Goal: Task Accomplishment & Management: Manage account settings

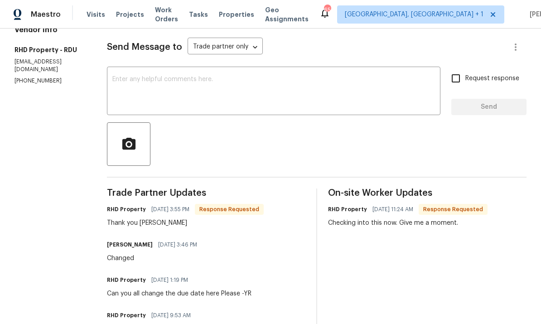
scroll to position [120, 0]
click at [175, 86] on textarea at bounding box center [273, 92] width 322 height 32
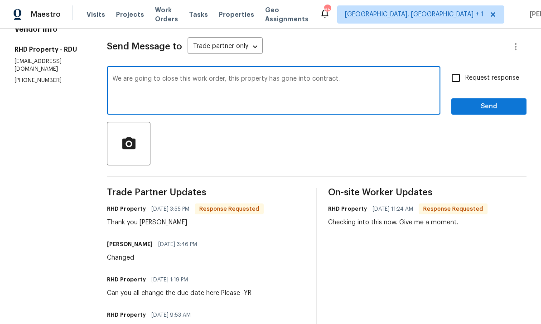
type textarea "We are going to close this work order, this property has gone into contract."
click at [454, 81] on input "Request response" at bounding box center [455, 77] width 19 height 19
checkbox input "true"
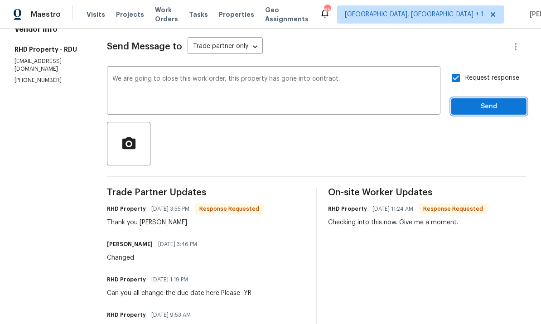
click at [490, 101] on button "Send" at bounding box center [488, 106] width 75 height 17
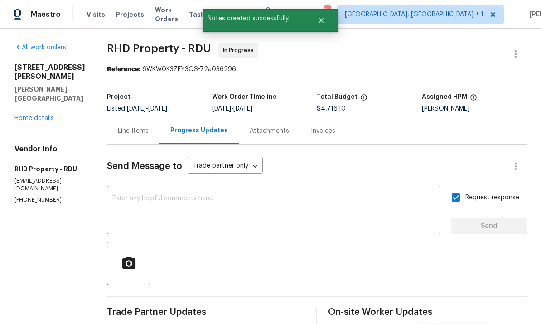
scroll to position [0, 0]
click at [149, 128] on div "Line Items" at bounding box center [133, 130] width 31 height 9
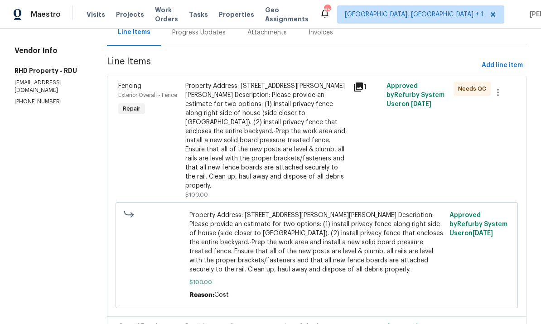
scroll to position [99, 0]
click at [283, 154] on div "Property Address: 414 Longfellow St, Fuquay Varina, NC 27526 Description: Pleas…" at bounding box center [266, 135] width 162 height 109
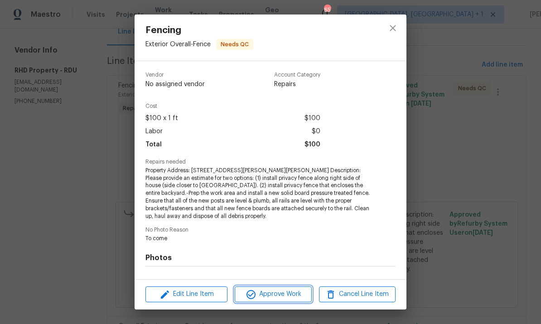
click at [285, 294] on span "Approve Work" at bounding box center [272, 294] width 71 height 11
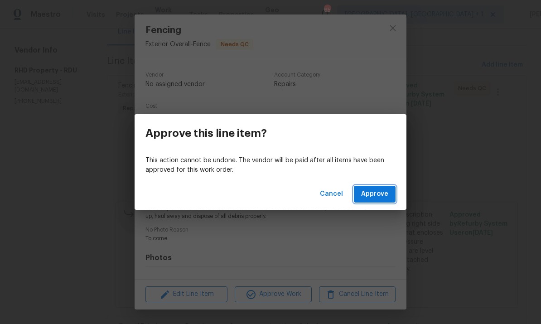
click at [380, 192] on span "Approve" at bounding box center [374, 193] width 27 height 11
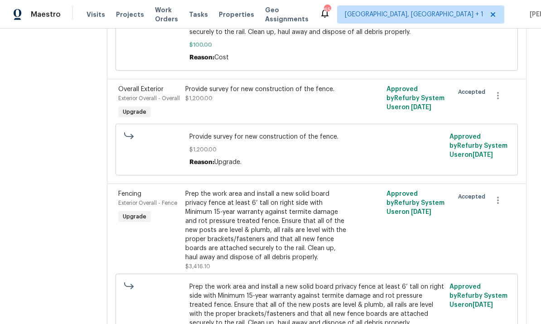
scroll to position [352, 0]
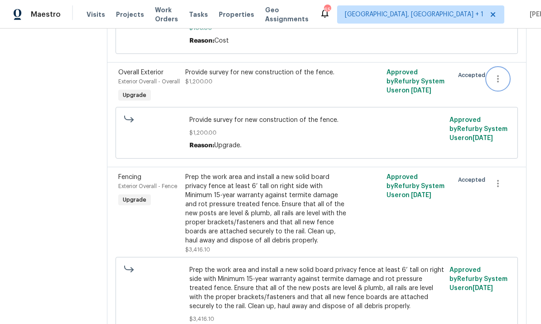
click at [502, 73] on icon "button" at bounding box center [497, 78] width 11 height 11
click at [509, 72] on li "Cancel" at bounding box center [505, 70] width 35 height 15
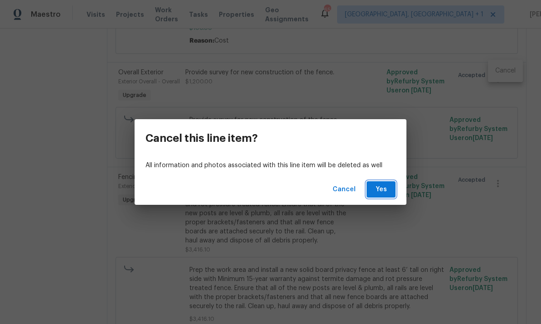
click at [389, 190] on button "Yes" at bounding box center [380, 189] width 29 height 17
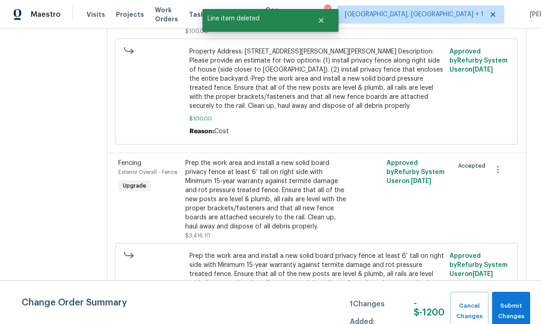
scroll to position [261, 0]
click at [499, 164] on icon "button" at bounding box center [497, 169] width 11 height 11
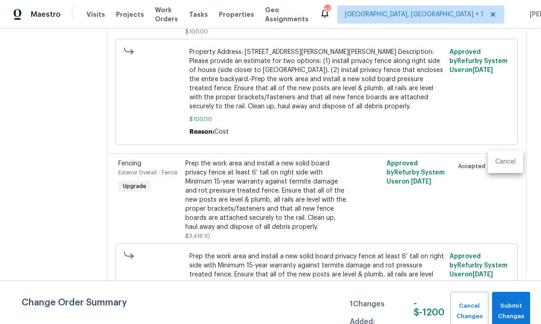
click at [506, 165] on li "Cancel" at bounding box center [505, 161] width 35 height 15
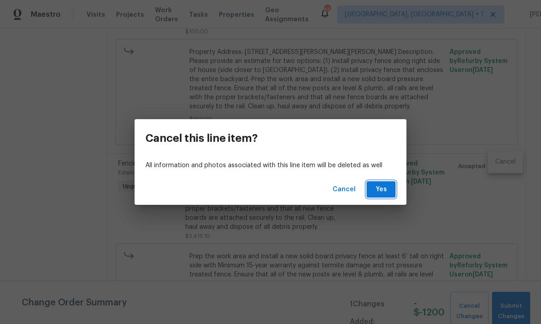
click at [375, 188] on span "Yes" at bounding box center [381, 189] width 14 height 11
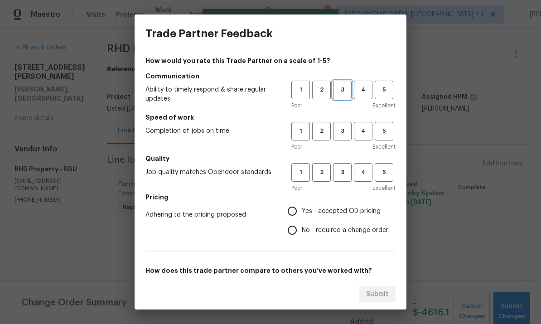
click at [341, 86] on span "3" at bounding box center [342, 90] width 17 height 10
click at [341, 123] on button "3" at bounding box center [342, 131] width 19 height 19
click at [347, 181] on button "3" at bounding box center [342, 172] width 19 height 19
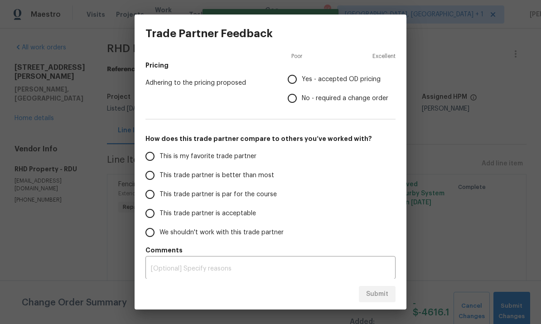
click at [149, 196] on input "This trade partner is par for the course" at bounding box center [149, 194] width 19 height 19
radio input "true"
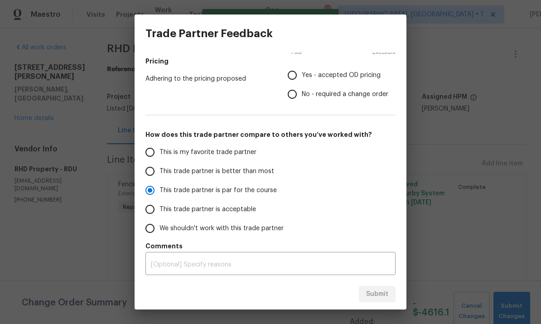
scroll to position [111, 0]
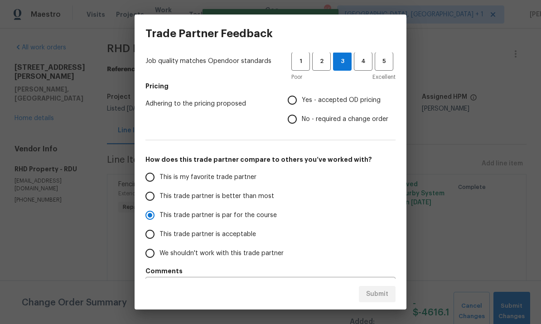
click at [286, 100] on input "Yes - accepted OD pricing" at bounding box center [292, 100] width 19 height 19
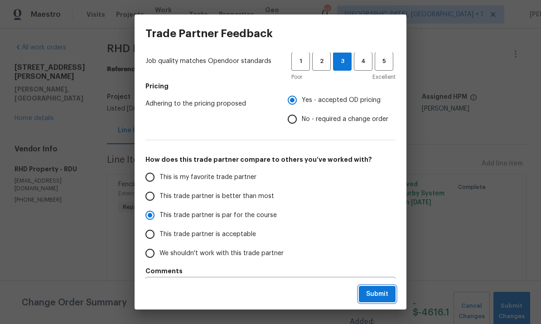
click at [374, 291] on span "Submit" at bounding box center [377, 294] width 22 height 11
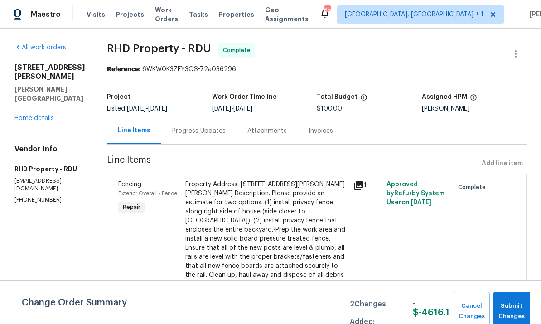
radio input "false"
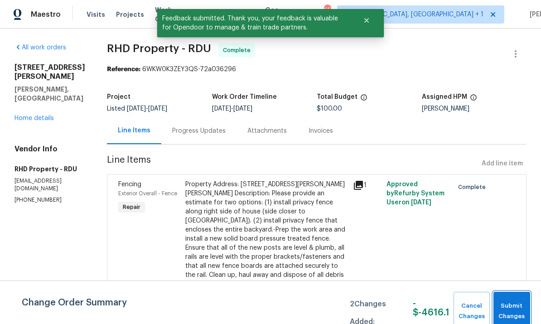
click at [511, 311] on span "Submit Changes" at bounding box center [512, 311] width 28 height 21
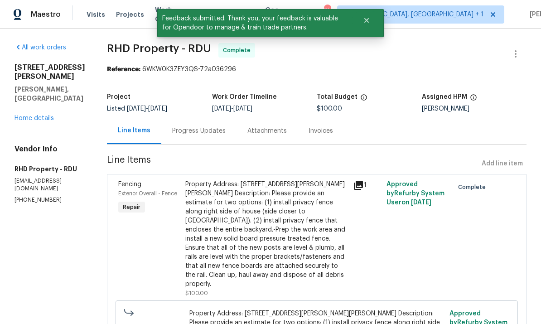
click at [47, 115] on link "Home details" at bounding box center [33, 118] width 39 height 6
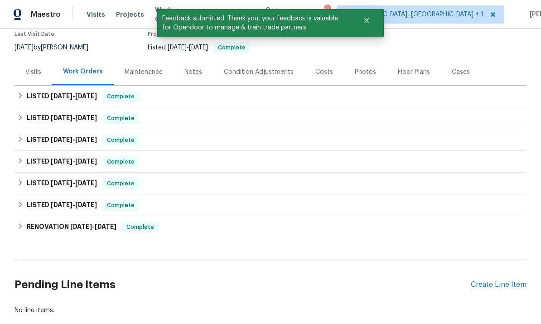
scroll to position [26, 0]
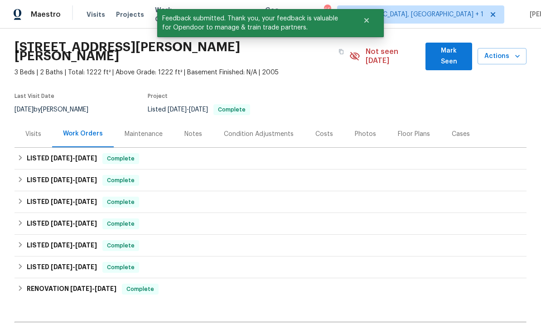
click at [192, 130] on div "Notes" at bounding box center [193, 134] width 18 height 9
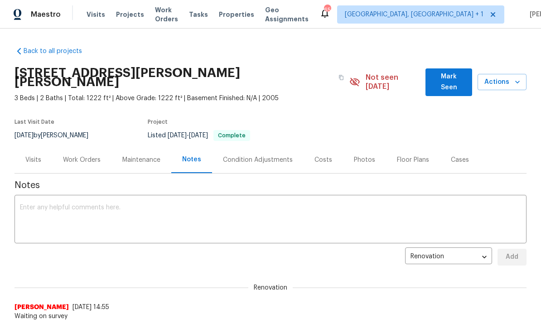
click at [464, 73] on span "Mark Seen" at bounding box center [449, 82] width 32 height 22
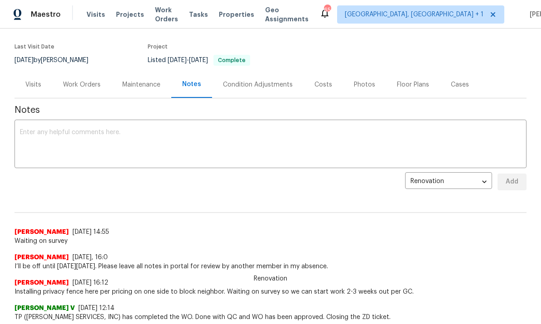
scroll to position [86, 0]
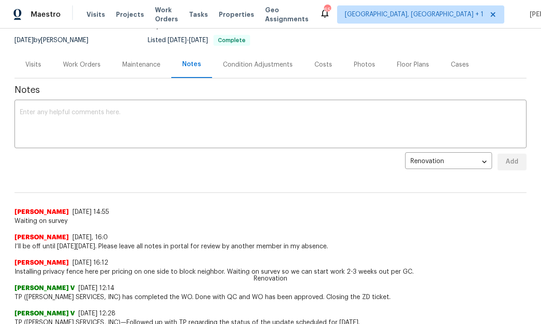
click at [58, 124] on textarea at bounding box center [270, 125] width 501 height 32
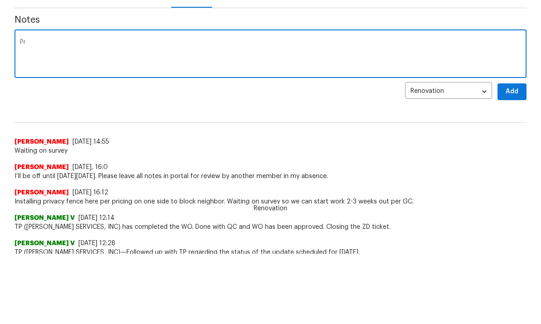
type textarea "P"
type textarea "Property has gone into contract. Per pricing we are going to cancel the work or…"
click at [519, 154] on button "Add" at bounding box center [511, 162] width 29 height 17
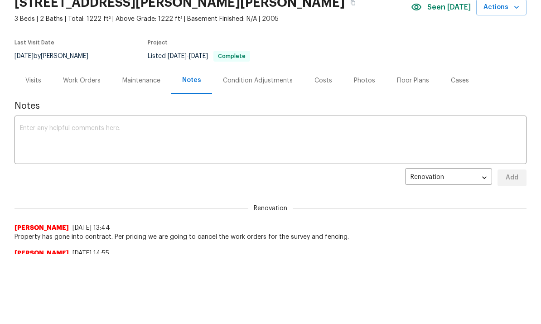
scroll to position [0, 0]
click at [82, 79] on div "Work Orders" at bounding box center [82, 80] width 38 height 9
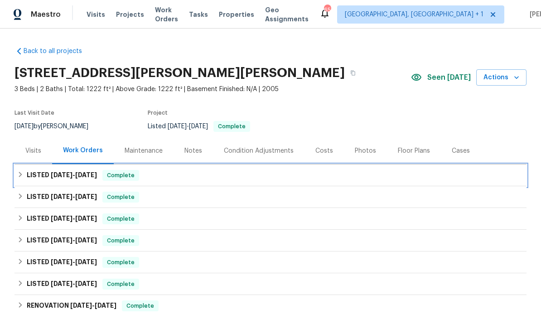
click at [78, 172] on span "10/18/25" at bounding box center [86, 175] width 22 height 6
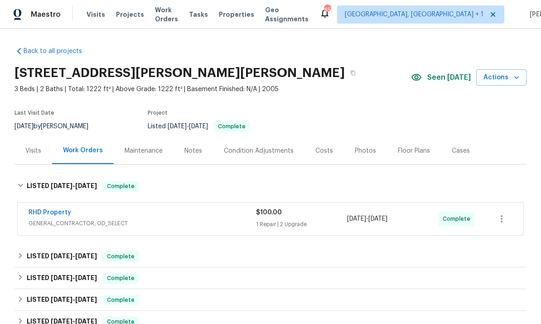
click at [58, 209] on link "RHD Property" at bounding box center [50, 212] width 43 height 6
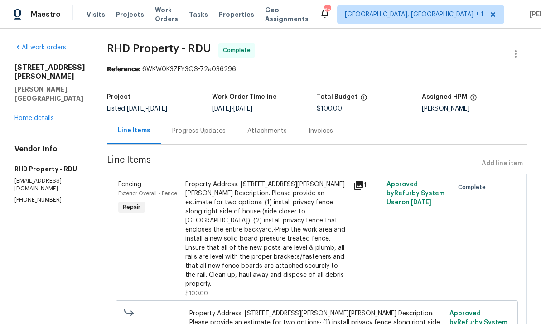
click at [206, 126] on div "Progress Updates" at bounding box center [198, 130] width 53 height 9
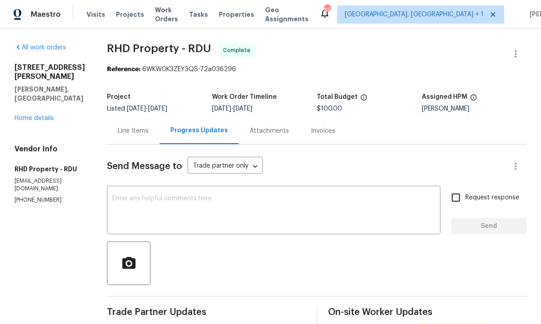
click at [40, 115] on link "Home details" at bounding box center [33, 118] width 39 height 6
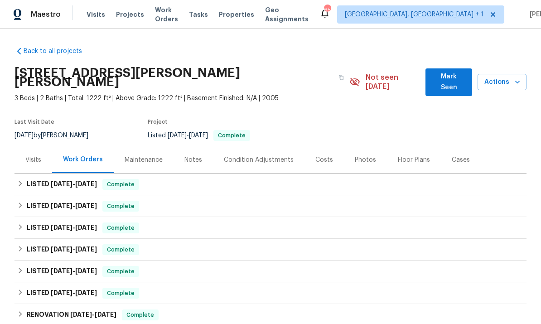
click at [192, 155] on div "Notes" at bounding box center [193, 159] width 18 height 9
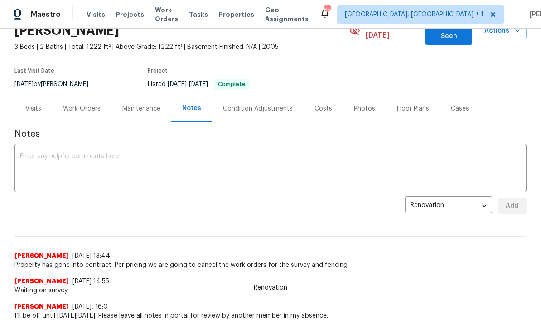
scroll to position [61, 0]
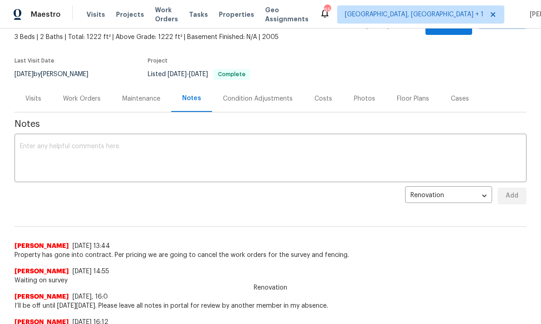
click at [220, 250] on span "Property has gone into contract. Per pricing we are going to cancel the work or…" at bounding box center [270, 254] width 512 height 9
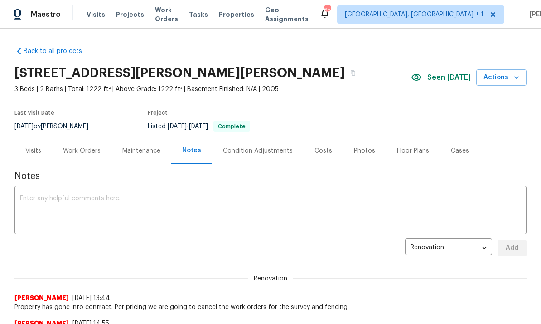
click at [78, 152] on div "Work Orders" at bounding box center [82, 150] width 38 height 9
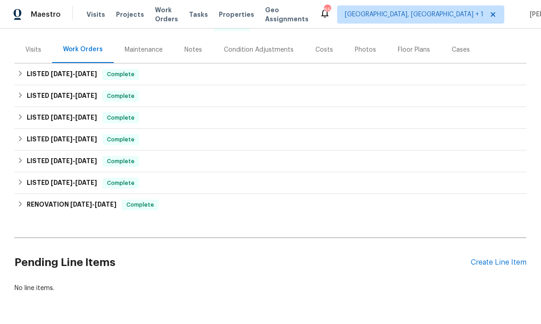
scroll to position [101, 0]
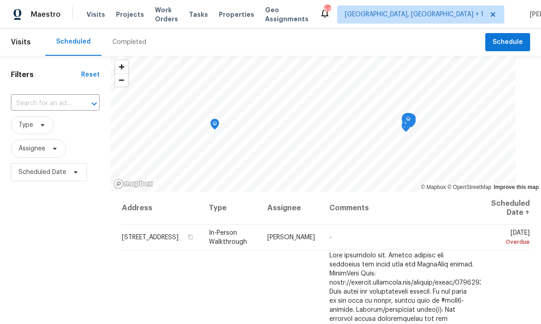
click at [63, 101] on input "text" at bounding box center [42, 103] width 63 height 14
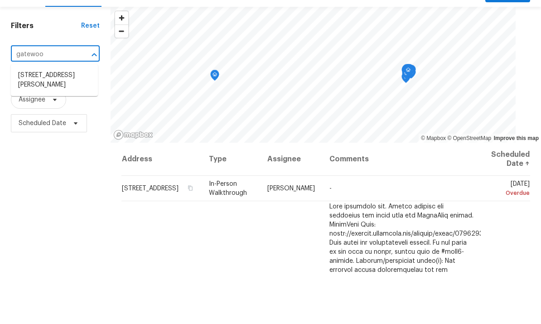
type input "gatewood"
click at [63, 117] on li "213 Gatewood Dr, Garner, NC 27529" at bounding box center [54, 129] width 87 height 24
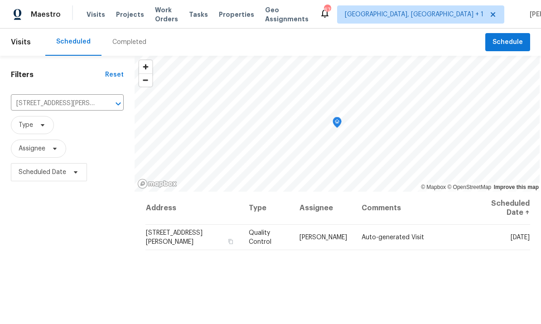
click at [515, 301] on div "Address Type Assignee Comments Scheduled Date ↑ 213 Gatewood Dr, Garner, NC 275…" at bounding box center [338, 321] width 406 height 259
click at [0, 0] on icon at bounding box center [0, 0] width 0 height 0
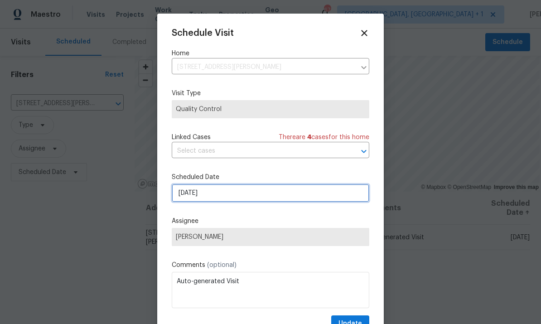
click at [233, 197] on input "10/6/2025" at bounding box center [270, 193] width 197 height 18
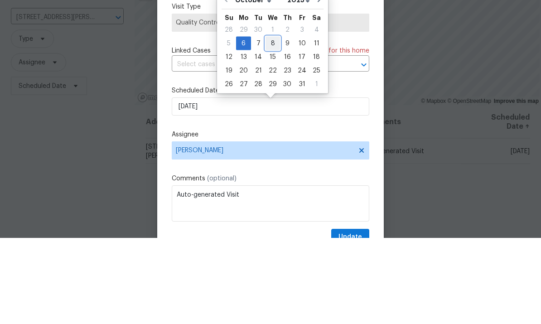
click at [274, 123] on div "8" at bounding box center [272, 129] width 14 height 13
type input "10/8/2025"
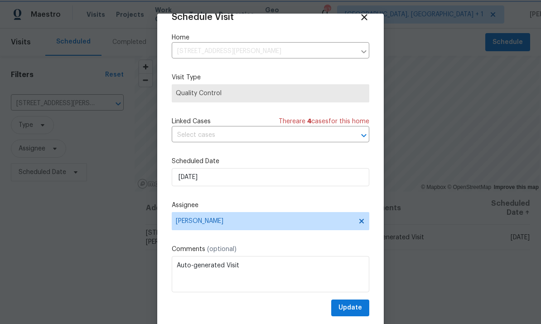
scroll to position [18, 0]
click at [355, 305] on span "Update" at bounding box center [350, 307] width 24 height 11
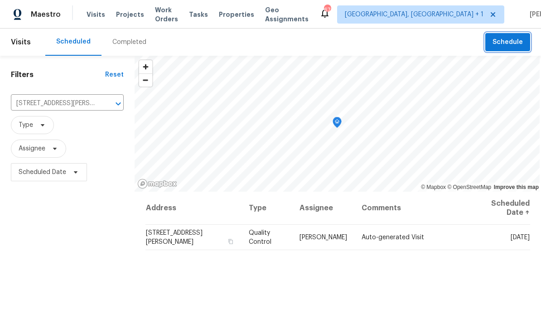
click at [513, 33] on button "Schedule" at bounding box center [507, 42] width 45 height 19
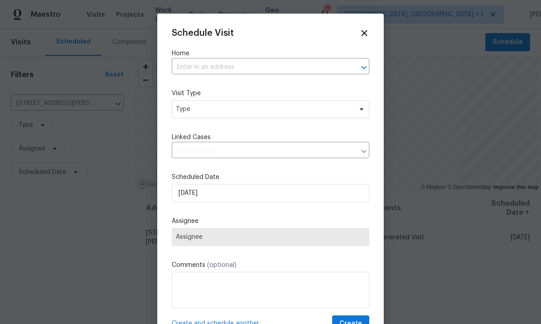
click at [229, 67] on input "text" at bounding box center [258, 67] width 172 height 14
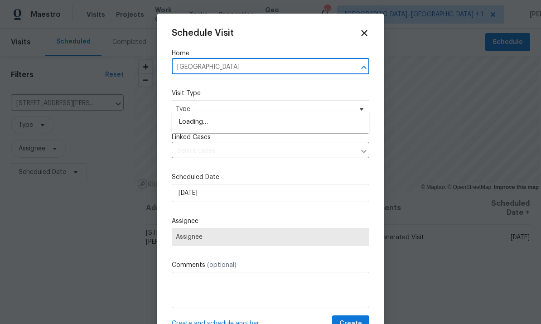
type input "Suffolk"
click at [244, 144] on li "3721 Suffolk St, Durham, NC 27707" at bounding box center [270, 151] width 197 height 15
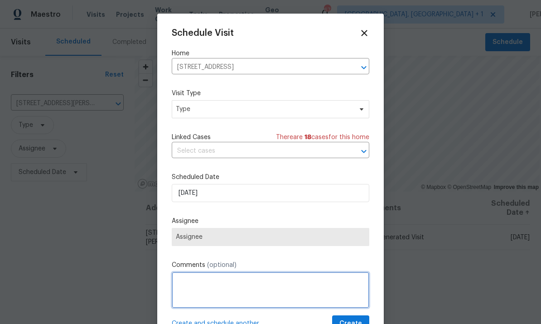
click at [280, 287] on textarea at bounding box center [270, 290] width 197 height 36
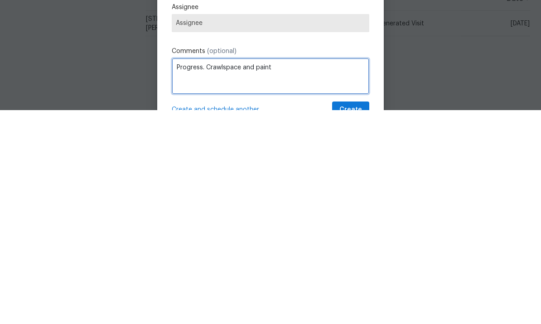
click at [257, 272] on textarea "Progress. Crawlspace and paint" at bounding box center [270, 290] width 197 height 36
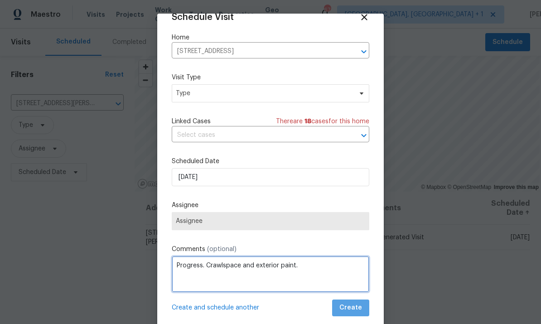
type textarea "Progress. Crawlspace and exterior paint."
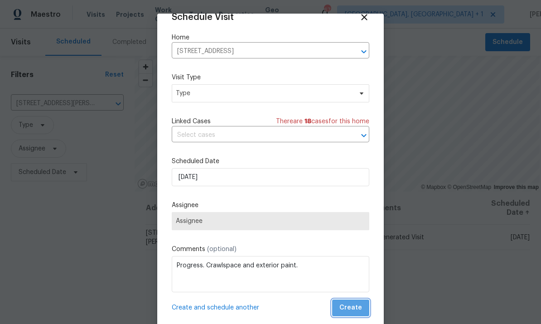
click at [358, 310] on span "Create" at bounding box center [350, 307] width 23 height 11
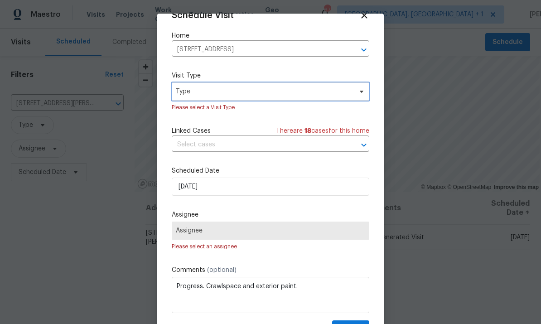
click at [357, 94] on span at bounding box center [360, 91] width 10 height 7
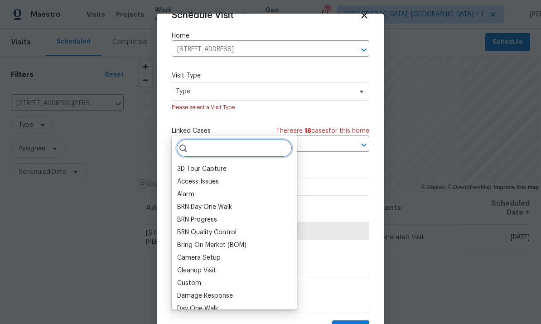
click at [221, 139] on input "search" at bounding box center [234, 148] width 116 height 18
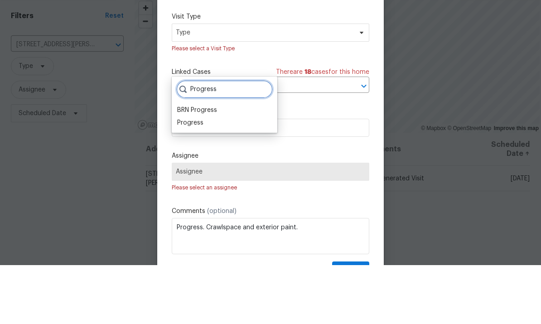
type input "Progress"
click at [202, 177] on div "Progress" at bounding box center [190, 181] width 26 height 9
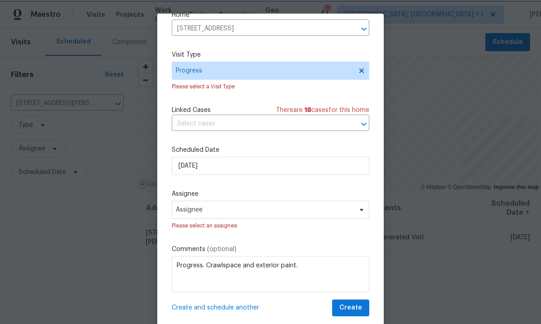
scroll to position [40, 0]
click at [368, 216] on span "Assignee" at bounding box center [270, 210] width 197 height 18
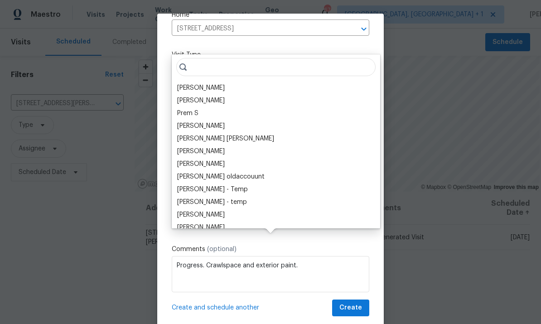
click at [220, 83] on div "[PERSON_NAME]" at bounding box center [201, 87] width 48 height 9
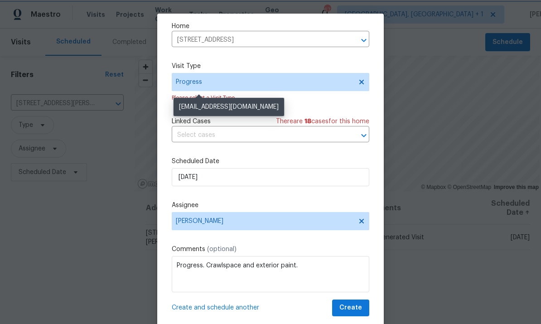
scroll to position [29, 0]
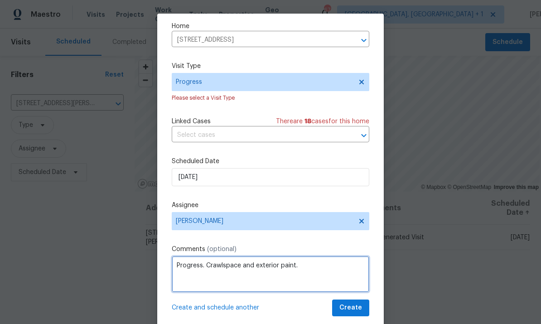
click at [354, 292] on textarea "Progress. Crawlspace and exterior paint." at bounding box center [270, 274] width 197 height 36
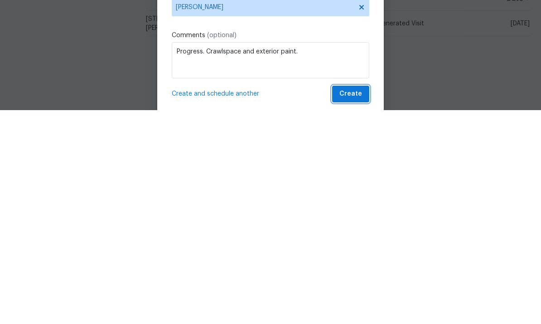
click at [354, 302] on span "Create" at bounding box center [350, 307] width 23 height 11
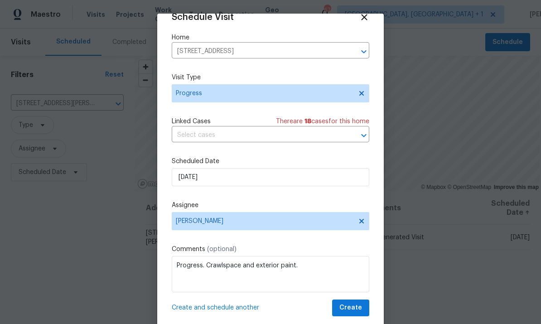
scroll to position [18, 0]
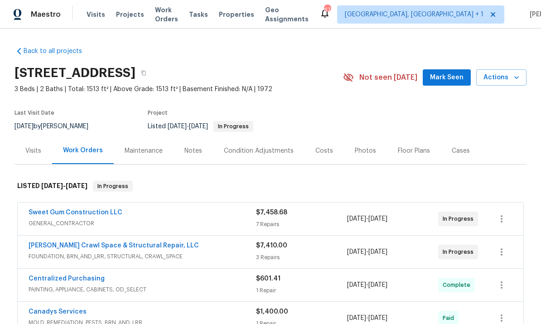
click at [113, 247] on link "Falcone Crawl Space & Structural Repair, LLC" at bounding box center [114, 245] width 170 height 6
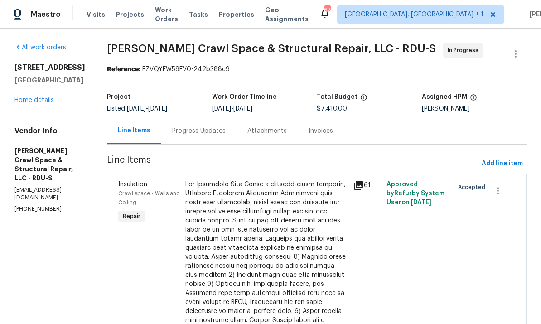
click at [207, 130] on div "Progress Updates" at bounding box center [198, 130] width 53 height 9
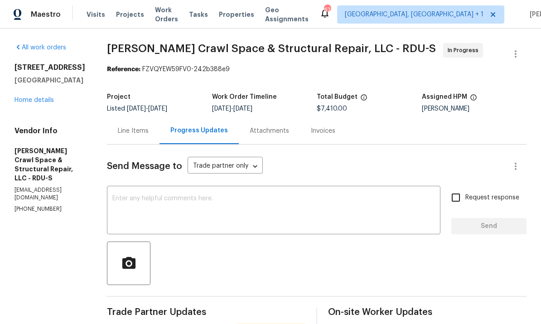
click at [145, 131] on div "Line Items" at bounding box center [133, 130] width 31 height 9
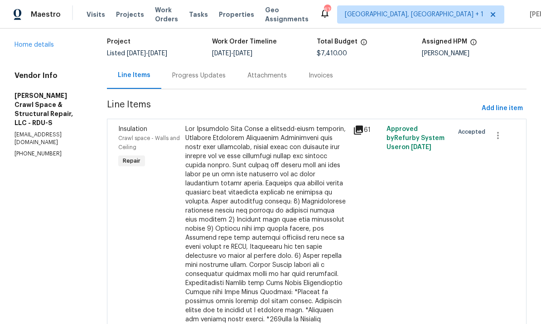
scroll to position [89, 0]
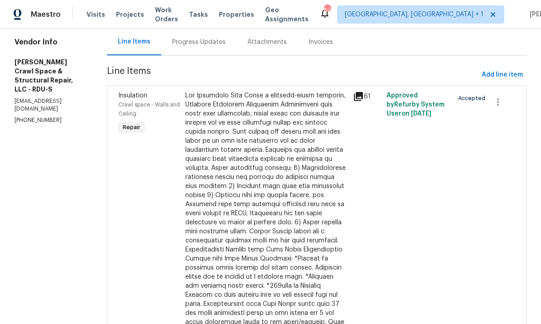
click at [202, 46] on div "Progress Updates" at bounding box center [198, 42] width 53 height 9
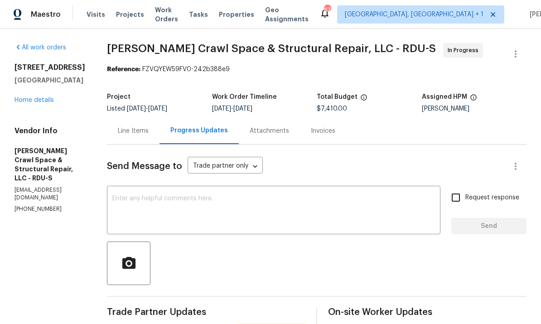
click at [148, 117] on div "Line Items" at bounding box center [133, 130] width 53 height 27
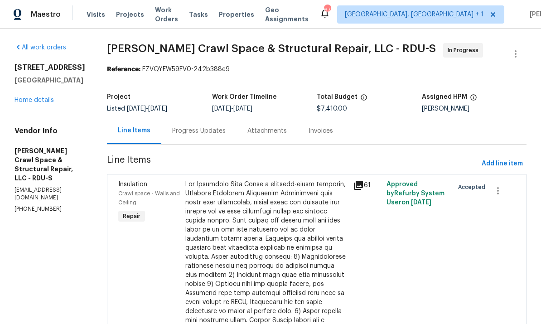
click at [209, 126] on div "Progress Updates" at bounding box center [198, 130] width 53 height 9
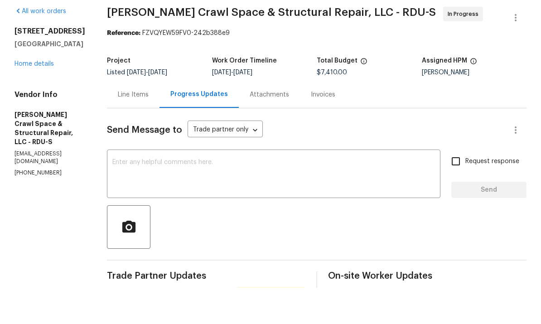
scroll to position [34, 0]
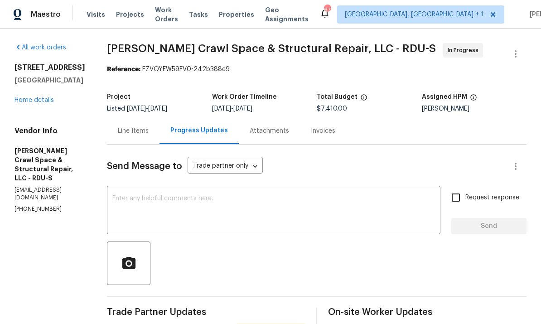
click at [138, 126] on div "Line Items" at bounding box center [133, 130] width 31 height 9
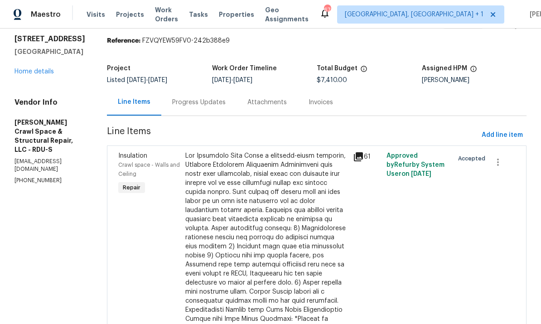
scroll to position [28, 0]
click at [205, 98] on div "Progress Updates" at bounding box center [198, 102] width 53 height 9
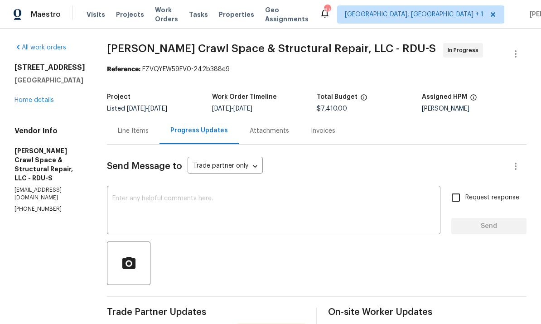
click at [192, 195] on textarea at bounding box center [273, 211] width 322 height 32
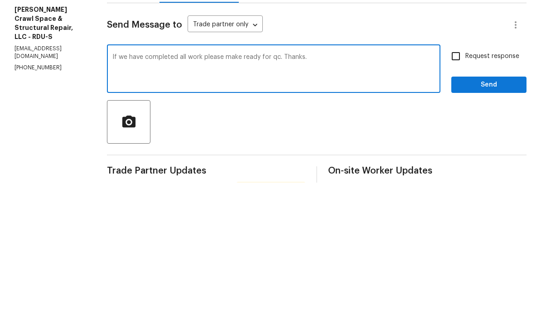
type textarea "If we have completed all work please make ready for qc. Thanks."
click at [449, 188] on input "Request response" at bounding box center [455, 197] width 19 height 19
checkbox input "true"
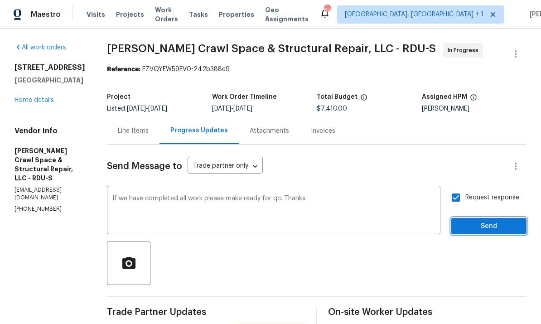
click at [489, 218] on button "Send" at bounding box center [488, 226] width 75 height 17
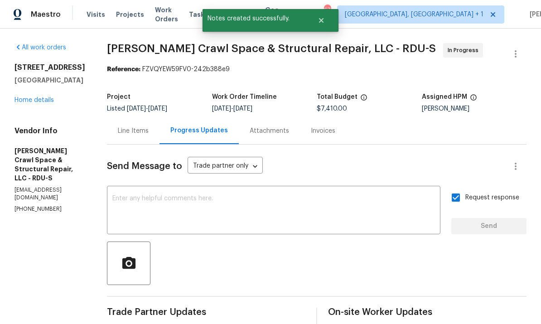
click at [41, 97] on link "Home details" at bounding box center [33, 100] width 39 height 6
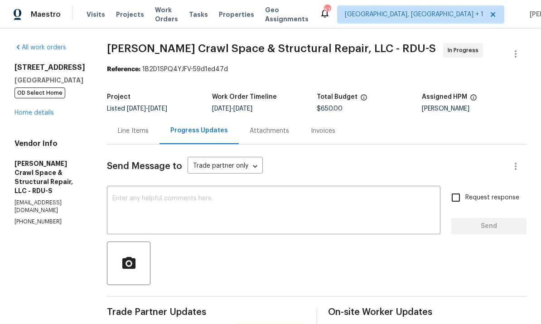
click at [145, 133] on div "Line Items" at bounding box center [133, 130] width 31 height 9
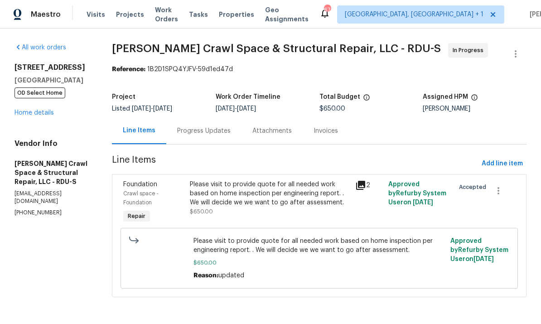
click at [203, 131] on div "Progress Updates" at bounding box center [203, 130] width 53 height 9
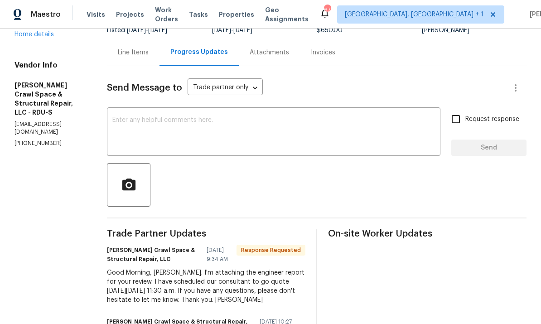
scroll to position [108, 0]
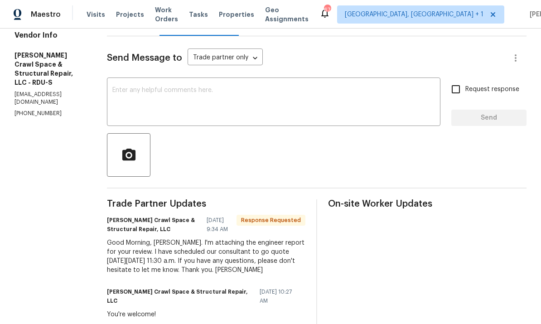
click at [198, 94] on textarea at bounding box center [273, 103] width 322 height 32
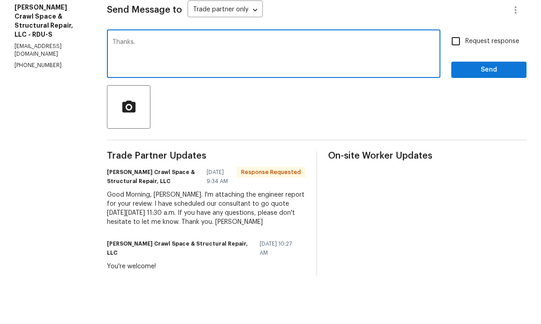
type textarea "Thanks."
click at [496, 112] on span "Send" at bounding box center [488, 117] width 61 height 11
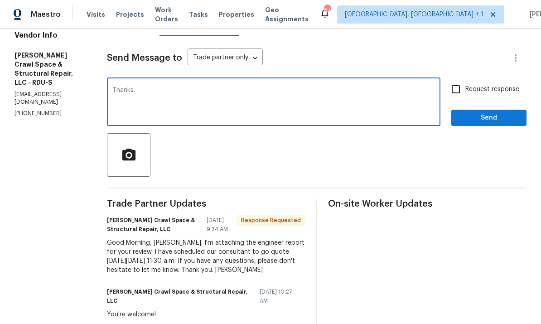
scroll to position [0, 0]
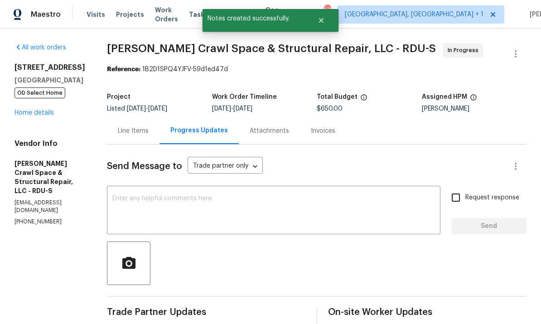
click at [38, 110] on link "Home details" at bounding box center [33, 113] width 39 height 6
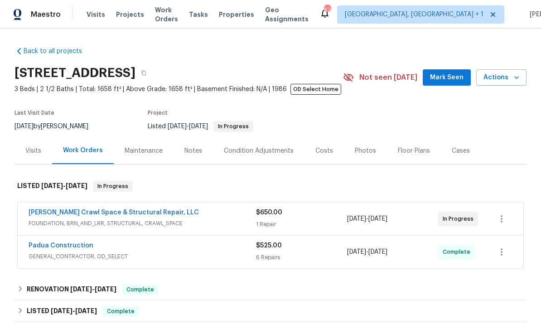
click at [445, 73] on span "Mark Seen" at bounding box center [447, 77] width 34 height 11
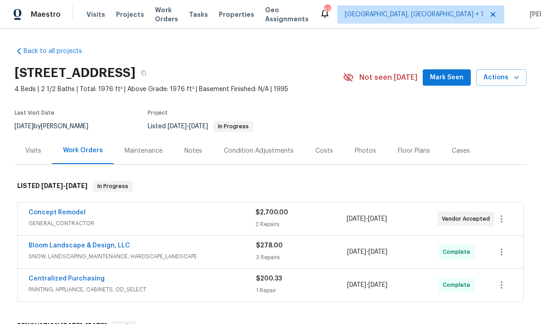
click at [198, 149] on div "Notes" at bounding box center [193, 150] width 18 height 9
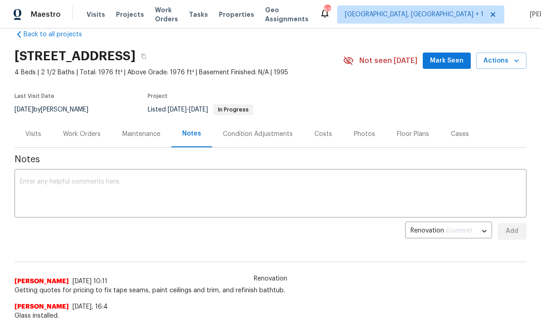
scroll to position [25, 0]
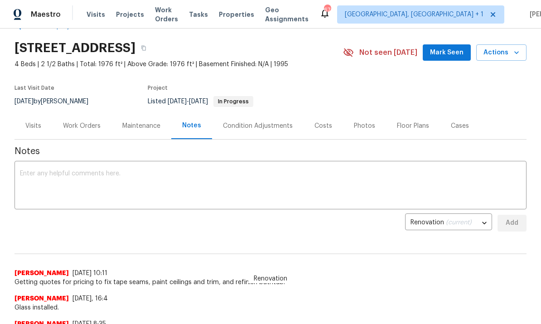
click at [87, 126] on div "Work Orders" at bounding box center [82, 125] width 38 height 9
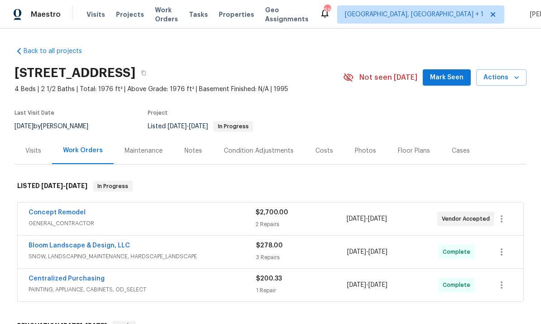
click at [192, 150] on div "Notes" at bounding box center [193, 150] width 18 height 9
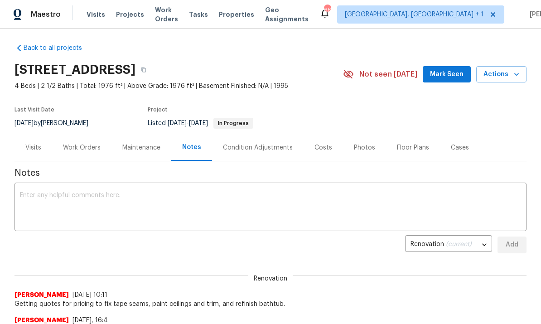
scroll to position [3, 0]
click at [112, 197] on textarea at bounding box center [270, 208] width 501 height 32
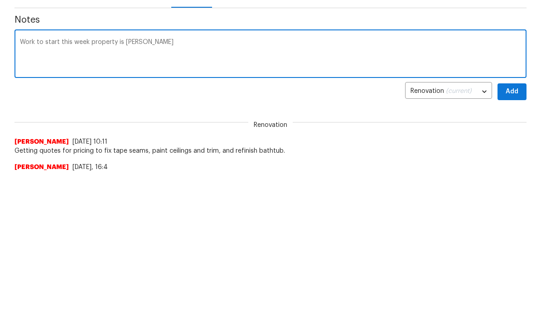
scroll to position [154, 0]
type textarea "Work to start this week property is [PERSON_NAME]"
click at [519, 89] on button "Add" at bounding box center [511, 91] width 29 height 17
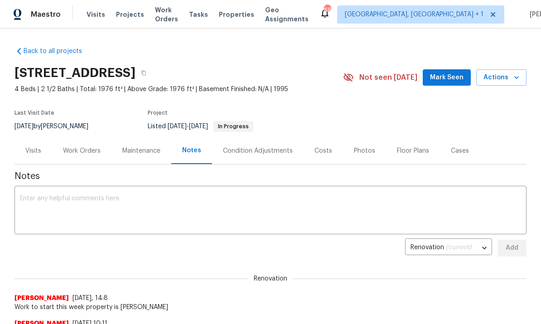
scroll to position [0, 0]
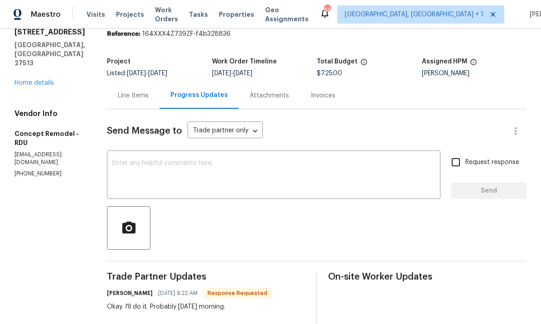
scroll to position [34, 0]
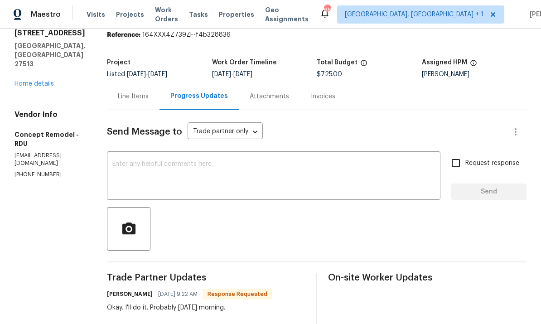
click at [39, 81] on link "Home details" at bounding box center [33, 84] width 39 height 6
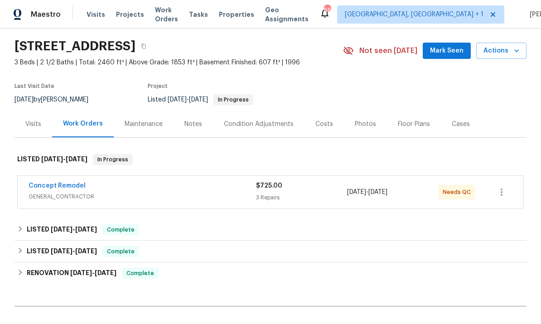
scroll to position [34, 0]
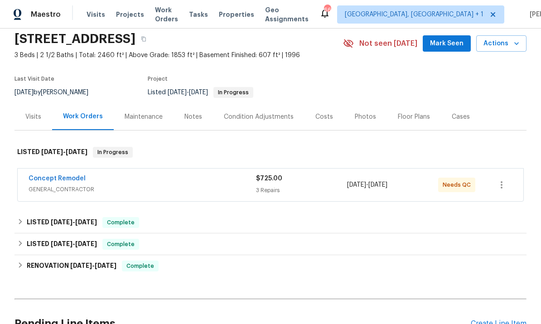
click at [59, 178] on link "Concept Remodel" at bounding box center [57, 178] width 57 height 6
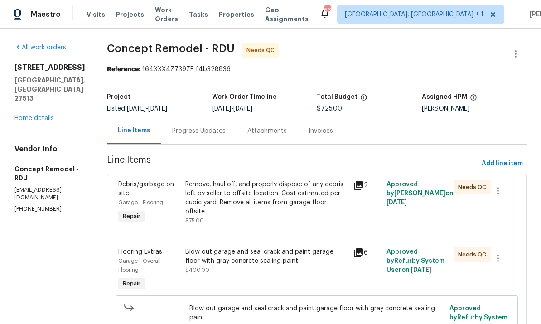
click at [280, 199] on div "Remove, haul off, and properly dispose of any debris left by seller to offsite …" at bounding box center [266, 198] width 162 height 36
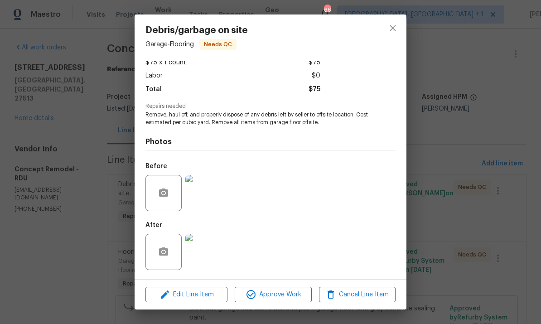
scroll to position [58, 0]
click at [201, 253] on img at bounding box center [203, 252] width 36 height 36
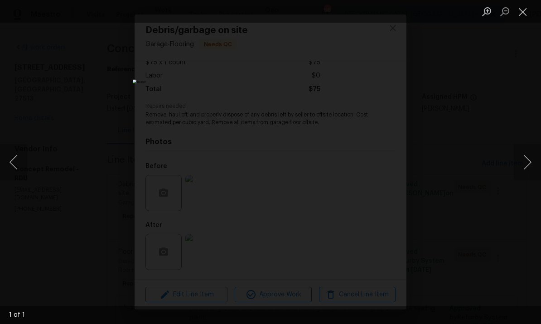
click at [525, 157] on button "Next image" at bounding box center [527, 162] width 27 height 36
click at [526, 158] on button "Next image" at bounding box center [527, 162] width 27 height 36
click at [512, 120] on div "Lightbox" at bounding box center [270, 162] width 541 height 324
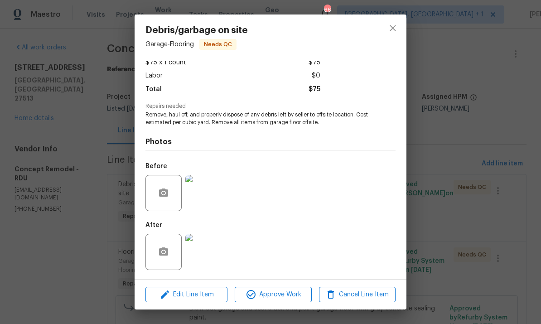
click at [470, 154] on div "Debris/garbage on site Garage - Flooring Needs QC Vendor Concept Remodel Accoun…" at bounding box center [270, 162] width 541 height 324
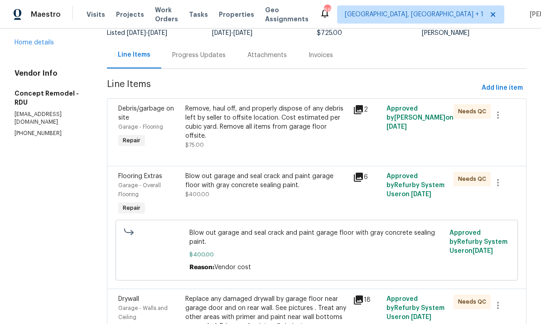
scroll to position [77, 0]
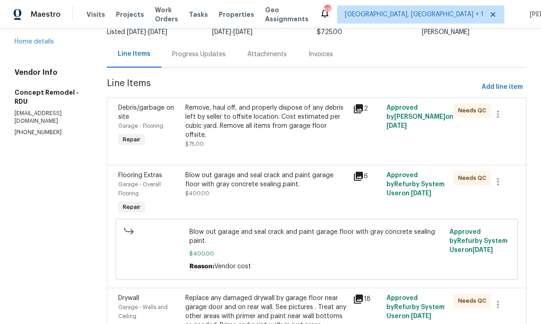
click at [297, 179] on div "Blow out garage and seal crack and paint garage floor with gray concrete sealin…" at bounding box center [266, 180] width 162 height 18
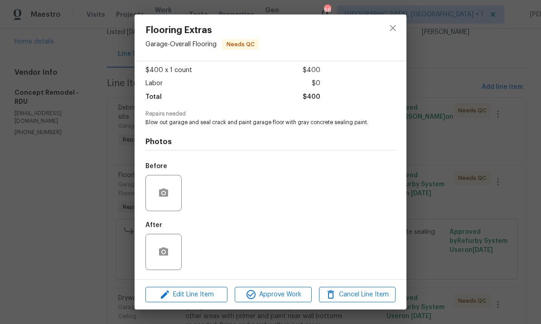
scroll to position [50, 0]
click at [206, 249] on img at bounding box center [203, 252] width 36 height 36
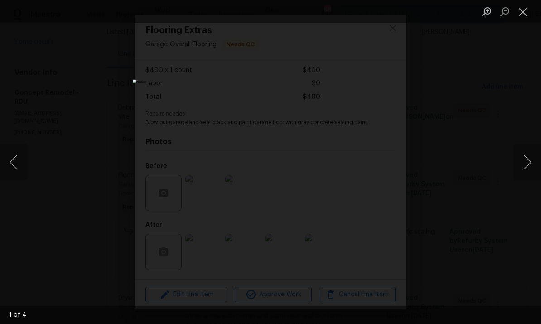
click at [532, 161] on button "Next image" at bounding box center [527, 162] width 27 height 36
click at [534, 157] on button "Next image" at bounding box center [527, 162] width 27 height 36
click at [531, 156] on button "Next image" at bounding box center [527, 162] width 27 height 36
click at [524, 146] on button "Next image" at bounding box center [527, 162] width 27 height 36
click at [502, 166] on div "Lightbox" at bounding box center [270, 162] width 541 height 324
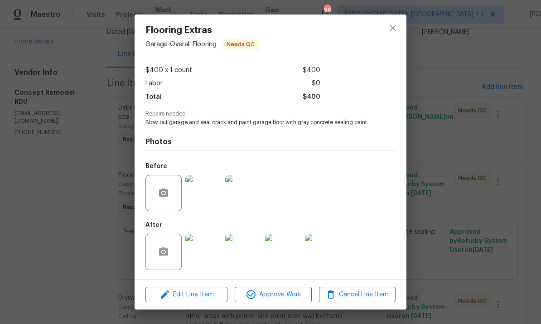
click at [512, 130] on div "Flooring Extras Garage - Overall Flooring Needs QC Vendor Concept Remodel Accou…" at bounding box center [270, 162] width 541 height 324
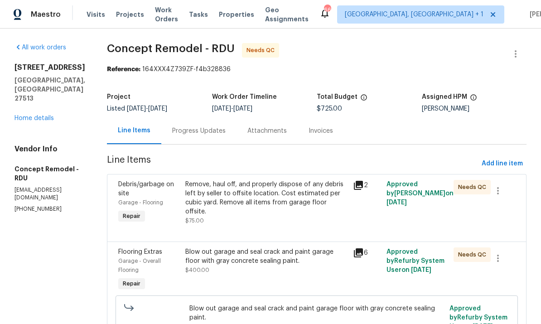
scroll to position [0, 0]
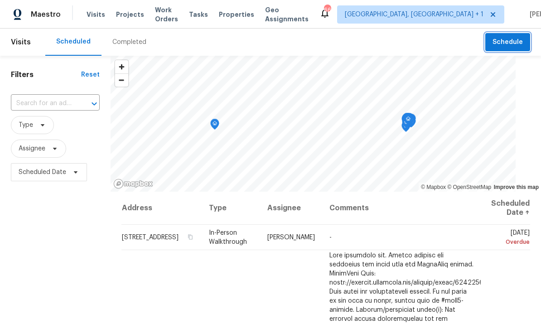
click at [508, 38] on span "Schedule" at bounding box center [507, 42] width 30 height 11
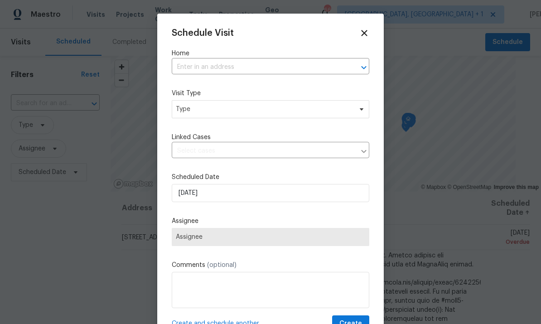
click at [216, 69] on input "text" at bounding box center [258, 67] width 172 height 14
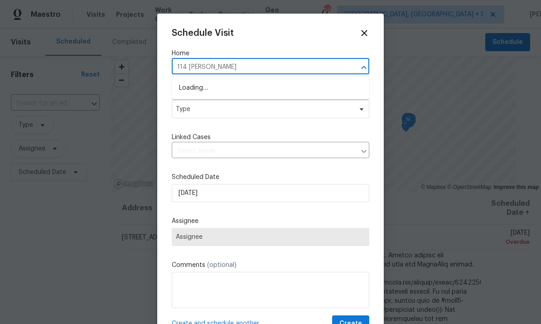
type input "114 canterf"
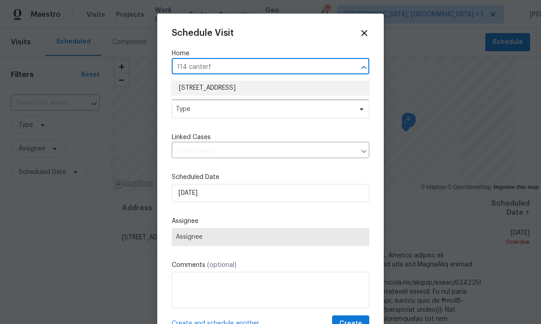
click at [256, 93] on li "114 Canterfield Rd, Cary, NC 27513" at bounding box center [270, 88] width 197 height 15
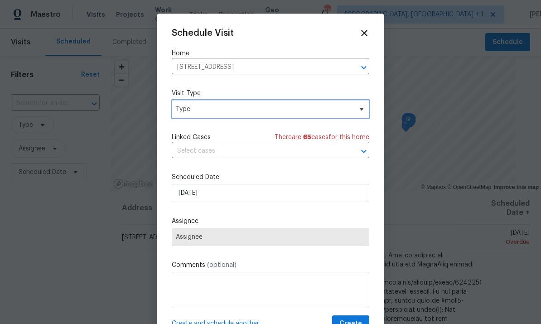
click at [364, 110] on icon at bounding box center [361, 109] width 7 height 7
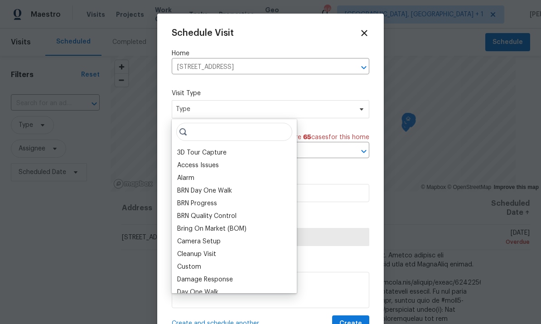
click at [211, 269] on div "Custom" at bounding box center [234, 266] width 120 height 13
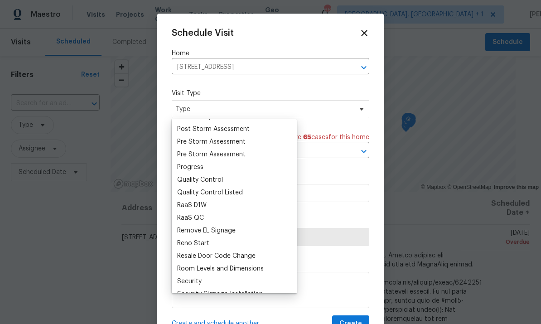
scroll to position [569, 0]
click at [202, 170] on div "Progress" at bounding box center [190, 166] width 26 height 9
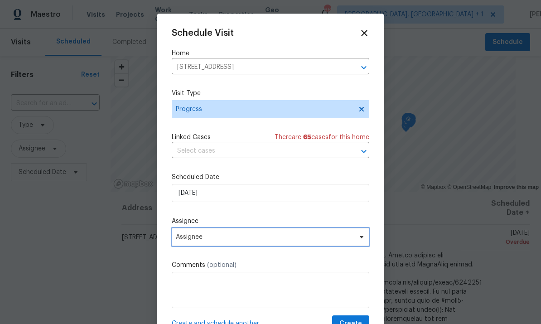
click at [356, 243] on span "Assignee" at bounding box center [270, 237] width 197 height 18
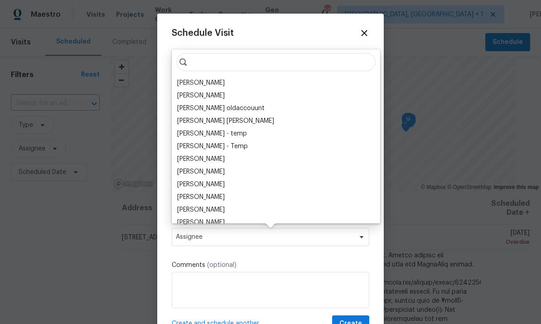
click at [204, 80] on div "[PERSON_NAME]" at bounding box center [201, 82] width 48 height 9
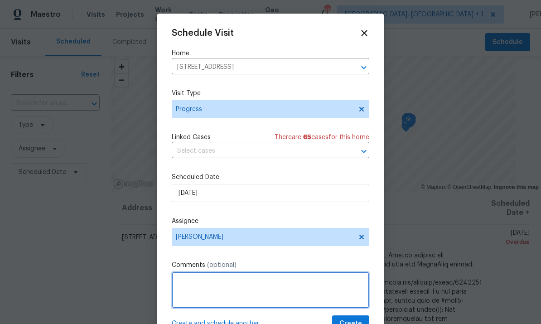
click at [233, 285] on textarea at bounding box center [270, 290] width 197 height 36
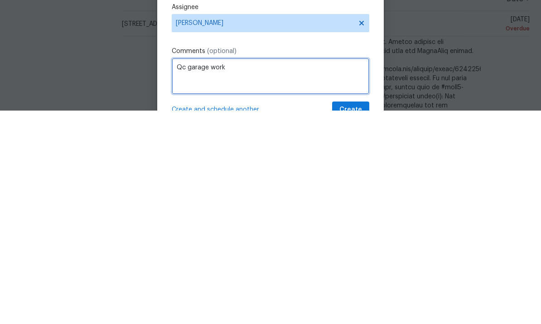
click at [186, 272] on textarea "Qc garage work" at bounding box center [270, 290] width 197 height 36
click at [193, 272] on textarea "Qc garage work" at bounding box center [270, 290] width 197 height 36
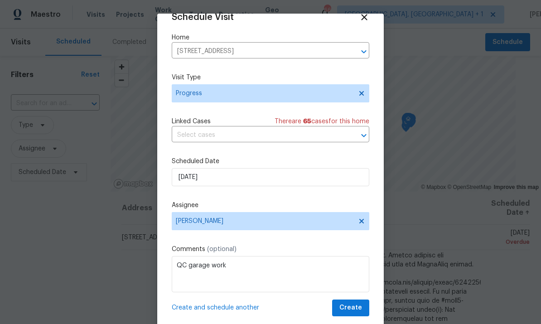
scroll to position [18, 0]
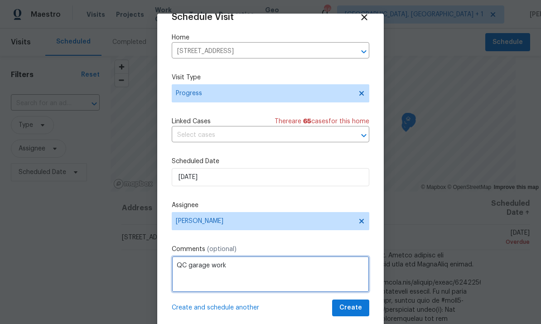
type textarea "QC garage work"
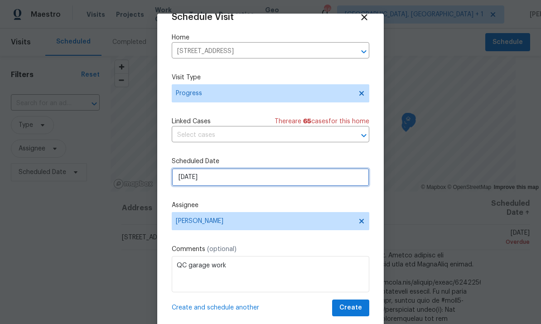
click at [301, 179] on input "[DATE]" at bounding box center [270, 177] width 197 height 18
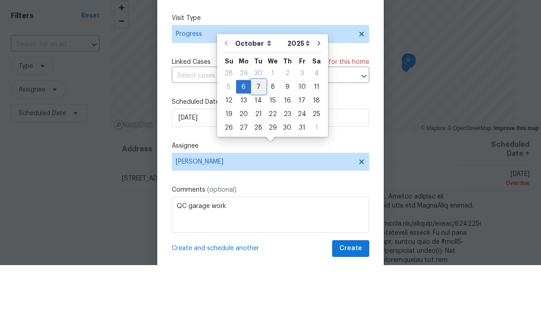
click at [260, 139] on div "7" at bounding box center [258, 145] width 14 height 13
type input "10/7/2025"
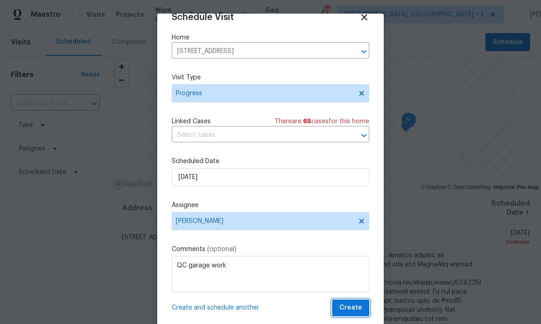
click at [347, 313] on button "Create" at bounding box center [350, 307] width 37 height 17
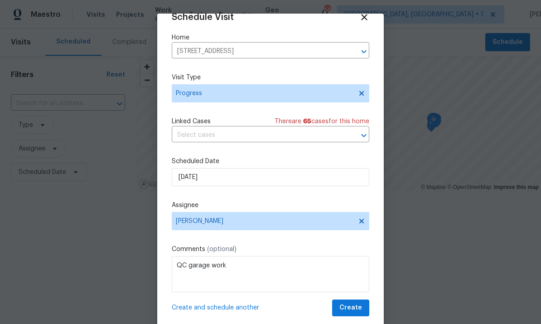
scroll to position [0, 0]
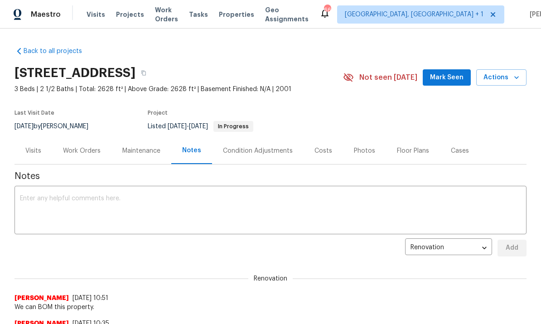
click at [90, 151] on div "Work Orders" at bounding box center [82, 150] width 38 height 9
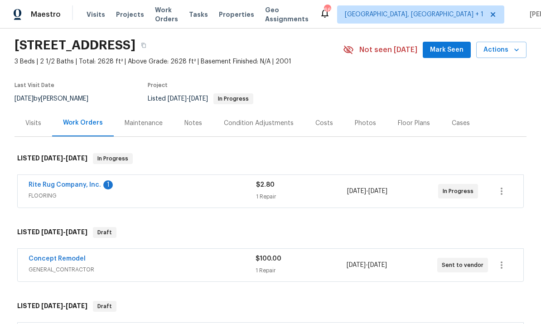
scroll to position [27, 0]
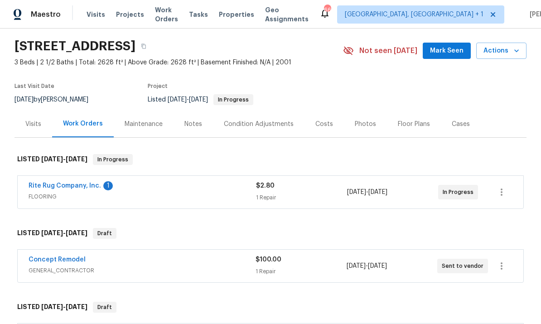
click at [78, 186] on link "Rite Rug Company, Inc." at bounding box center [65, 186] width 72 height 6
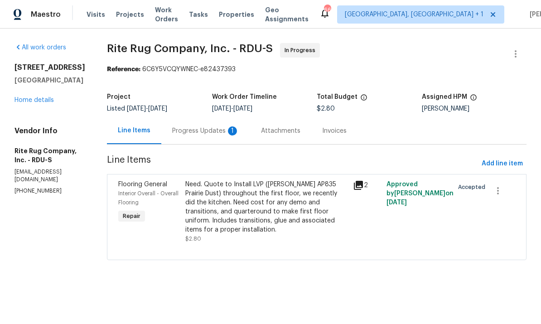
click at [212, 131] on div "Progress Updates 1" at bounding box center [205, 130] width 67 height 9
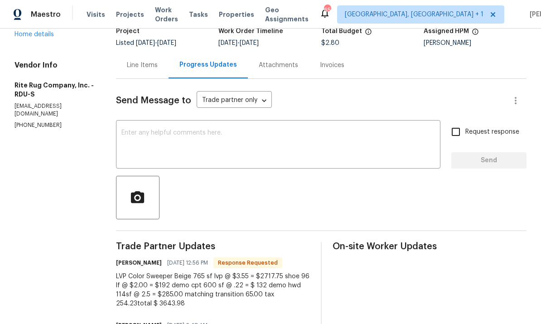
scroll to position [65, 0]
click at [181, 137] on textarea at bounding box center [277, 146] width 313 height 32
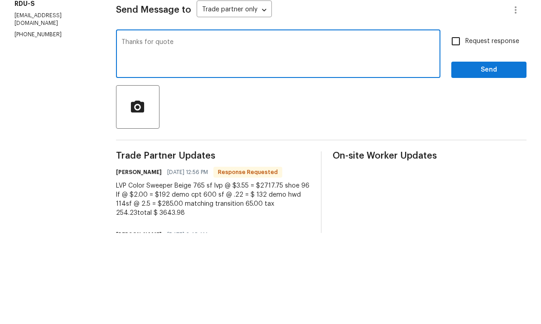
type textarea "Thanks for quote"
click at [457, 123] on input "Request response" at bounding box center [455, 132] width 19 height 19
checkbox input "true"
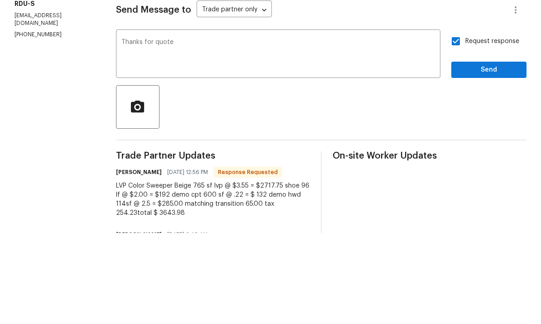
scroll to position [34, 0]
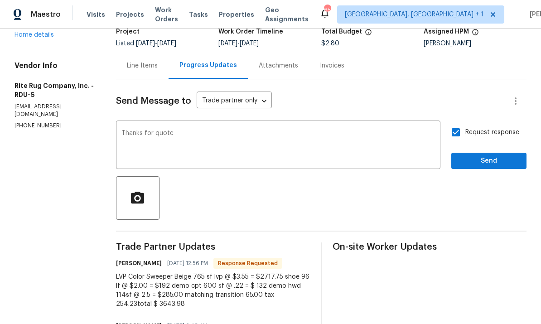
click at [496, 142] on div "Send Message to Trade partner only Trade partner only ​ Thanks for quote x ​ Re…" at bounding box center [321, 248] width 410 height 338
click at [487, 155] on span "Send" at bounding box center [488, 160] width 61 height 11
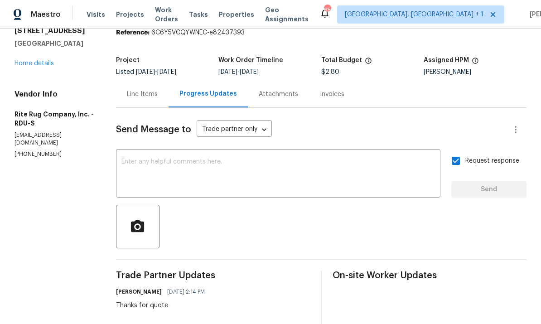
scroll to position [1, 0]
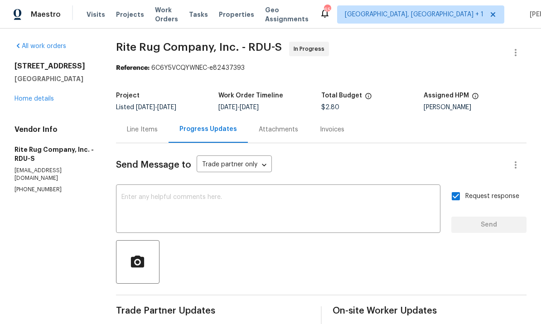
click at [40, 96] on link "Home details" at bounding box center [33, 99] width 39 height 6
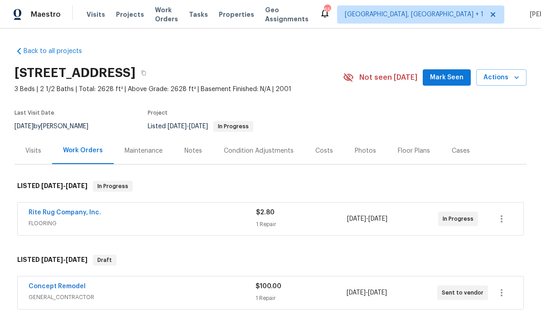
click at [70, 283] on link "Concept Remodel" at bounding box center [57, 286] width 57 height 6
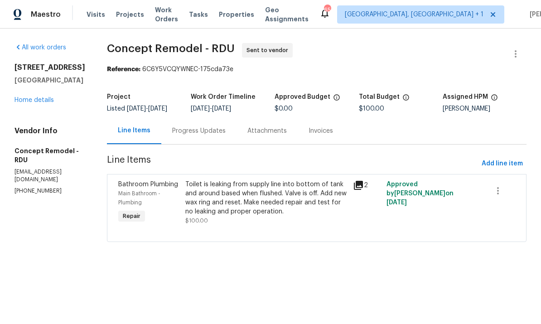
click at [194, 135] on div "Progress Updates" at bounding box center [198, 130] width 53 height 9
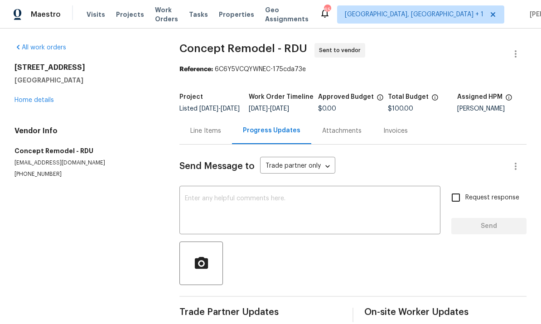
scroll to position [19, 0]
click at [239, 195] on textarea at bounding box center [310, 211] width 250 height 32
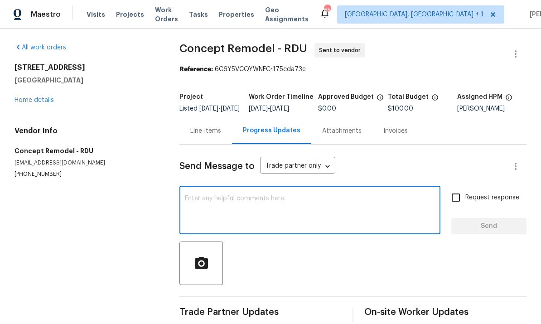
click at [41, 97] on link "Home details" at bounding box center [33, 100] width 39 height 6
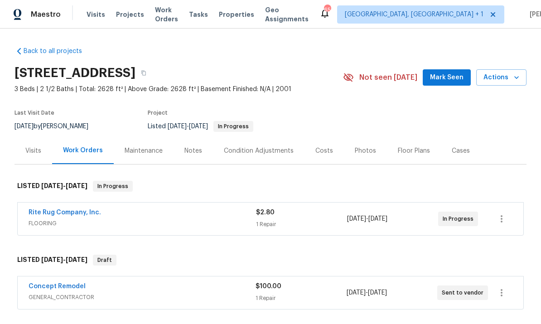
click at [82, 209] on link "Rite Rug Company, Inc." at bounding box center [65, 212] width 72 height 6
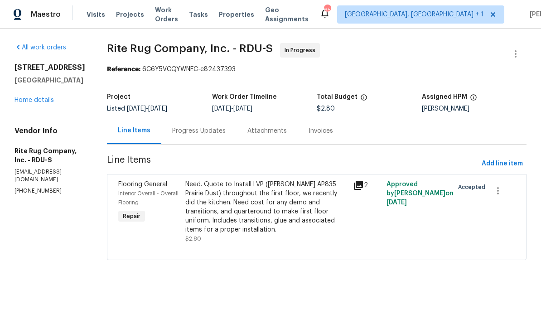
click at [213, 127] on div "Progress Updates" at bounding box center [198, 130] width 53 height 9
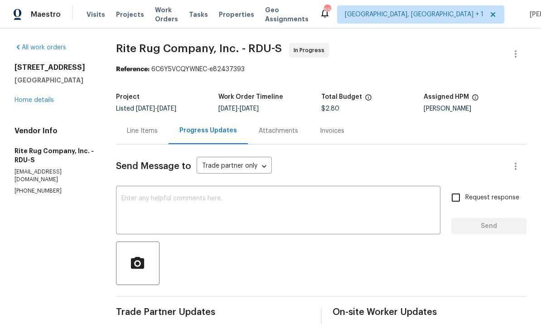
click at [52, 100] on link "Home details" at bounding box center [33, 100] width 39 height 6
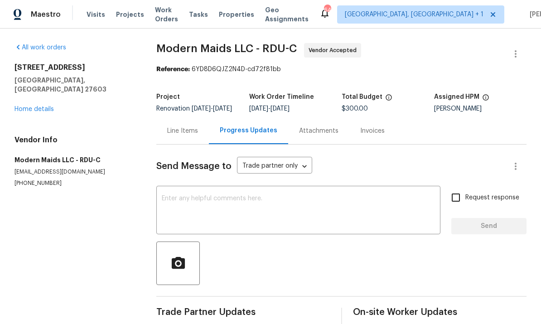
click at [37, 106] on link "Home details" at bounding box center [33, 109] width 39 height 6
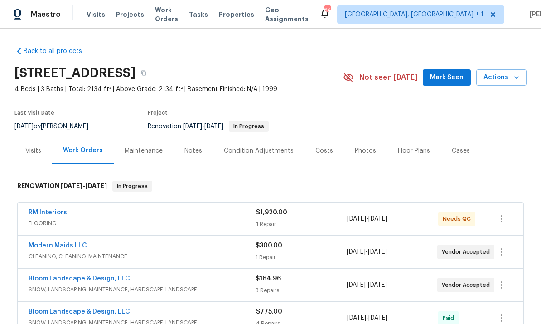
click at [54, 210] on link "RM Interiors" at bounding box center [48, 212] width 38 height 6
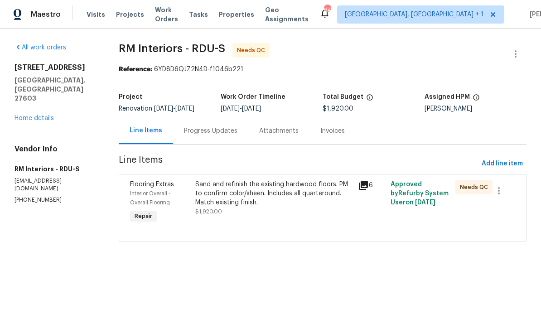
click at [264, 197] on div "Sand and refinish the existing hardwood floors. PM to confirm color/sheen. Incl…" at bounding box center [273, 193] width 157 height 27
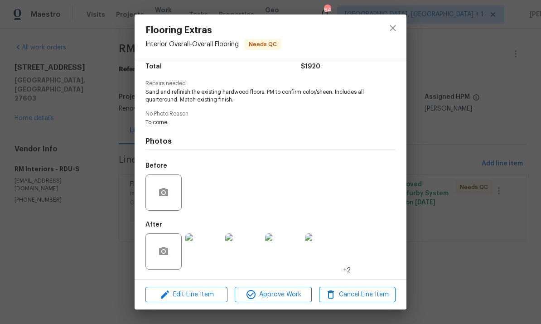
scroll to position [80, 0]
click at [207, 257] on img at bounding box center [203, 251] width 36 height 36
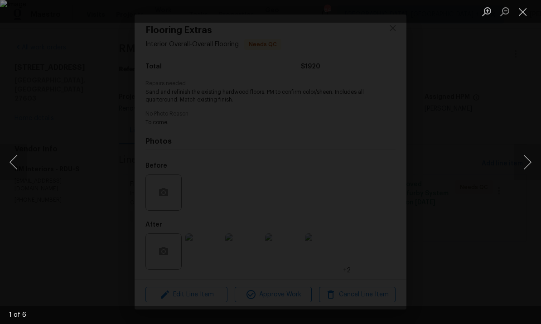
click at [528, 152] on button "Next image" at bounding box center [527, 162] width 27 height 36
click at [528, 154] on button "Next image" at bounding box center [527, 162] width 27 height 36
click at [527, 155] on button "Next image" at bounding box center [527, 162] width 27 height 36
click at [530, 156] on button "Next image" at bounding box center [527, 162] width 27 height 36
click at [533, 158] on button "Next image" at bounding box center [527, 162] width 27 height 36
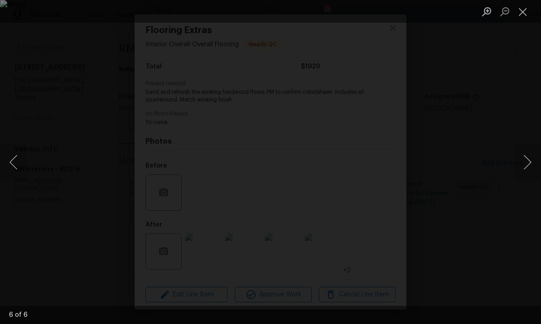
click at [534, 158] on button "Next image" at bounding box center [527, 162] width 27 height 36
click at [529, 157] on button "Next image" at bounding box center [527, 162] width 27 height 36
click at [539, 216] on div "Lightbox" at bounding box center [270, 162] width 541 height 324
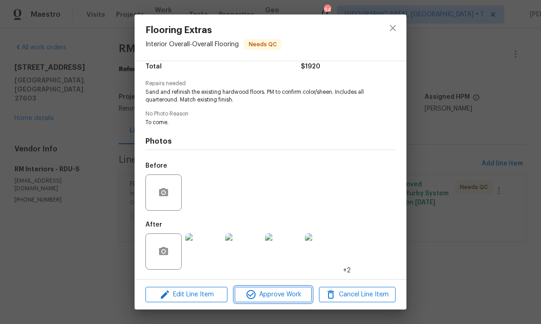
click at [287, 289] on span "Approve Work" at bounding box center [272, 294] width 71 height 11
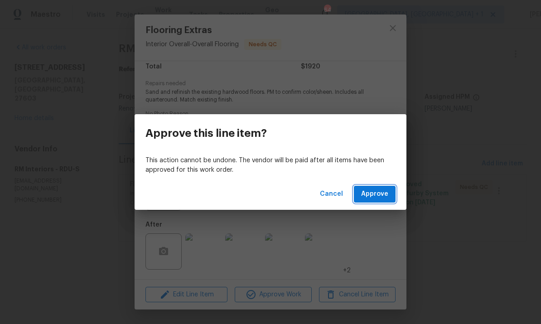
click at [372, 189] on span "Approve" at bounding box center [374, 193] width 27 height 11
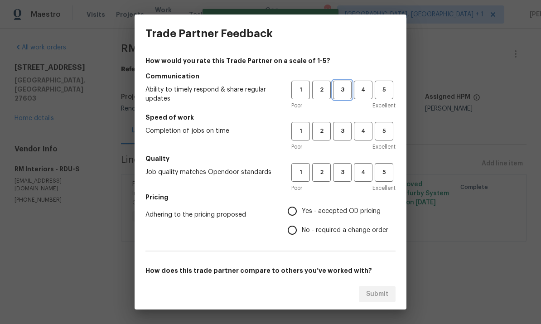
click at [340, 91] on span "3" at bounding box center [342, 90] width 17 height 10
click at [342, 131] on span "3" at bounding box center [342, 131] width 17 height 10
click at [343, 180] on button "3" at bounding box center [342, 172] width 19 height 19
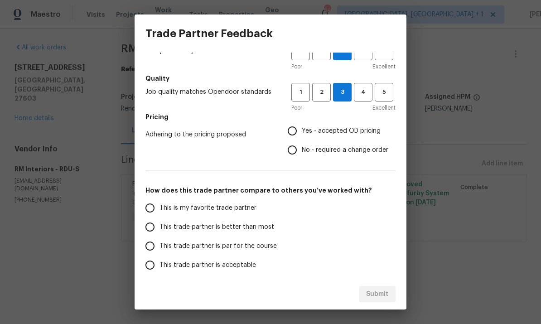
click at [144, 249] on input "This trade partner is par for the course" at bounding box center [149, 245] width 19 height 19
radio input "true"
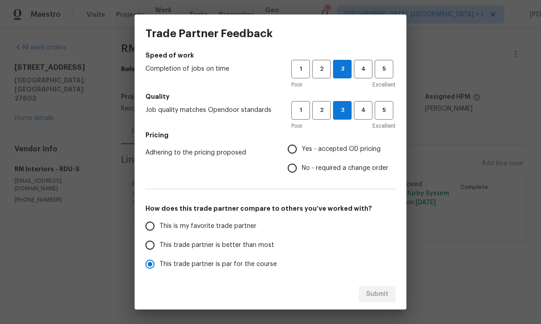
scroll to position [57, 0]
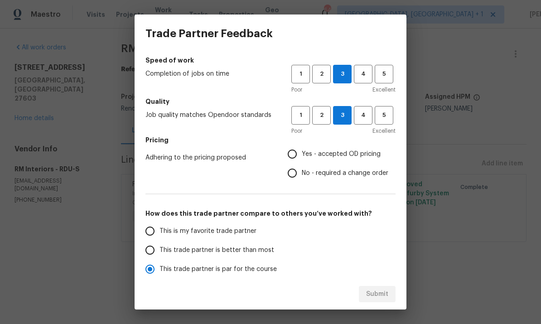
click at [298, 154] on input "Yes - accepted OD pricing" at bounding box center [292, 153] width 19 height 19
click at [378, 294] on span "Submit" at bounding box center [377, 294] width 22 height 11
radio input "false"
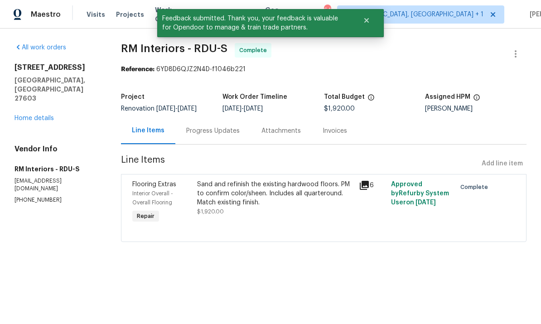
click at [40, 115] on link "Home details" at bounding box center [33, 118] width 39 height 6
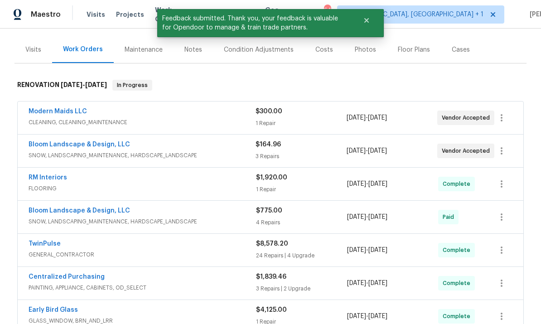
scroll to position [60, 0]
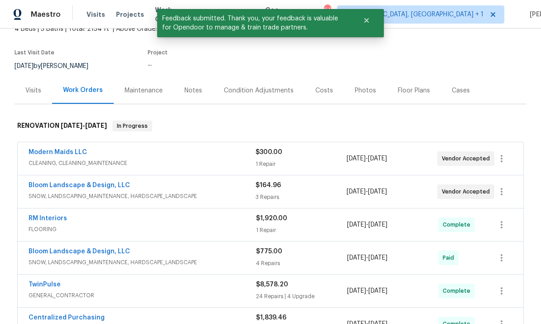
click at [101, 184] on link "Bloom Landscape & Design, LLC" at bounding box center [79, 185] width 101 height 6
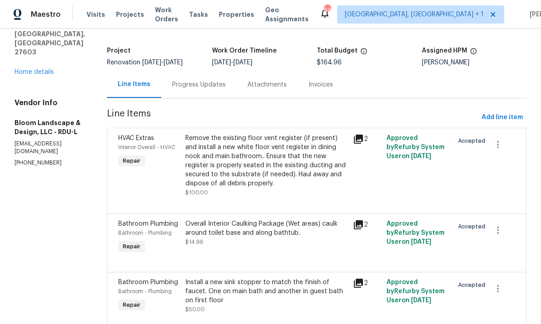
scroll to position [46, 0]
click at [202, 90] on div "Progress Updates" at bounding box center [198, 85] width 75 height 27
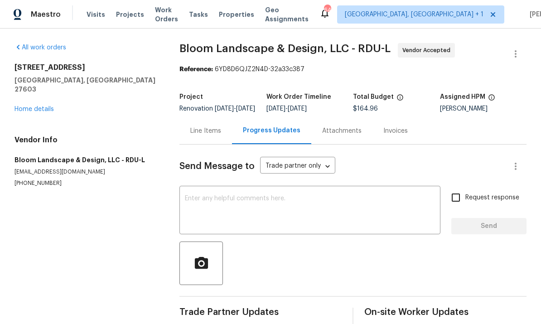
click at [36, 106] on link "Home details" at bounding box center [33, 109] width 39 height 6
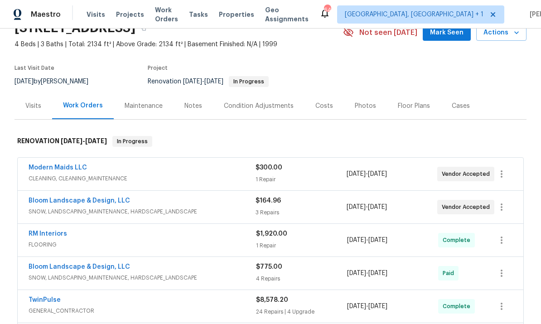
scroll to position [44, 0]
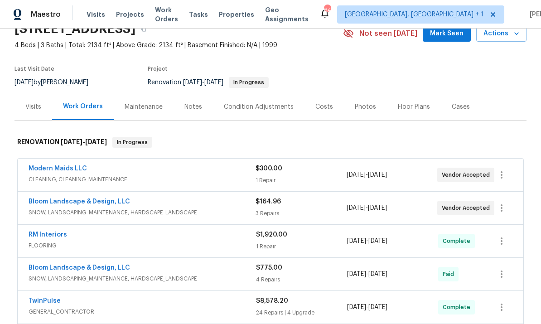
click at [88, 198] on link "Bloom Landscape & Design, LLC" at bounding box center [79, 201] width 101 height 6
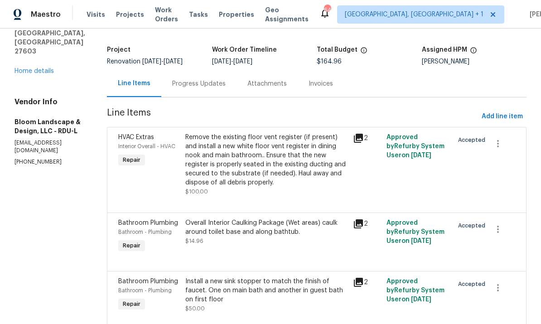
scroll to position [46, 0]
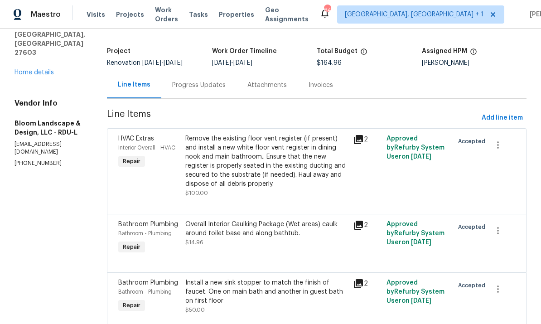
click at [200, 81] on div "Progress Updates" at bounding box center [198, 85] width 53 height 9
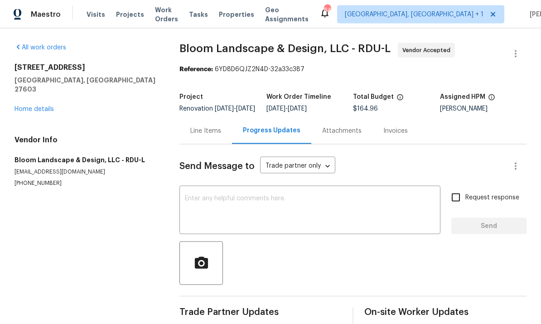
scroll to position [28, 0]
click at [44, 106] on link "Home details" at bounding box center [33, 109] width 39 height 6
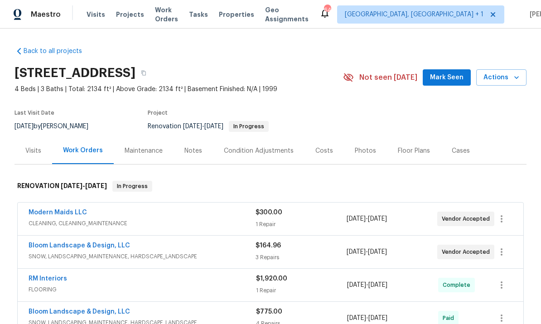
click at [104, 242] on link "Bloom Landscape & Design, LLC" at bounding box center [79, 245] width 101 height 6
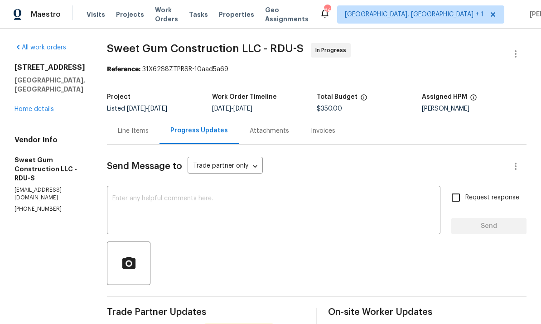
click at [41, 106] on link "Home details" at bounding box center [33, 109] width 39 height 6
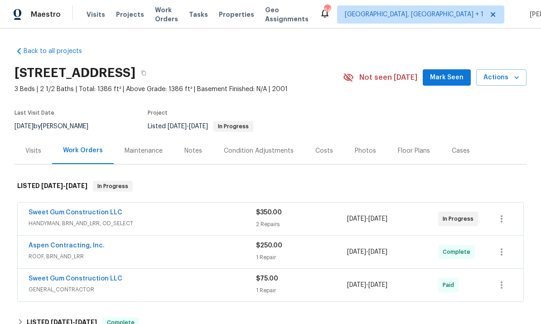
click at [97, 215] on link "Sweet Gum Construction LLC" at bounding box center [76, 212] width 94 height 6
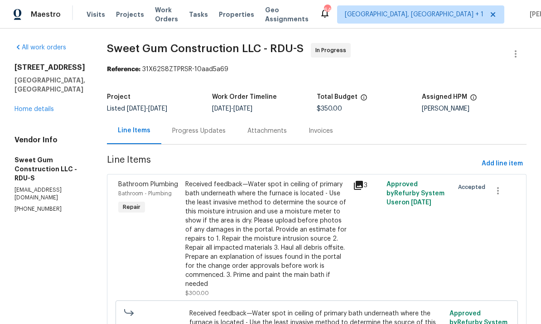
click at [211, 133] on div "Progress Updates" at bounding box center [198, 130] width 53 height 9
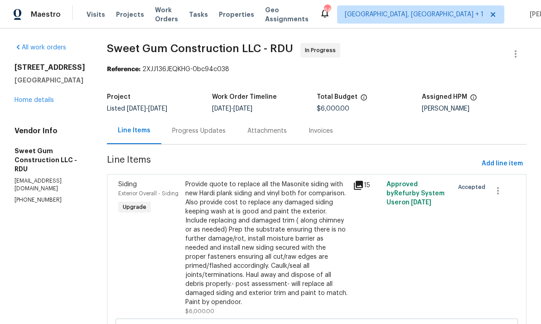
click at [33, 102] on link "Home details" at bounding box center [33, 100] width 39 height 6
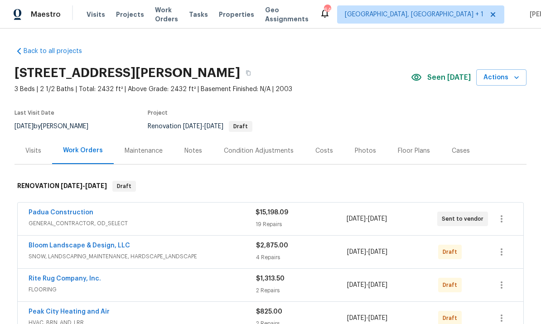
scroll to position [0, 0]
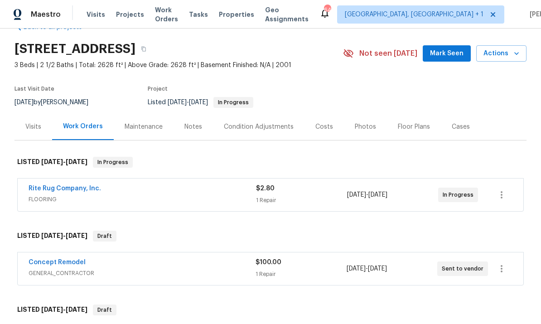
scroll to position [30, 0]
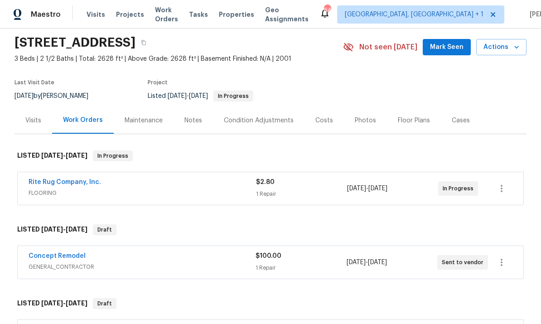
click at [71, 181] on link "Rite Rug Company, Inc." at bounding box center [65, 182] width 72 height 6
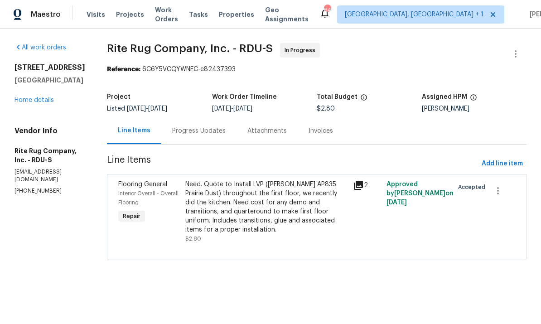
click at [204, 130] on div "Progress Updates" at bounding box center [198, 130] width 53 height 9
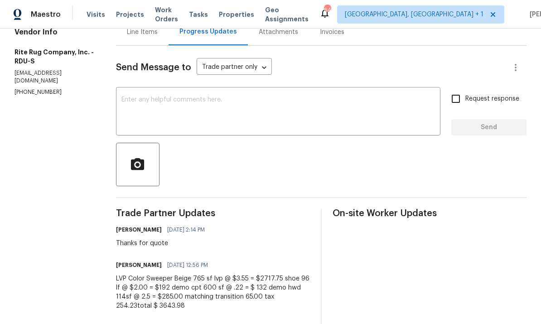
scroll to position [99, 0]
click at [175, 114] on textarea at bounding box center [277, 112] width 313 height 32
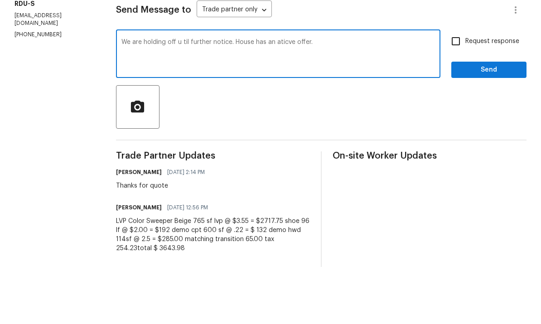
scroll to position [34, 0]
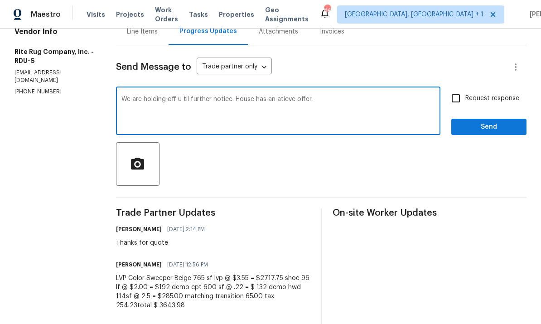
click at [293, 96] on textarea "We are holding off u til further notice. House has an aticve offer." at bounding box center [277, 112] width 313 height 32
click at [192, 96] on textarea "We are holding off u til further notice. House has an active offer." at bounding box center [277, 112] width 313 height 32
type textarea "We are holding off until further notice. House has an active offer."
click at [453, 89] on input "Request response" at bounding box center [455, 98] width 19 height 19
checkbox input "true"
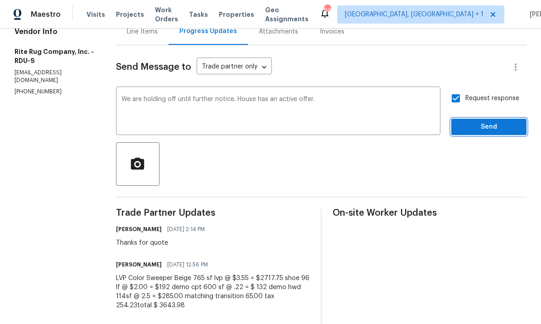
click at [493, 121] on span "Send" at bounding box center [488, 126] width 61 height 11
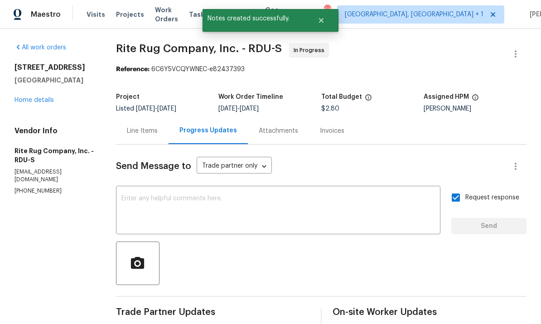
click at [43, 97] on link "Home details" at bounding box center [33, 100] width 39 height 6
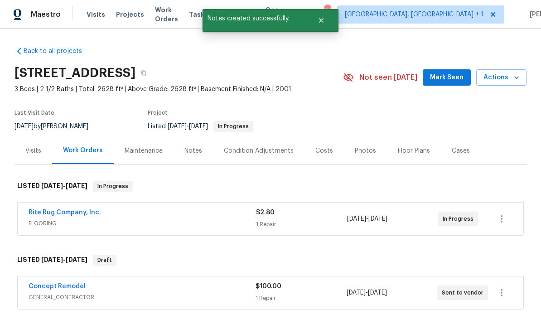
click at [59, 283] on link "Concept Remodel" at bounding box center [57, 286] width 57 height 6
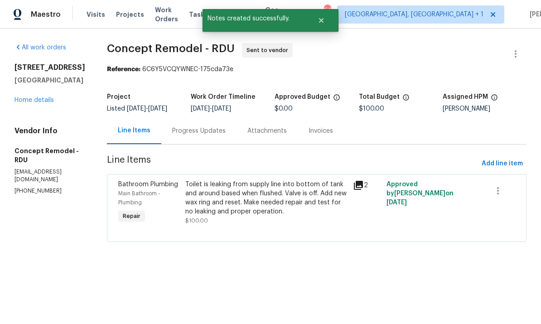
click at [199, 135] on div "Progress Updates" at bounding box center [198, 130] width 53 height 9
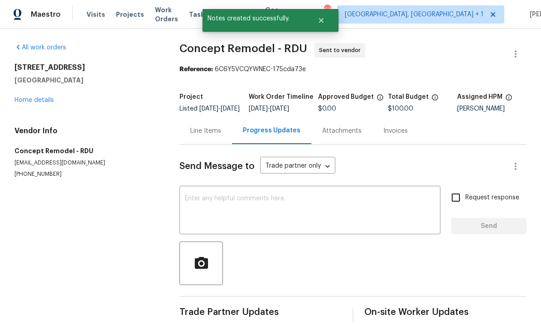
scroll to position [19, 0]
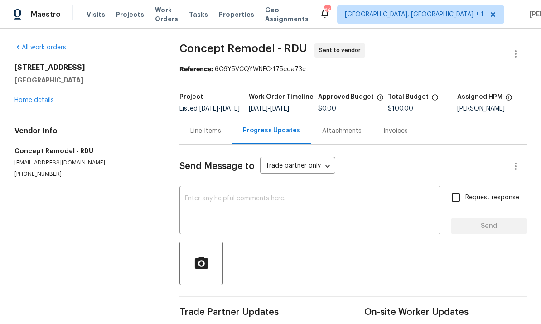
click at [34, 97] on link "Home details" at bounding box center [33, 100] width 39 height 6
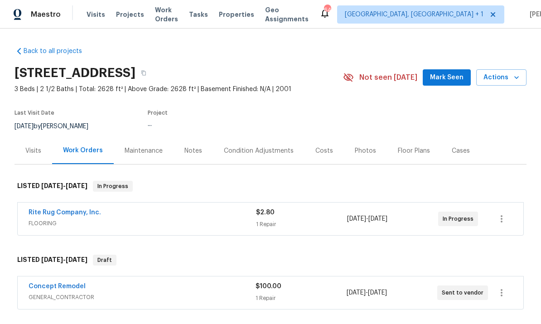
scroll to position [1, 0]
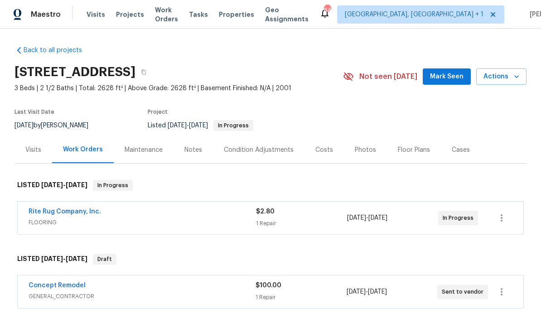
click at [59, 282] on link "Concept Remodel" at bounding box center [57, 285] width 57 height 6
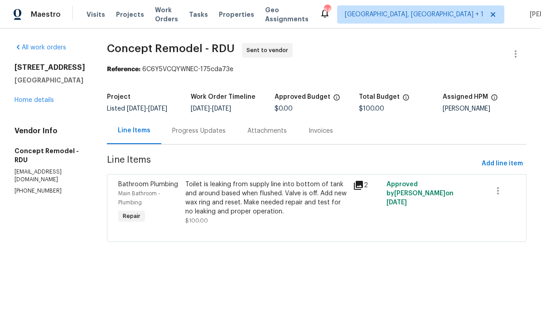
click at [209, 134] on div "Progress Updates" at bounding box center [198, 130] width 53 height 9
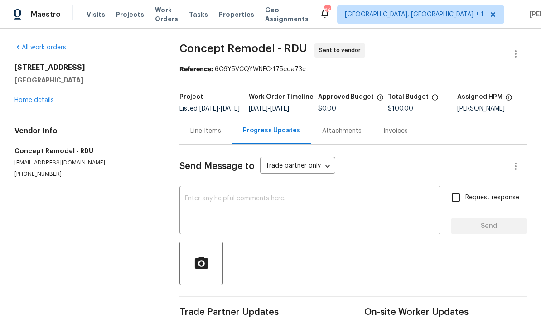
click at [254, 209] on textarea at bounding box center [310, 211] width 250 height 32
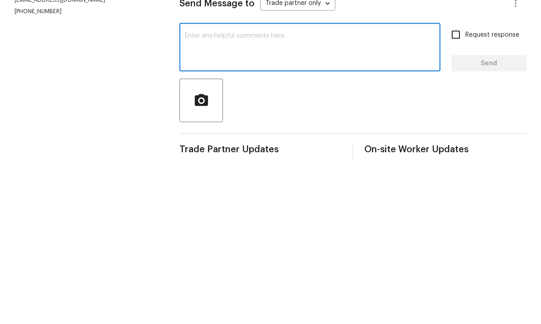
type textarea "."
type textarea "Let us know when we can get to this. Thanks"
click at [457, 188] on input "Request response" at bounding box center [455, 197] width 19 height 19
checkbox input "true"
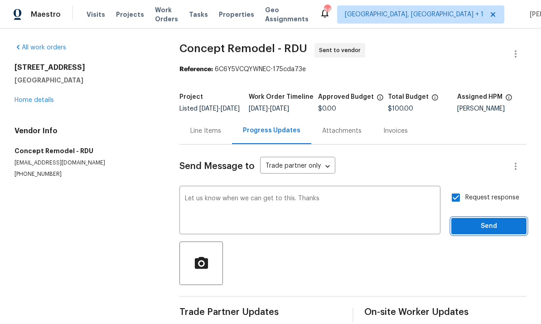
click at [489, 221] on span "Send" at bounding box center [488, 226] width 61 height 11
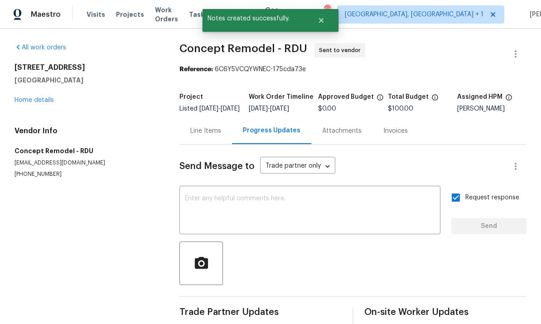
scroll to position [0, 0]
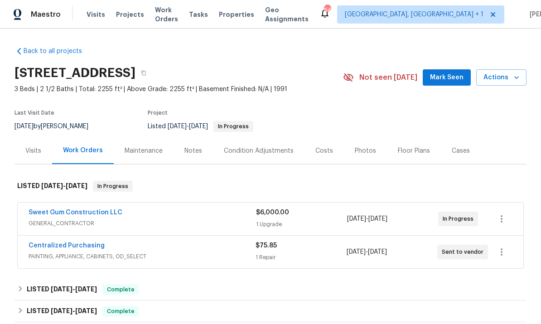
click at [450, 83] on button "Mark Seen" at bounding box center [447, 77] width 48 height 17
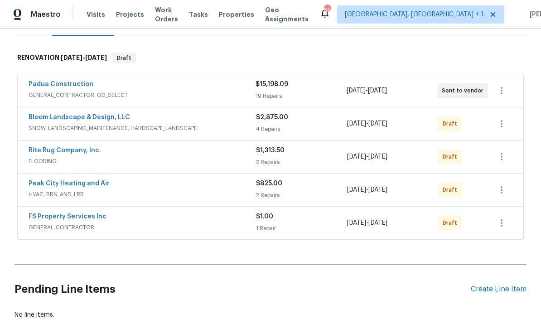
scroll to position [128, 0]
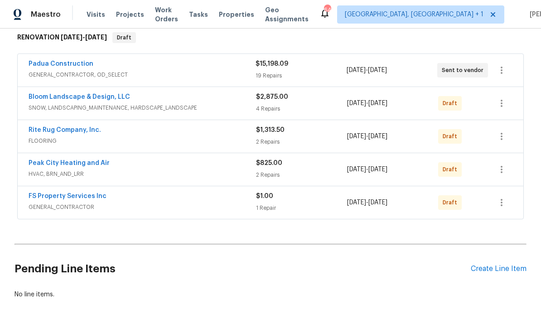
scroll to position [137, 0]
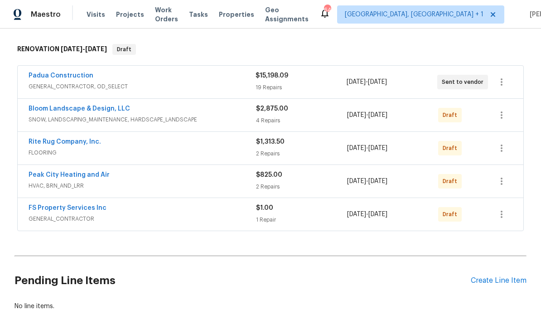
click at [378, 273] on h2 "Pending Line Items" at bounding box center [242, 281] width 456 height 42
click at [75, 78] on link "Padua Construction" at bounding box center [61, 75] width 65 height 6
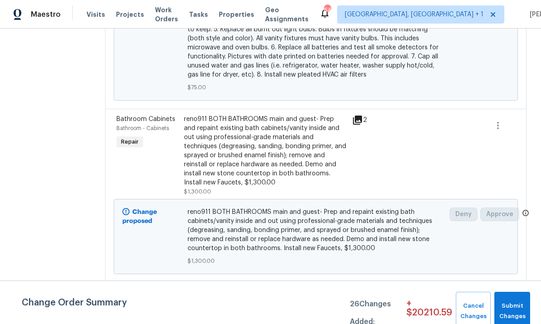
scroll to position [659, 0]
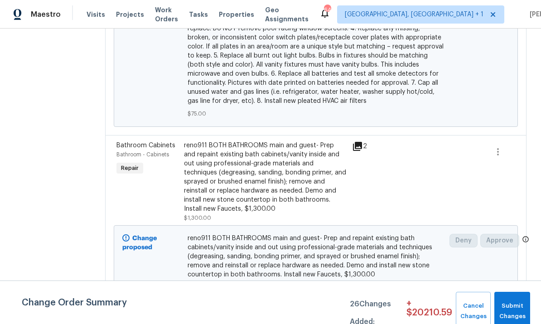
click at [353, 142] on icon at bounding box center [357, 146] width 9 height 9
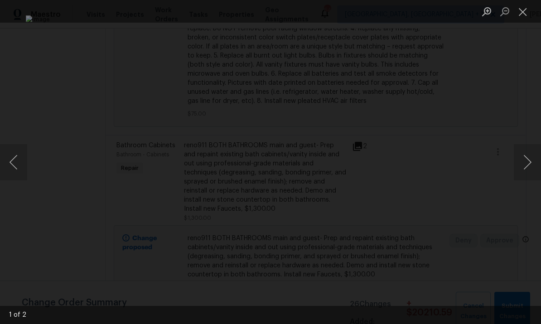
click at [536, 166] on button "Next image" at bounding box center [527, 162] width 27 height 36
click at [536, 137] on div "Lightbox" at bounding box center [270, 162] width 541 height 324
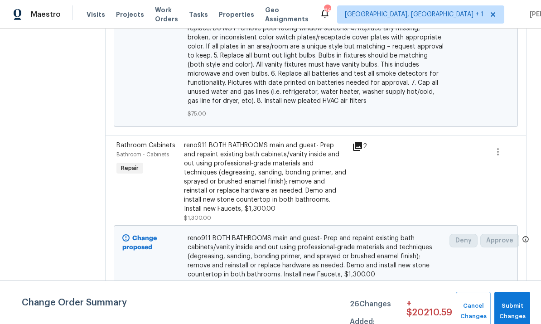
click at [525, 178] on div "Bathroom Cabinets Bathroom - Cabinets Repair reno911 BOTH BATHROOMS main and gu…" at bounding box center [315, 221] width 421 height 173
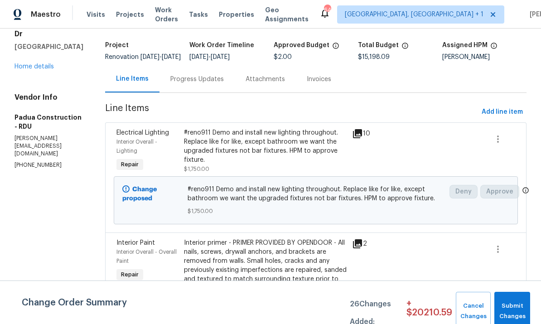
scroll to position [49, 0]
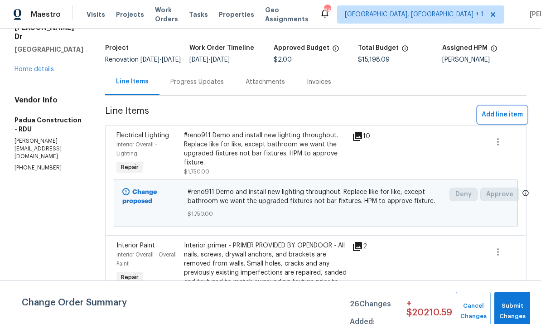
click at [510, 120] on span "Add line item" at bounding box center [501, 114] width 41 height 11
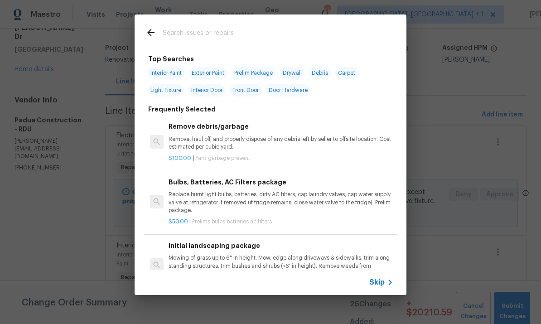
click at [207, 36] on input "text" at bounding box center [259, 34] width 192 height 14
type input "Cabinets"
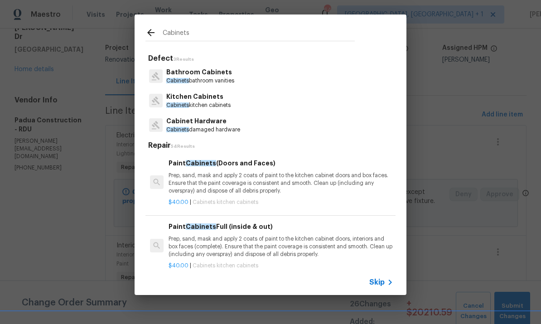
click at [211, 101] on p "Kitchen Cabinets" at bounding box center [198, 97] width 64 height 10
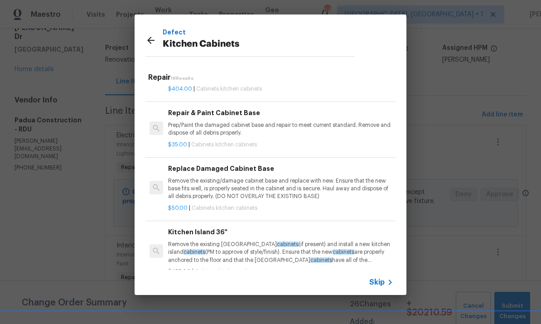
scroll to position [744, 0]
click at [255, 187] on p "Remove the existing/damage cabinet base and replace with new. Ensure that the n…" at bounding box center [280, 188] width 225 height 23
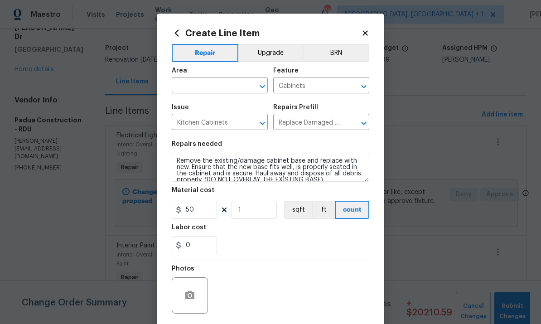
click at [198, 84] on input "text" at bounding box center [207, 86] width 71 height 14
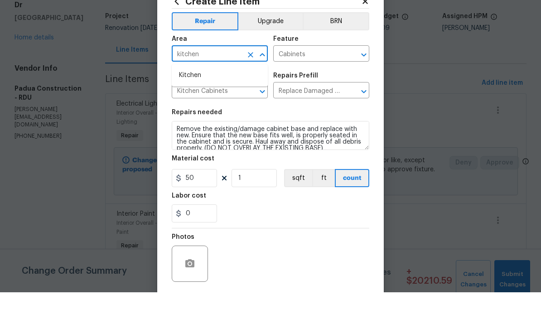
click at [183, 100] on li "Kitchen" at bounding box center [220, 107] width 96 height 15
type input "Kitchen"
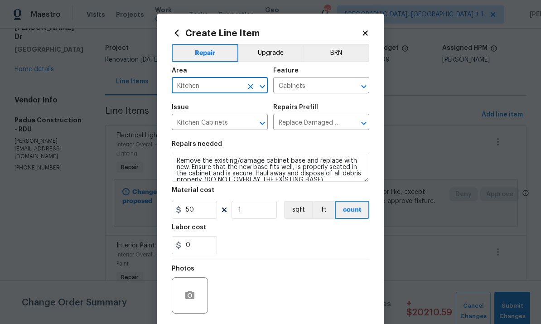
click at [175, 159] on textarea "Remove the existing/damage cabinet base and replace with new. Ensure that the n…" at bounding box center [270, 167] width 197 height 29
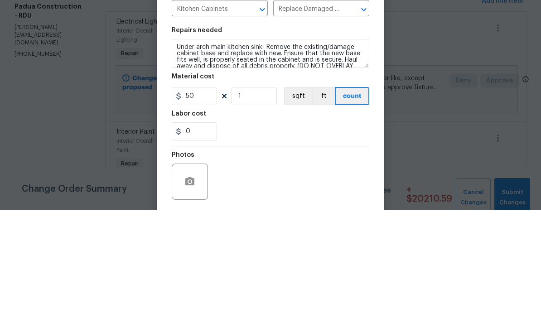
scroll to position [34, 0]
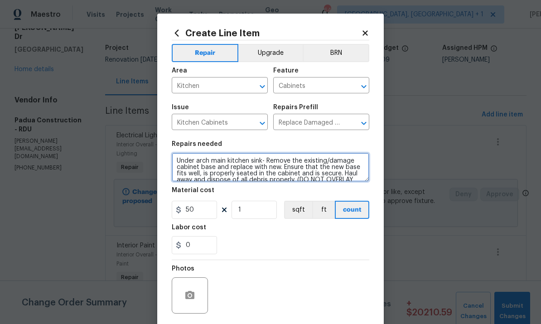
type textarea "Under arch main kitchen sink- Remove the existing/damage cabinet base and repla…"
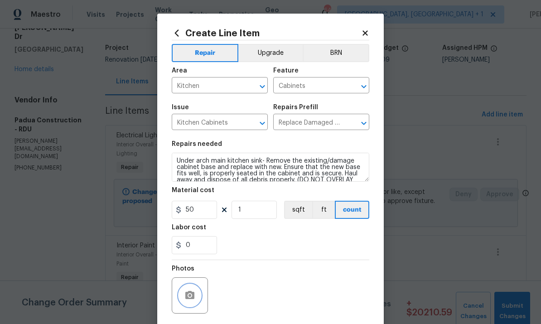
click at [196, 305] on button "button" at bounding box center [190, 295] width 22 height 22
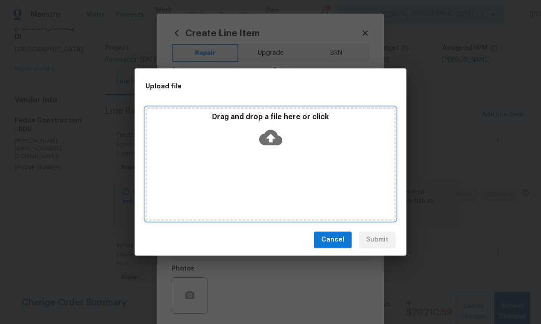
click at [283, 134] on div "Drag and drop a file here or click" at bounding box center [270, 131] width 247 height 39
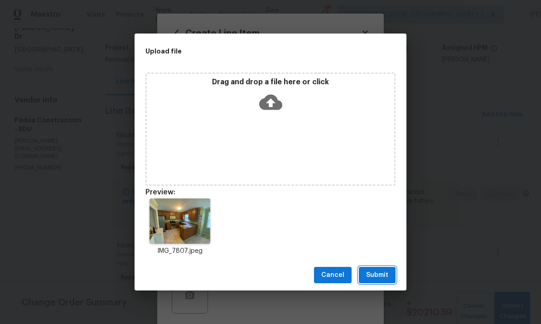
click at [378, 276] on span "Submit" at bounding box center [377, 274] width 22 height 11
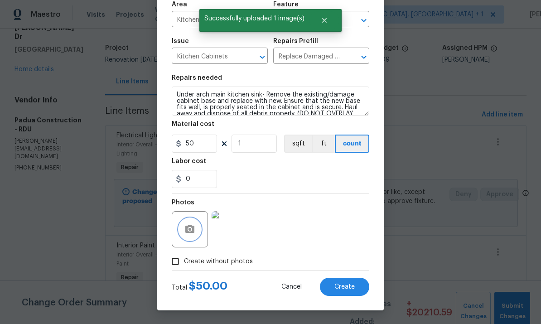
scroll to position [68, 0]
click at [353, 285] on span "Create" at bounding box center [344, 287] width 20 height 7
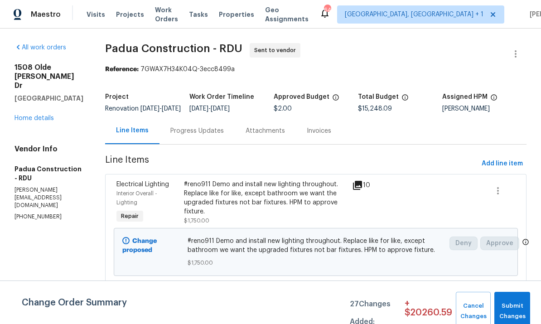
scroll to position [0, 0]
click at [506, 169] on span "Add line item" at bounding box center [501, 163] width 41 height 11
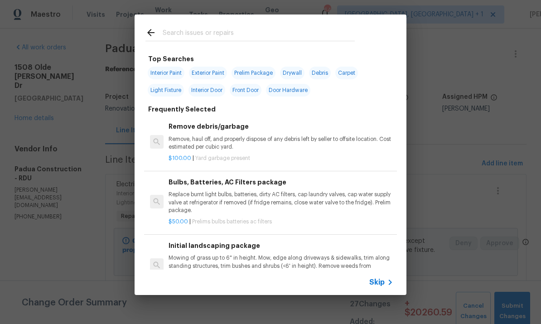
click at [204, 35] on input "text" at bounding box center [259, 34] width 192 height 14
type input "Vapor"
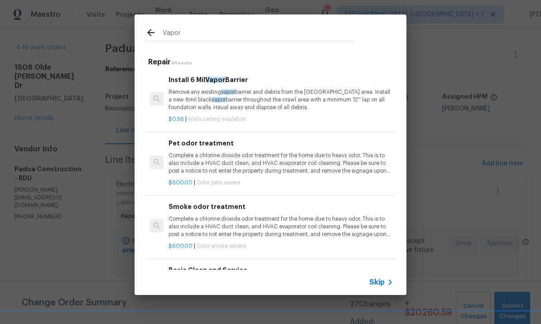
click at [251, 106] on p "Remove any existing vapor barrier and debris from the crawl area. Install a new…" at bounding box center [280, 99] width 225 height 23
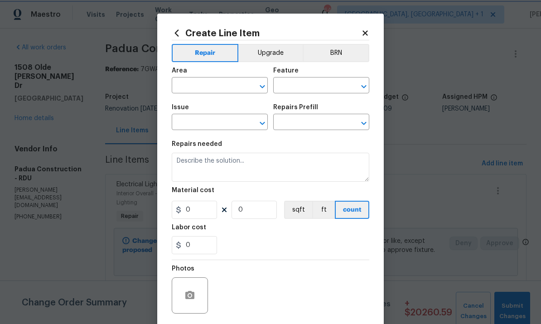
type input "Walls and Ceiling"
type input "Insulation"
type input "Install 6 Mil Vapor Barrier $0.56"
type textarea "Remove any existing vapor barrier and debris from the crawl area. Install a new…"
type input "0.56"
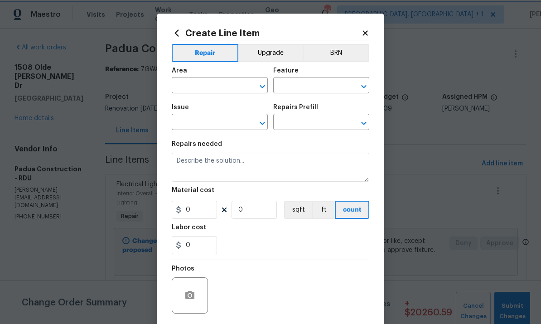
type input "1"
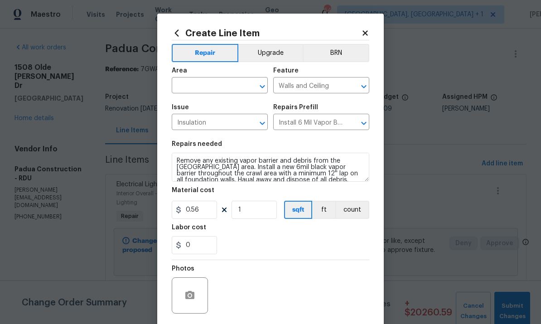
click at [204, 86] on input "text" at bounding box center [207, 86] width 71 height 14
click at [206, 85] on input "crawlspace" at bounding box center [207, 86] width 71 height 14
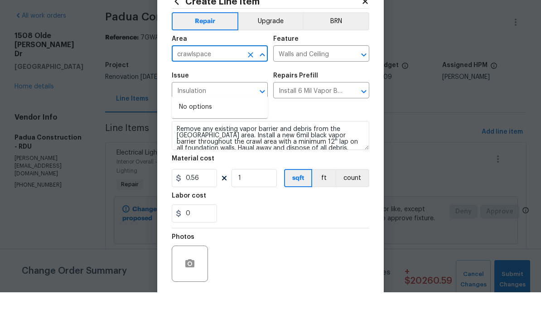
scroll to position [34, 0]
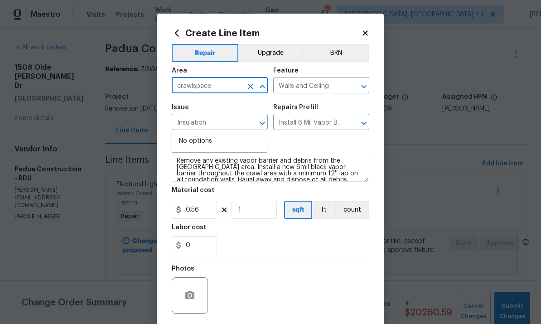
type input "crawlspace"
click at [241, 142] on section "Repairs needed Remove any existing vapor barrier and debris from the crawl area…" at bounding box center [270, 197] width 197 height 124
click at [191, 87] on input "text" at bounding box center [207, 86] width 71 height 14
click at [216, 86] on input "crawlspace" at bounding box center [207, 86] width 71 height 14
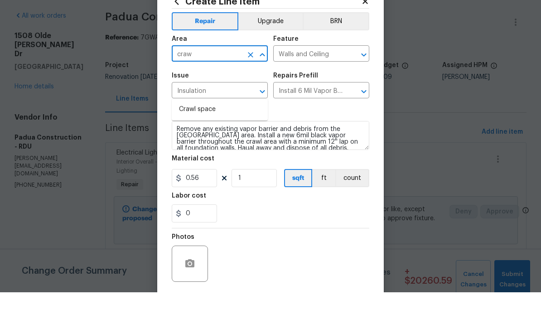
click at [209, 134] on li "Crawl space" at bounding box center [220, 141] width 96 height 15
type input "Crawl space"
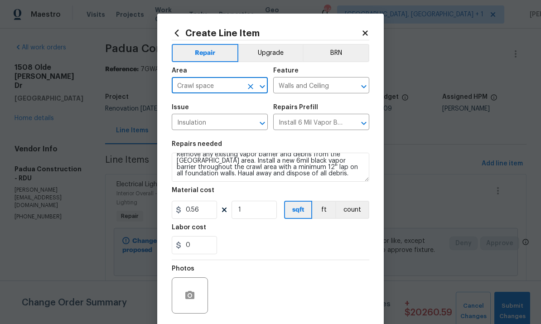
scroll to position [6, 0]
click at [192, 288] on button "button" at bounding box center [190, 295] width 22 height 22
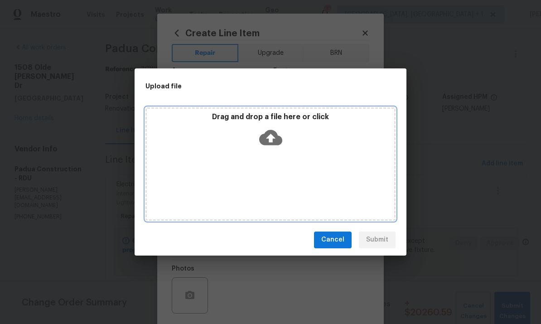
click at [272, 136] on icon at bounding box center [270, 137] width 23 height 23
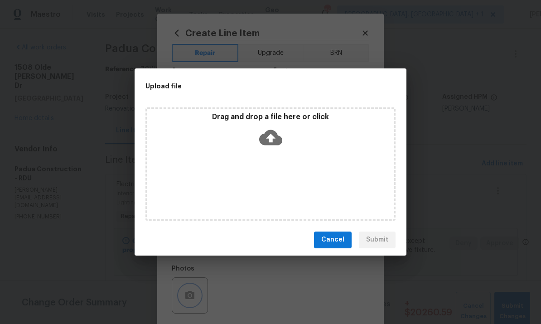
click at [444, 105] on div "Upload file Drag and drop a file here or click Cancel Submit" at bounding box center [270, 162] width 541 height 324
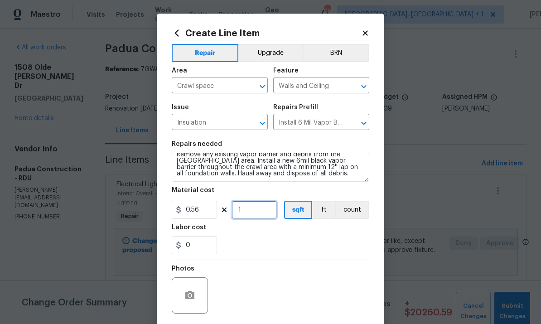
click at [258, 212] on input "1" at bounding box center [253, 210] width 45 height 18
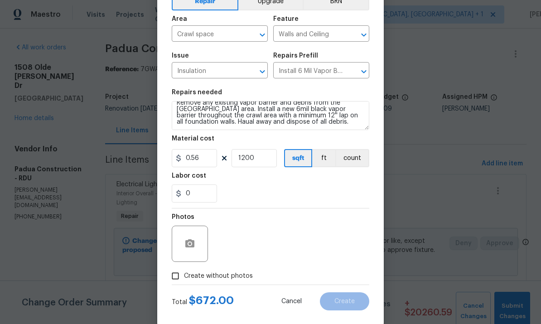
scroll to position [51, 0]
type input "1200"
click at [184, 247] on icon "button" at bounding box center [189, 244] width 11 height 11
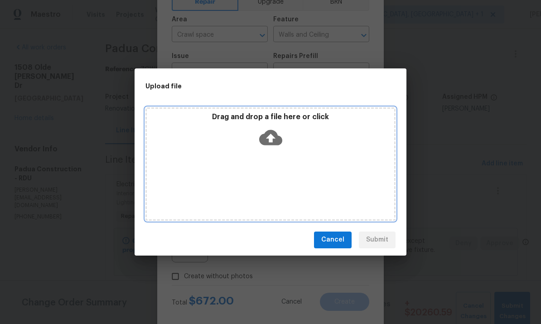
click at [267, 133] on icon at bounding box center [270, 137] width 23 height 15
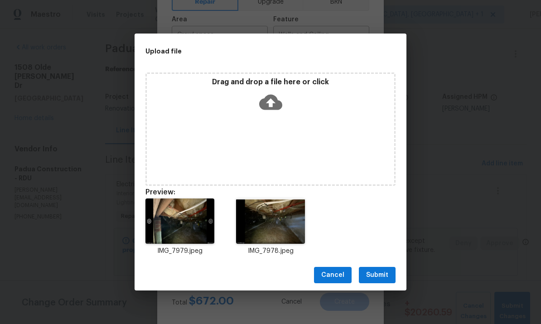
click at [381, 278] on span "Submit" at bounding box center [377, 274] width 22 height 11
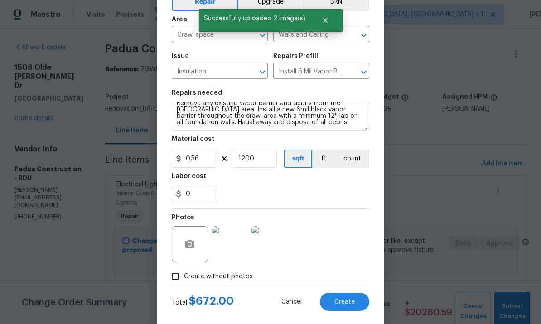
click at [353, 300] on span "Create" at bounding box center [344, 301] width 20 height 7
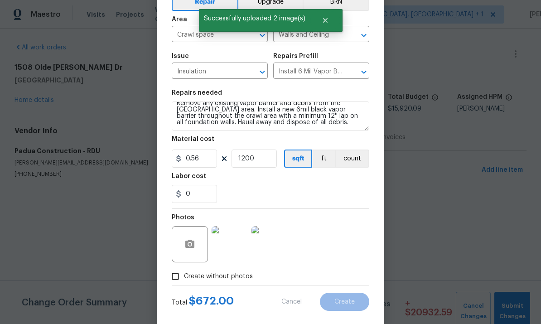
type input "0"
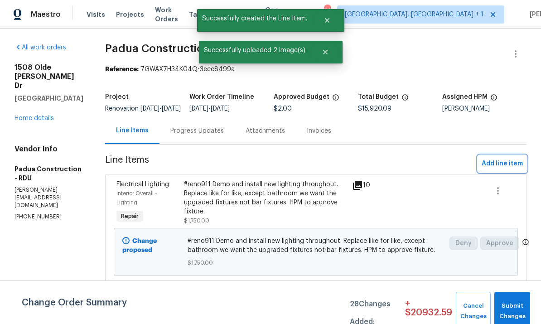
click at [499, 169] on span "Add line item" at bounding box center [501, 163] width 41 height 11
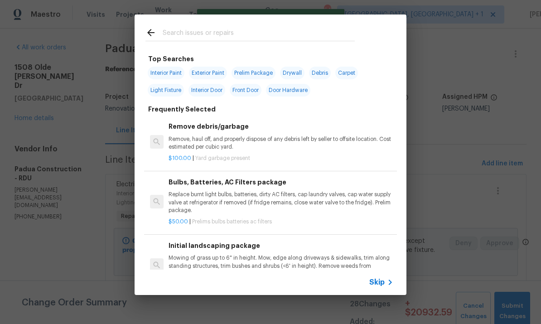
click at [179, 34] on input "text" at bounding box center [259, 34] width 192 height 14
type input "Toilets"
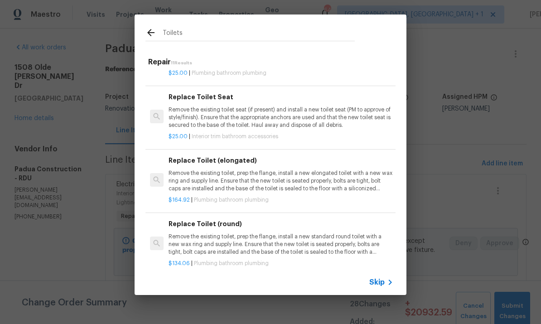
scroll to position [146, 0]
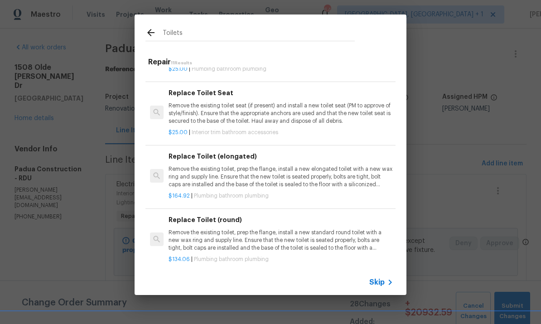
click at [303, 172] on p "Remove the existing toilet, prep the flange, install a new elongated toilet wit…" at bounding box center [280, 176] width 225 height 23
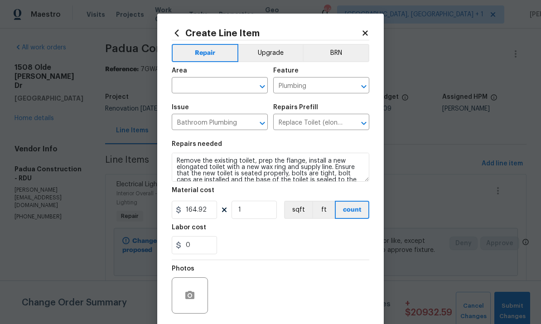
click at [200, 86] on input "text" at bounding box center [207, 86] width 71 height 14
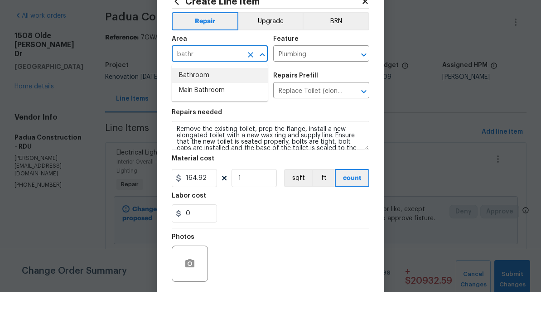
click at [197, 100] on li "Bathroom" at bounding box center [220, 107] width 96 height 15
type input "Bathroom"
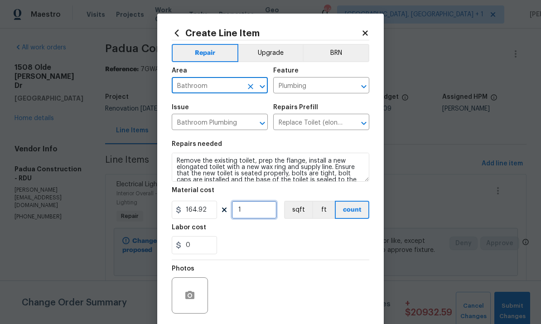
click at [258, 215] on input "1" at bounding box center [253, 210] width 45 height 18
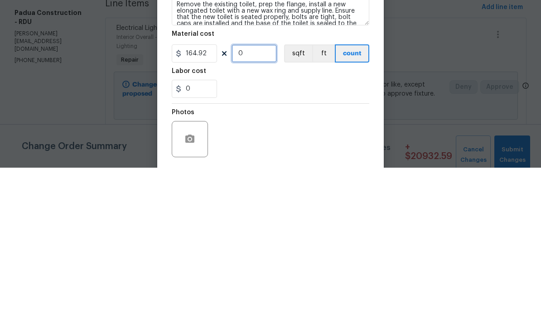
type input "3"
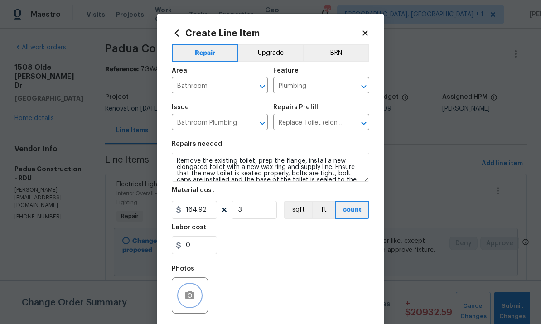
click at [193, 295] on icon "button" at bounding box center [189, 295] width 9 height 8
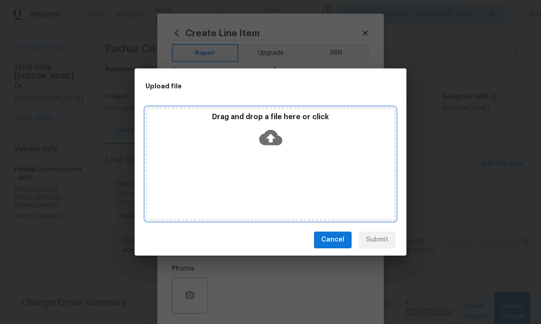
click at [274, 130] on icon at bounding box center [270, 137] width 23 height 23
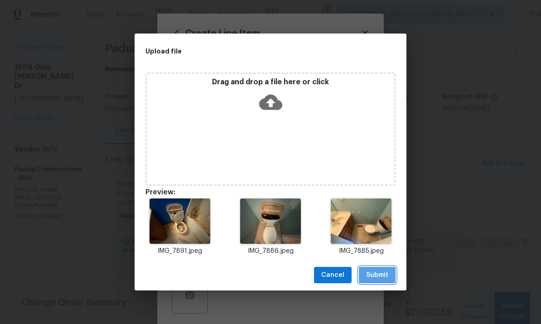
click at [388, 269] on button "Submit" at bounding box center [377, 275] width 37 height 17
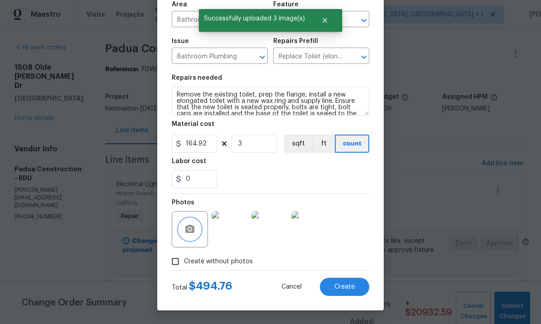
scroll to position [68, 0]
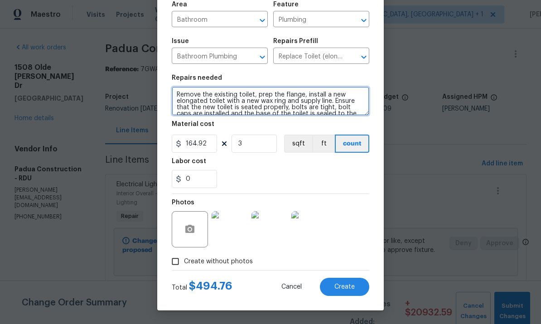
click at [177, 96] on textarea "Remove the existing toilet, prep the flange, install a new elongated toilet wit…" at bounding box center [270, 101] width 197 height 29
type textarea "All toilets (3) Remove the existing toilet, prep the flange, install a new elon…"
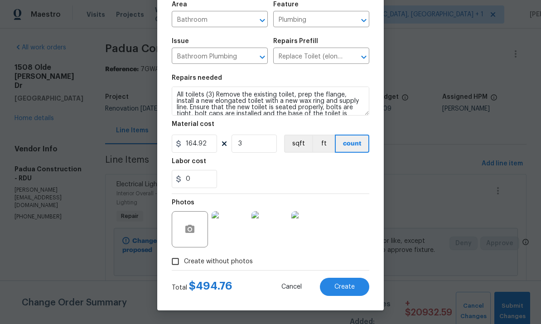
click at [349, 293] on button "Create" at bounding box center [344, 287] width 49 height 18
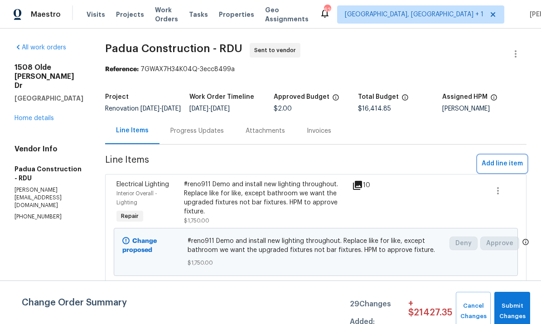
click at [508, 169] on span "Add line item" at bounding box center [501, 163] width 41 height 11
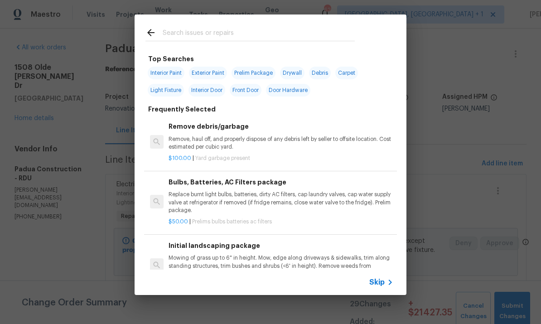
click at [183, 32] on input "text" at bounding box center [259, 34] width 192 height 14
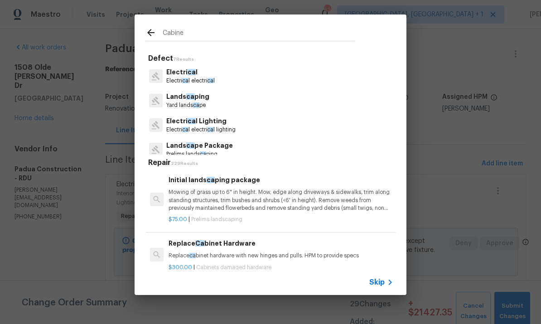
type input "Cabinet"
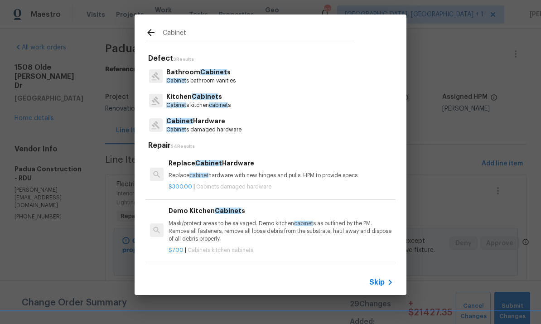
click at [217, 96] on p "Kitchen Cabinet s" at bounding box center [198, 97] width 64 height 10
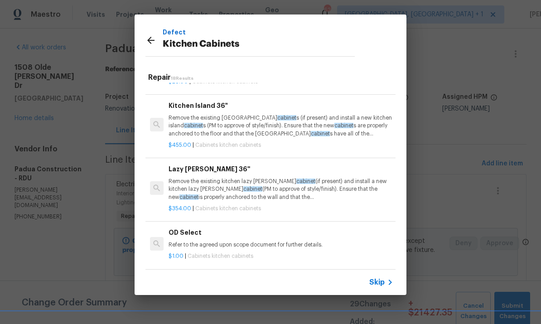
scroll to position [870, 0]
click at [196, 275] on h6 "Add a Task" at bounding box center [280, 280] width 225 height 10
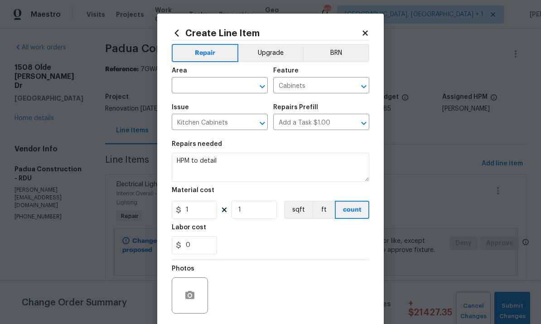
click at [207, 88] on input "text" at bounding box center [207, 86] width 71 height 14
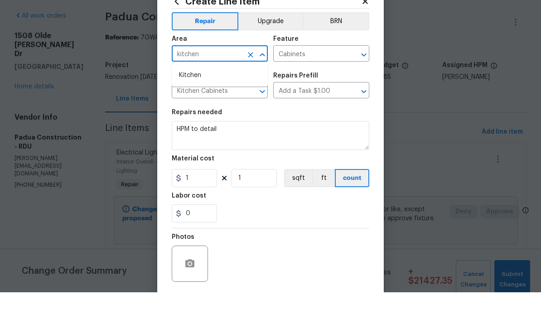
click at [197, 100] on li "Kitchen" at bounding box center [220, 107] width 96 height 15
type input "Kitchen"
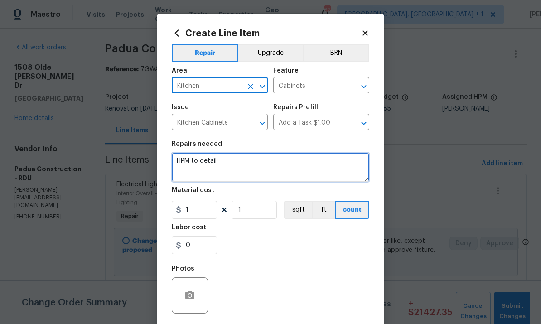
click at [235, 164] on textarea "HPM to detail" at bounding box center [270, 167] width 197 height 29
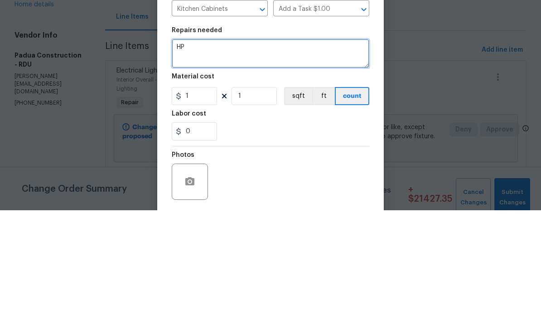
type textarea "H"
click at [174, 153] on textarea "Replace kitchen cabinet hardware ( hinges and add all new pull knobs brush nick…" at bounding box center [270, 167] width 197 height 29
click at [175, 153] on textarea "Replace kitchen cabinet hardware ( hinges and add all new pull knobs brush nick…" at bounding box center [270, 167] width 197 height 29
click at [204, 153] on textarea "Replace kitchen cabinet hardware ( hinges and add all new pull knobs brush nick…" at bounding box center [270, 167] width 197 height 29
click at [173, 153] on textarea "Replace kitchen cabinet hardware ( hinges and add all new pull knobs brush nick…" at bounding box center [270, 167] width 197 height 29
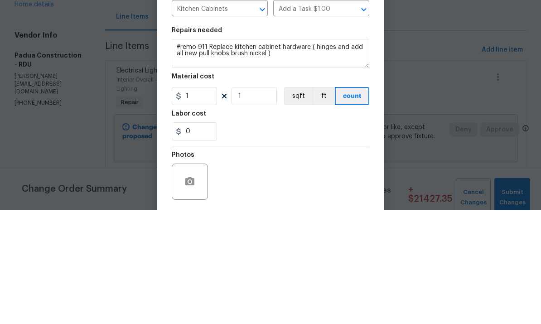
scroll to position [34, 0]
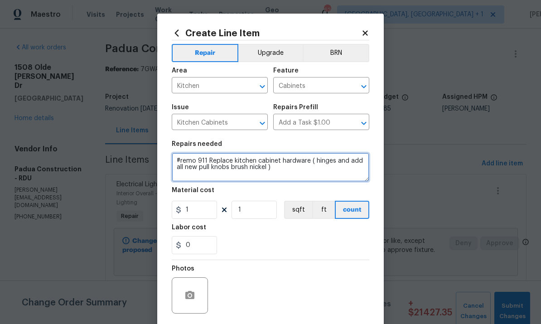
click at [198, 163] on textarea "#remo 911 Replace kitchen cabinet hardware ( hinges and add all new pull knobs …" at bounding box center [270, 167] width 197 height 29
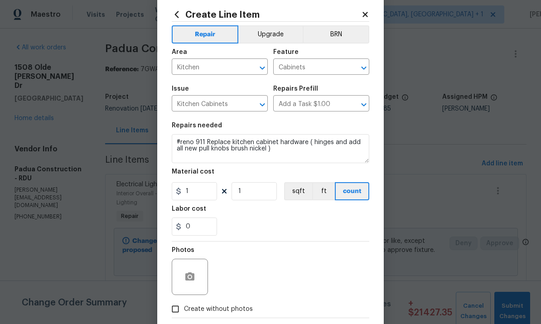
scroll to position [20, 0]
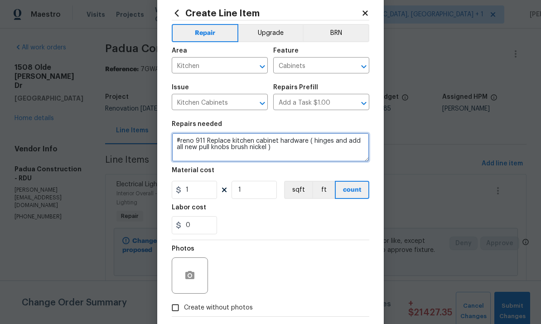
type textarea "#reno 911 Replace kitchen cabinet hardware ( hinges and add all new pull knobs …"
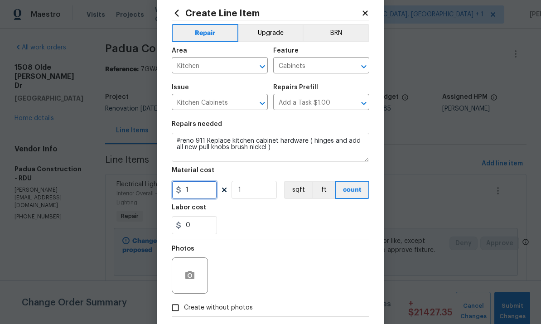
click at [206, 196] on input "1" at bounding box center [194, 190] width 45 height 18
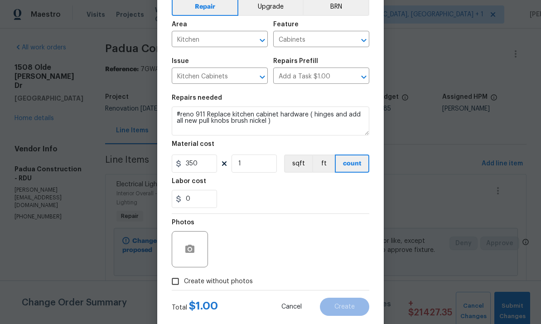
scroll to position [50, 0]
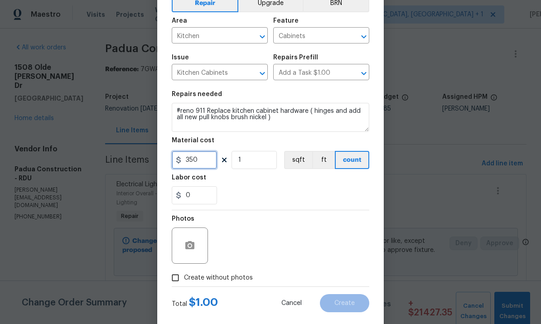
type input "350"
click at [177, 284] on input "Create without photos" at bounding box center [175, 277] width 17 height 17
click at [179, 282] on input "Create without photos" at bounding box center [175, 277] width 17 height 17
checkbox input "false"
click at [185, 246] on icon "button" at bounding box center [189, 245] width 9 height 8
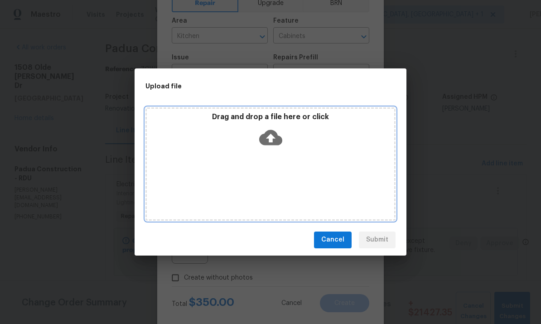
click at [274, 137] on icon at bounding box center [270, 137] width 23 height 15
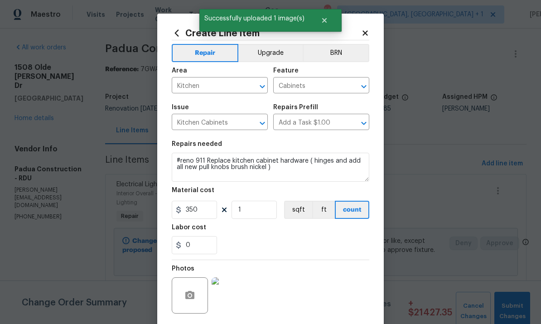
scroll to position [50, 0]
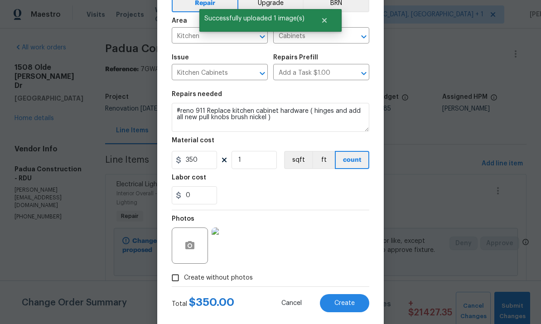
click at [231, 252] on img at bounding box center [230, 245] width 36 height 36
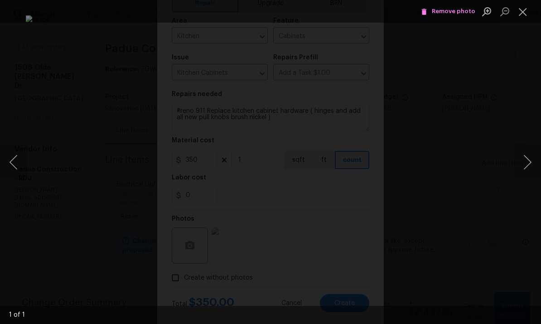
click at [521, 121] on div "Lightbox" at bounding box center [270, 162] width 541 height 324
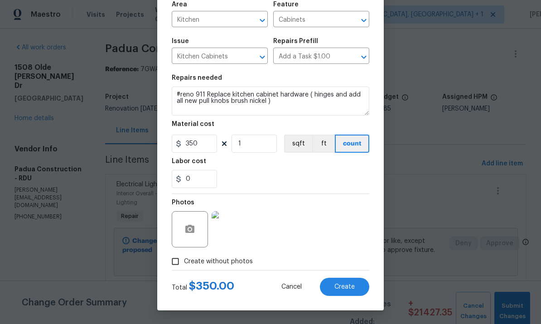
scroll to position [68, 0]
click at [346, 287] on span "Create" at bounding box center [344, 287] width 20 height 7
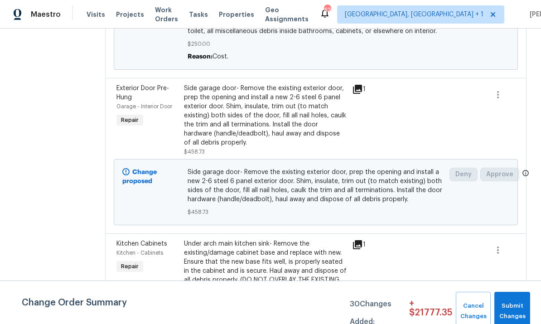
scroll to position [3074, 0]
click at [274, 238] on div "Under arch main kitchen sink- Remove the existing/damage cabinet base and repla…" at bounding box center [265, 265] width 163 height 54
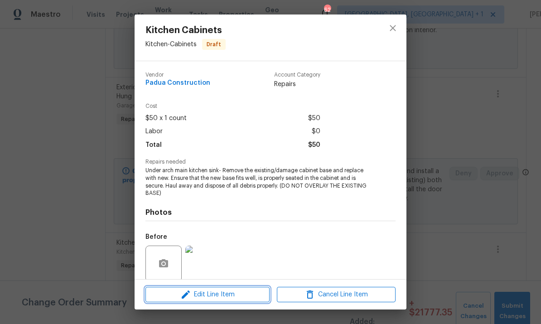
click at [240, 295] on span "Edit Line Item" at bounding box center [207, 294] width 119 height 11
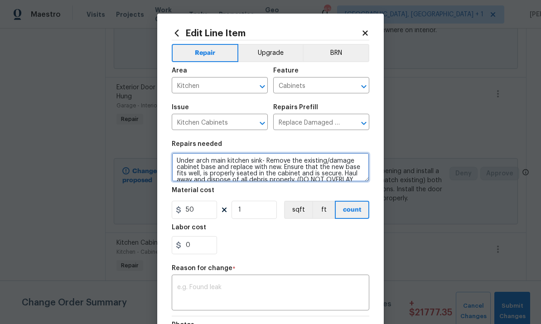
click at [212, 158] on textarea "Under arch main kitchen sink- Remove the existing/damage cabinet base and repla…" at bounding box center [270, 167] width 197 height 29
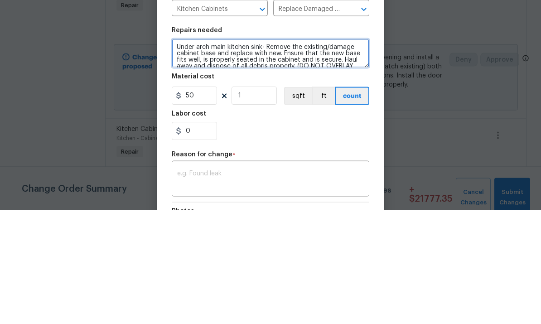
click at [208, 153] on textarea "Under arch main kitchen sink- Remove the existing/damage cabinet base and repla…" at bounding box center [270, 167] width 197 height 29
click at [215, 153] on textarea "Under arch main kitchen sink- Remove the existing/damage cabinet base and repla…" at bounding box center [270, 167] width 197 height 29
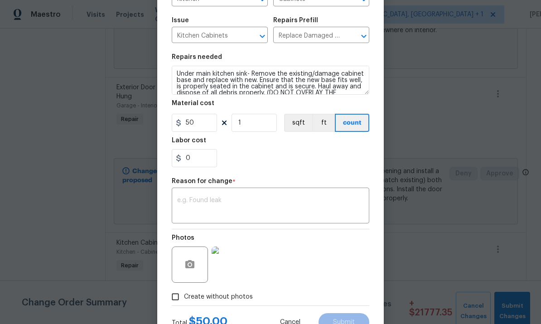
scroll to position [96, 0]
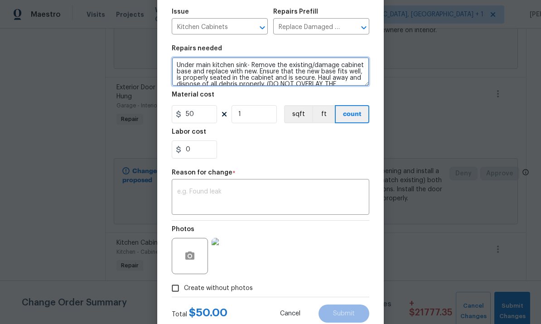
type textarea "Under main kitchen sink- Remove the existing/damage cabinet base and replace wi…"
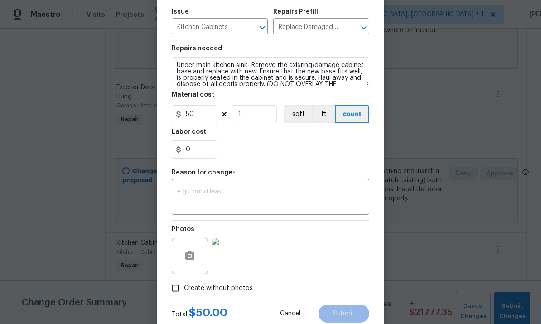
click at [274, 195] on textarea at bounding box center [270, 197] width 187 height 19
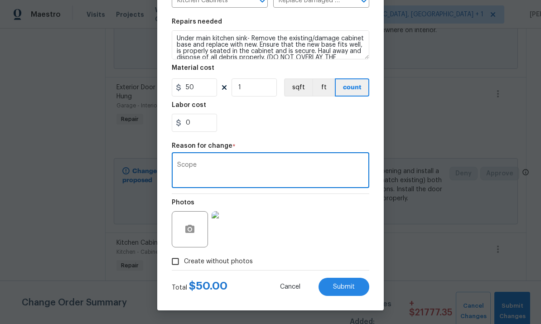
scroll to position [124, 0]
type textarea "Scope"
click at [347, 289] on span "Submit" at bounding box center [344, 287] width 22 height 7
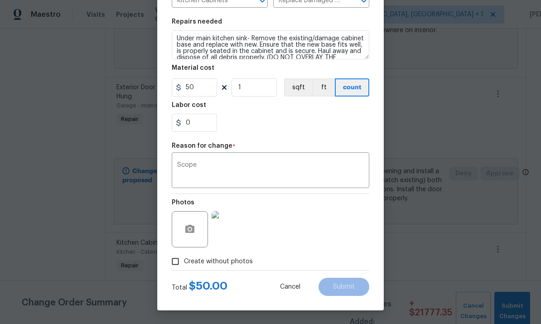
type textarea "Under arch main kitchen sink- Remove the existing/damage cabinet base and repla…"
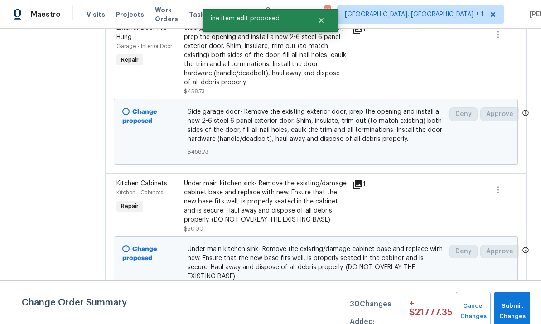
scroll to position [3133, 0]
click at [509, 199] on li "Cancel" at bounding box center [502, 197] width 35 height 15
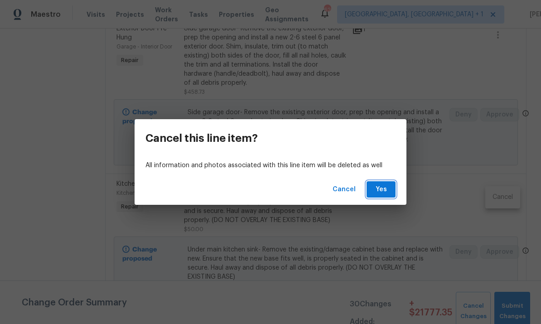
click at [379, 192] on span "Yes" at bounding box center [381, 189] width 14 height 11
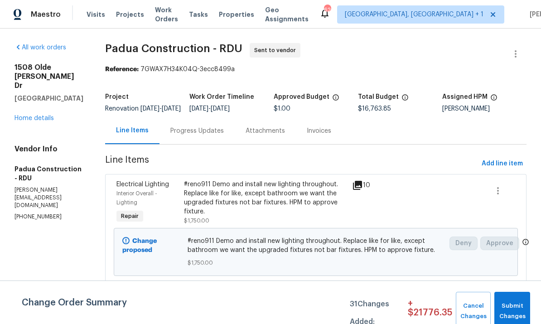
scroll to position [0, 0]
click at [34, 115] on link "Home details" at bounding box center [33, 118] width 39 height 6
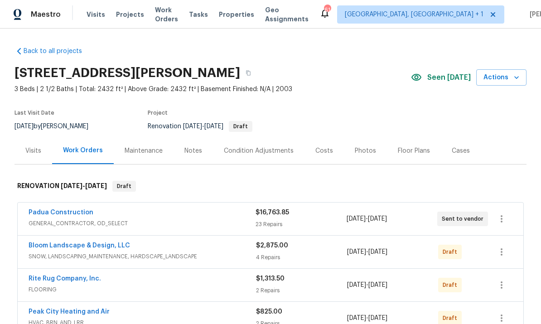
click at [62, 209] on link "Padua Construction" at bounding box center [61, 212] width 65 height 6
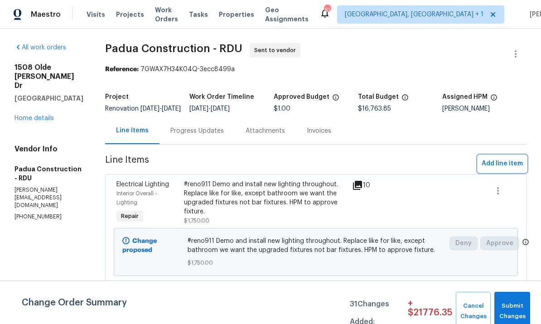
click at [500, 169] on span "Add line item" at bounding box center [501, 163] width 41 height 11
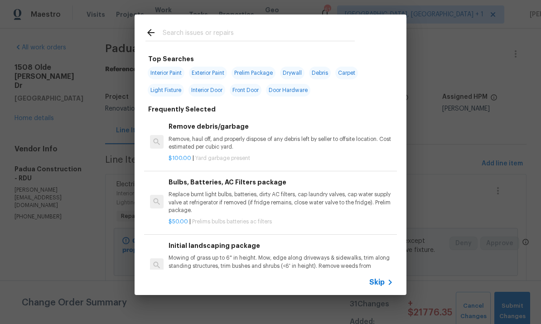
click at [183, 33] on input "text" at bounding box center [259, 34] width 192 height 14
type input "Bathtub"
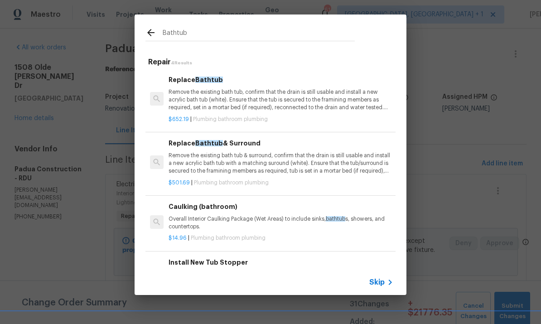
click at [264, 153] on p "Remove the existing bath tub & surround, confirm that the drain is still usable…" at bounding box center [280, 163] width 225 height 23
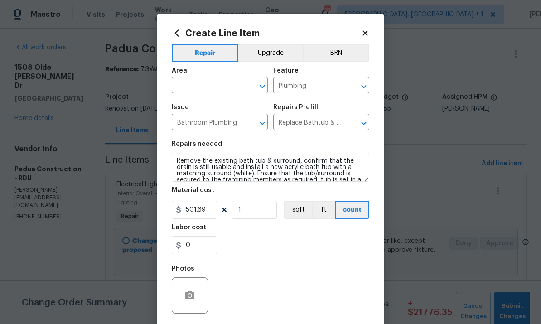
click at [200, 80] on input "text" at bounding box center [207, 86] width 71 height 14
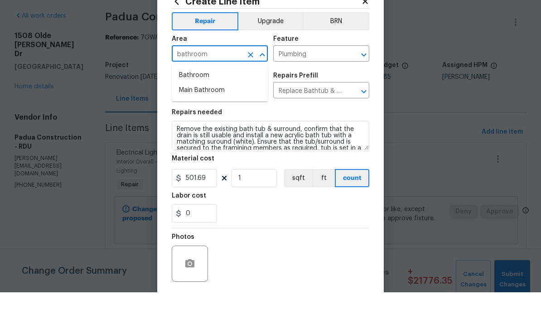
click at [196, 100] on li "Bathroom" at bounding box center [220, 107] width 96 height 15
type input "Bathroom"
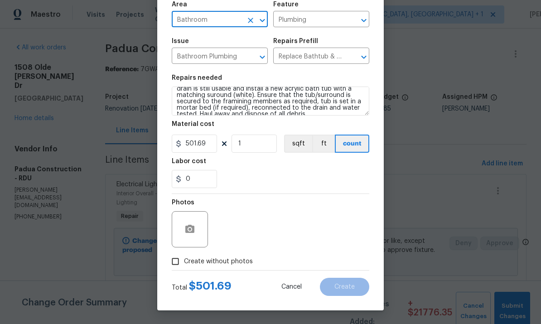
scroll to position [68, 0]
click at [195, 231] on icon "button" at bounding box center [189, 229] width 11 height 11
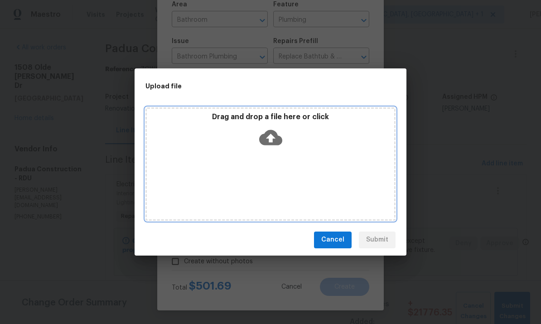
click at [272, 144] on icon at bounding box center [270, 137] width 23 height 15
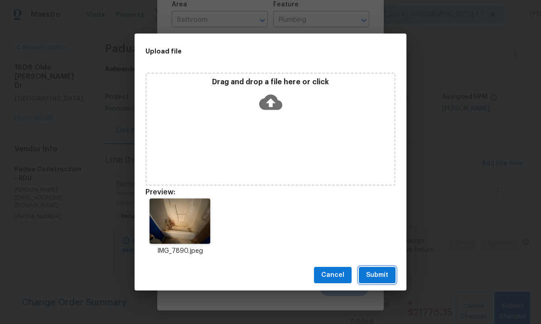
click at [382, 275] on span "Submit" at bounding box center [377, 274] width 22 height 11
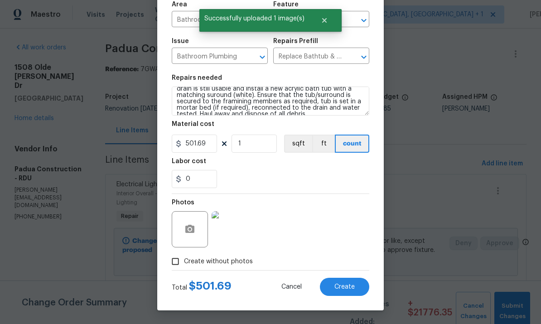
click at [230, 237] on img at bounding box center [230, 229] width 36 height 36
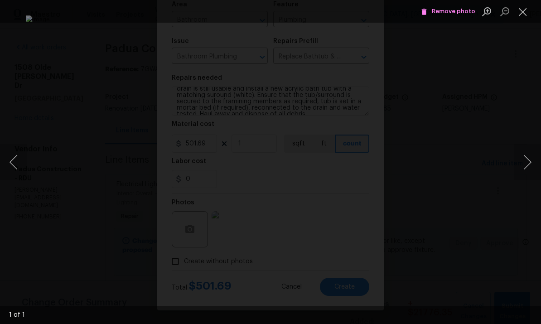
click at [517, 111] on div "Lightbox" at bounding box center [270, 162] width 541 height 324
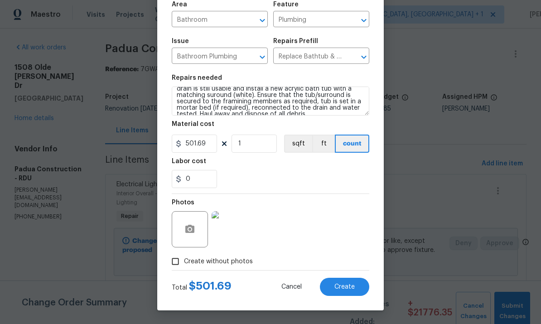
click at [233, 231] on img at bounding box center [230, 229] width 36 height 36
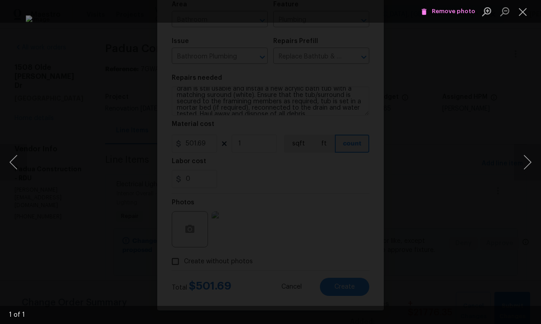
click at [530, 105] on div "Lightbox" at bounding box center [270, 162] width 541 height 324
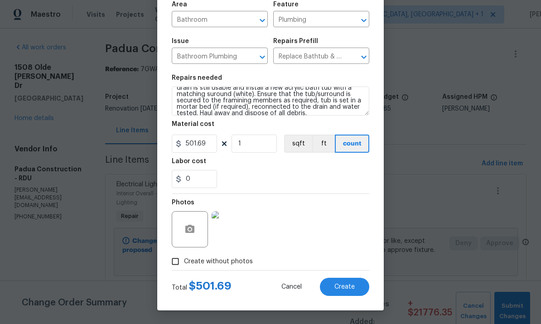
scroll to position [12, 0]
click at [212, 143] on input "501.69" at bounding box center [194, 144] width 45 height 18
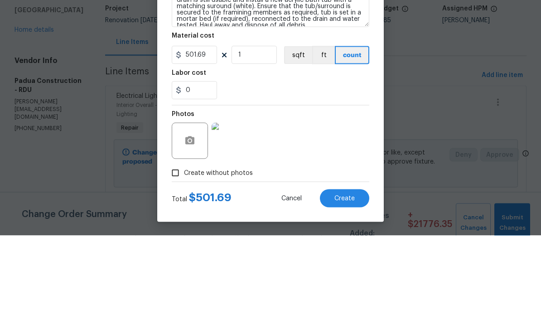
scroll to position [34, 0]
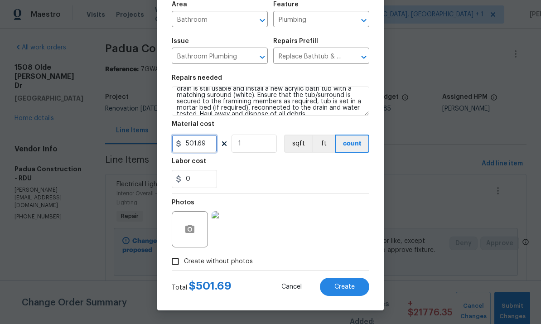
click at [207, 145] on input "501.69" at bounding box center [194, 144] width 45 height 18
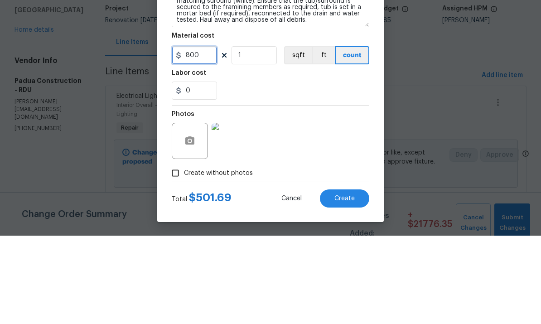
scroll to position [19, 0]
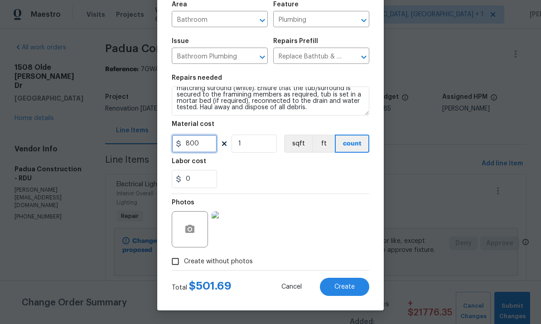
type input "800"
click at [226, 237] on img at bounding box center [230, 229] width 36 height 36
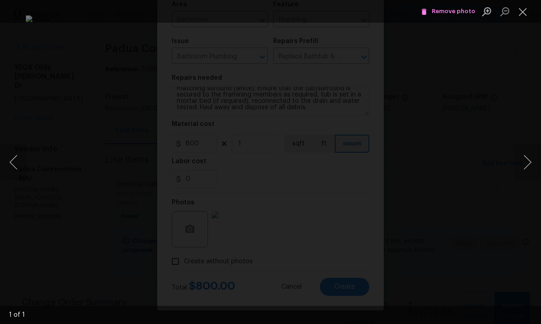
click at [539, 103] on div "Lightbox" at bounding box center [270, 162] width 541 height 324
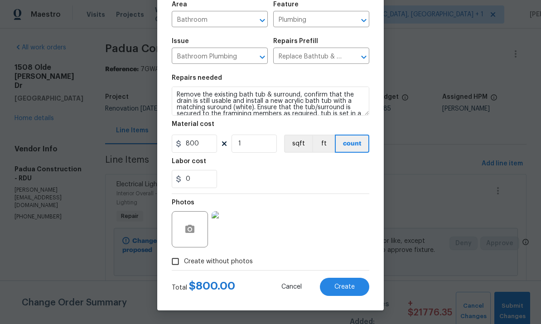
scroll to position [0, 0]
click at [178, 92] on textarea "Remove the existing bath tub & surround, confirm that the drain is still usable…" at bounding box center [270, 101] width 197 height 29
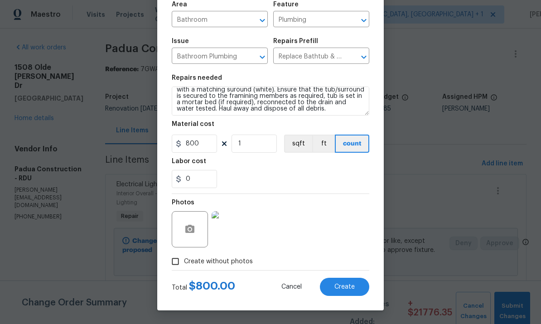
scroll to position [19, 0]
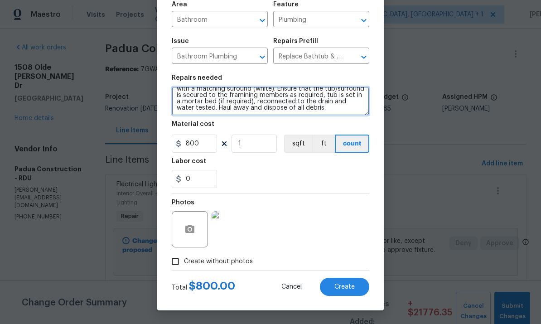
type textarea "Guest bath-Remove the existing bath tub & surround, confirm that the drain is s…"
click at [232, 236] on img at bounding box center [230, 229] width 36 height 36
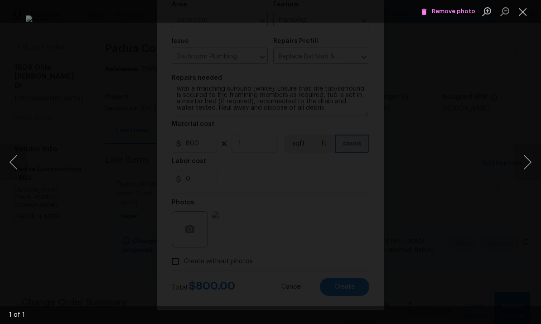
click at [527, 125] on div "Lightbox" at bounding box center [270, 162] width 541 height 324
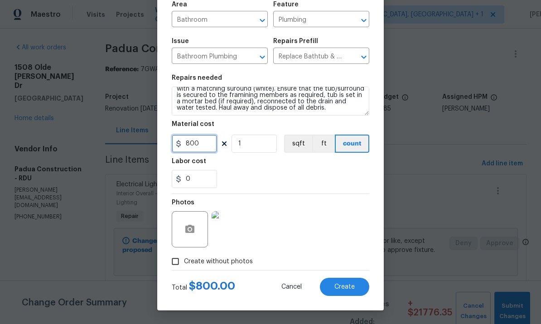
click at [208, 145] on input "800" at bounding box center [194, 144] width 45 height 18
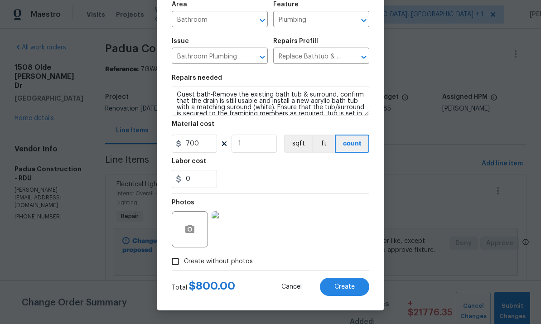
scroll to position [0, 0]
type input "700"
click at [346, 294] on button "Create" at bounding box center [344, 287] width 49 height 18
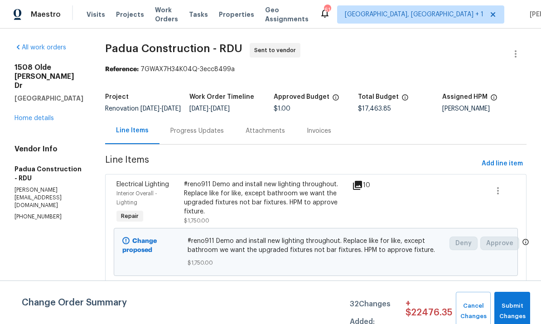
scroll to position [0, 0]
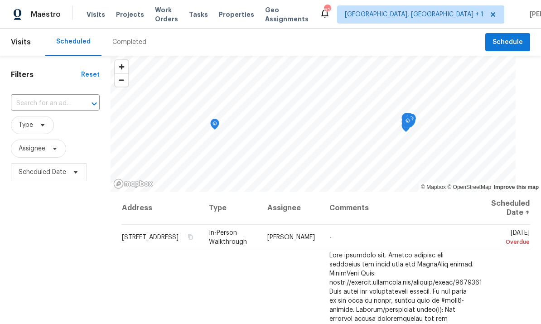
click at [131, 11] on span "Projects" at bounding box center [130, 14] width 28 height 9
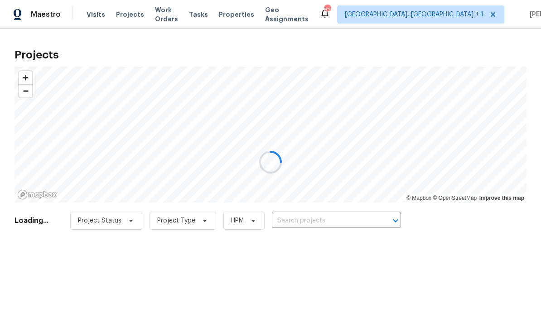
click at [306, 211] on div at bounding box center [270, 162] width 541 height 324
click at [316, 223] on div at bounding box center [270, 162] width 541 height 324
click at [327, 220] on div at bounding box center [270, 162] width 541 height 324
click at [327, 219] on div at bounding box center [270, 162] width 541 height 324
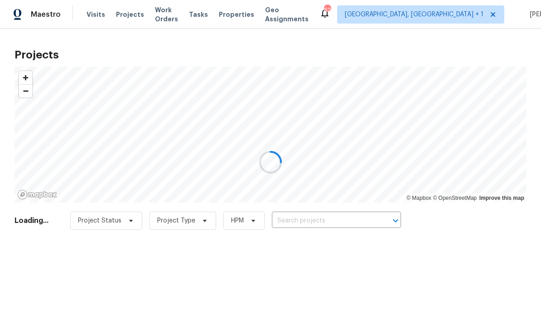
click at [331, 218] on div at bounding box center [270, 162] width 541 height 324
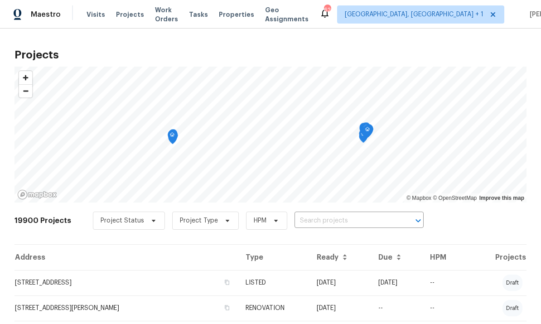
click at [327, 217] on input "text" at bounding box center [346, 221] width 104 height 14
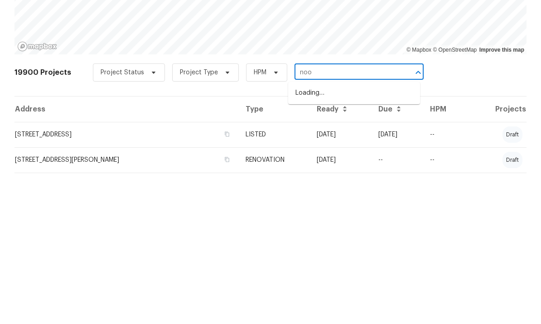
type input "noor"
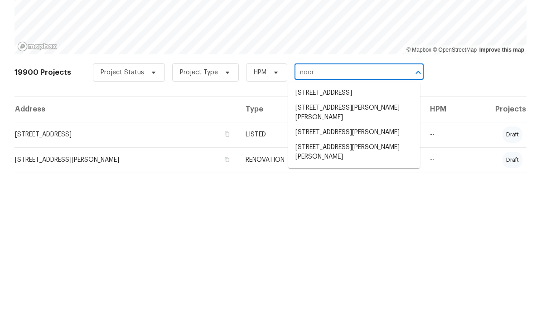
scroll to position [34, 0]
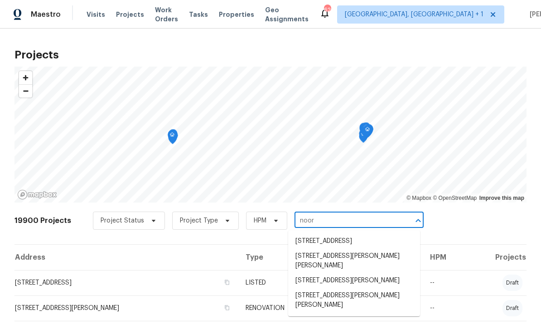
click at [344, 288] on li "1114 Noor Ln, Fuquay Varina, NC 27526" at bounding box center [354, 300] width 132 height 24
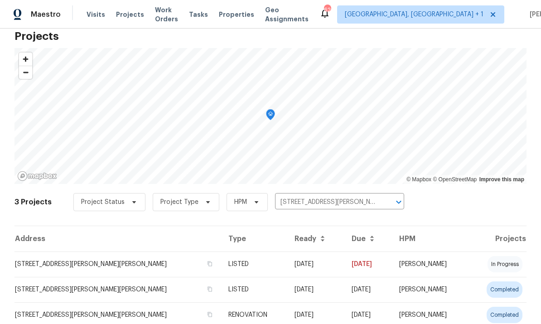
scroll to position [18, 0]
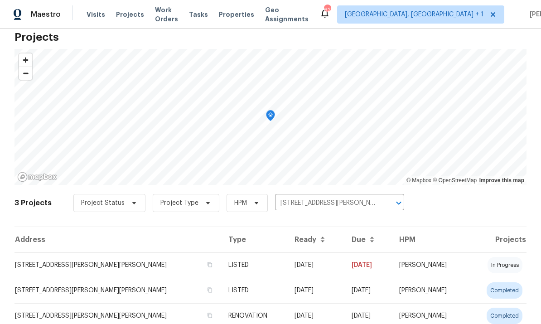
click at [110, 270] on td "1114 Noor Ln, Fuquay Varina, NC 27526" at bounding box center [117, 264] width 207 height 25
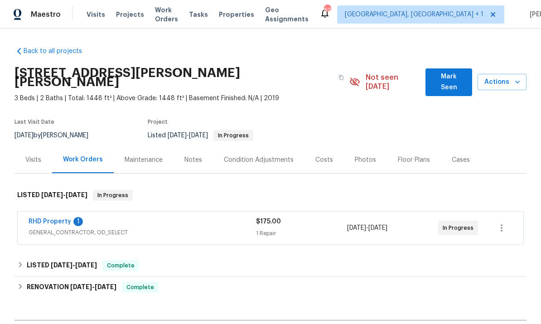
click at [53, 218] on link "RHD Property" at bounding box center [50, 221] width 43 height 6
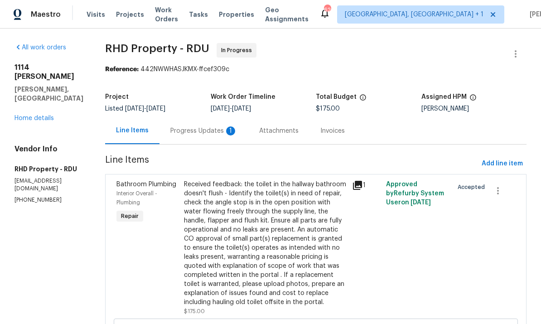
click at [209, 135] on div "Progress Updates 1" at bounding box center [203, 130] width 67 height 9
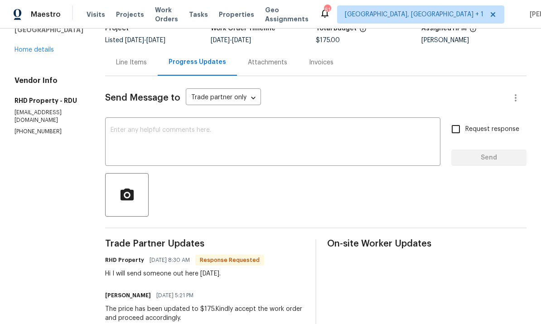
scroll to position [71, 0]
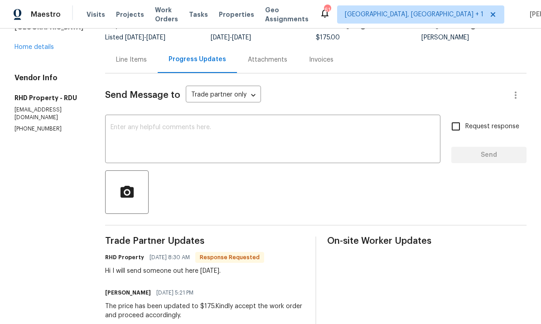
click at [147, 63] on div "Line Items" at bounding box center [131, 59] width 31 height 9
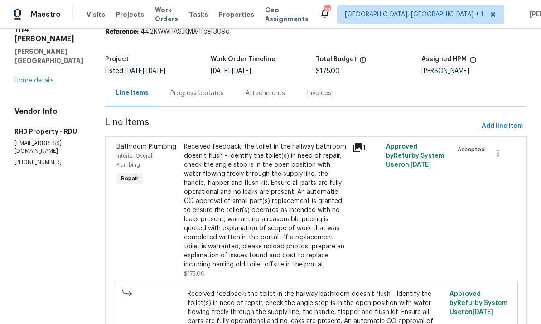
scroll to position [37, 0]
click at [45, 78] on link "Home details" at bounding box center [33, 81] width 39 height 6
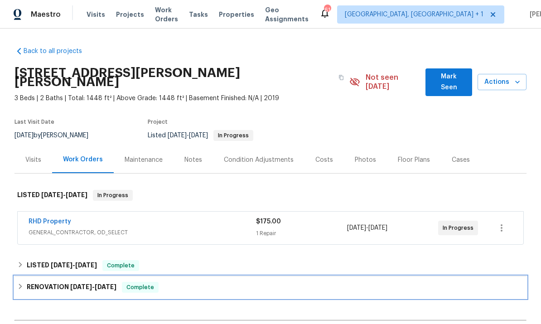
click at [87, 284] on span "9/17/25" at bounding box center [81, 287] width 22 height 6
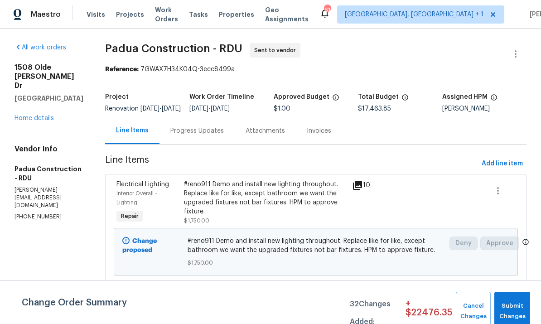
click at [36, 115] on link "Home details" at bounding box center [33, 118] width 39 height 6
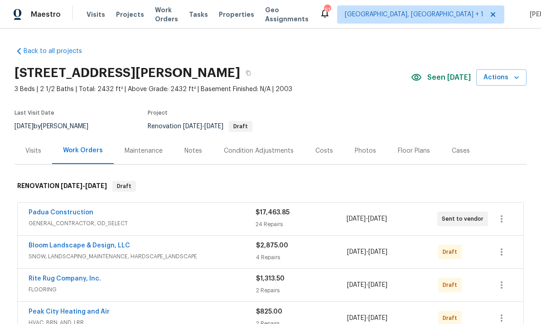
click at [69, 214] on link "Padua Construction" at bounding box center [61, 212] width 65 height 6
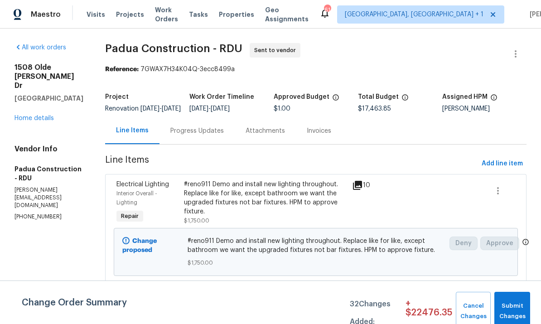
click at [36, 121] on link "Home details" at bounding box center [33, 118] width 39 height 6
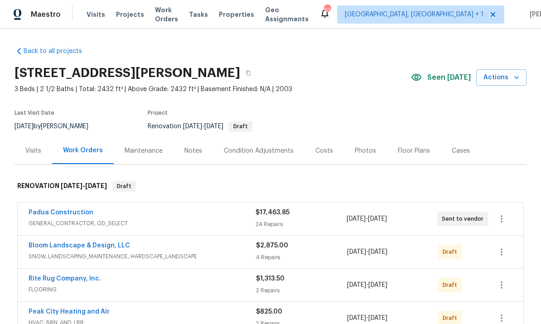
click at [105, 247] on link "Bloom Landscape & Design, LLC" at bounding box center [79, 245] width 101 height 6
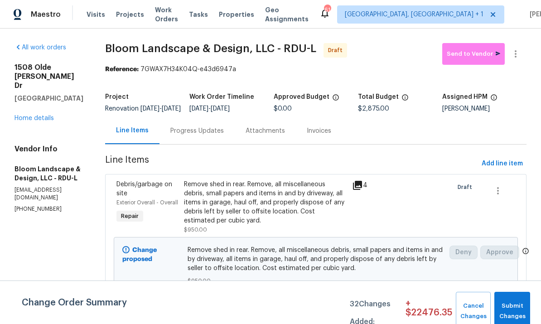
click at [37, 115] on link "Home details" at bounding box center [33, 118] width 39 height 6
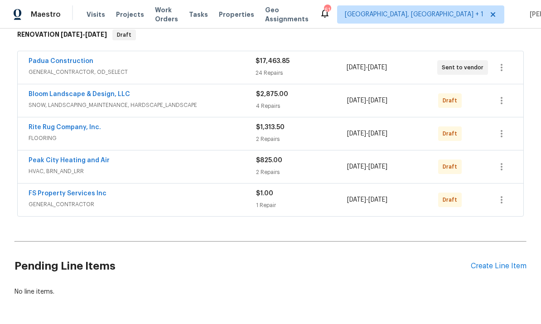
scroll to position [151, 0]
click at [68, 64] on link "Padua Construction" at bounding box center [61, 61] width 65 height 6
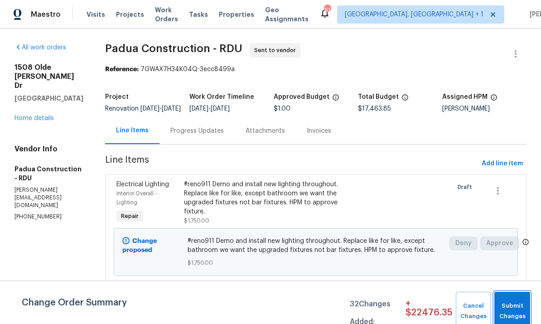
click at [507, 313] on span "Submit Changes" at bounding box center [512, 311] width 27 height 21
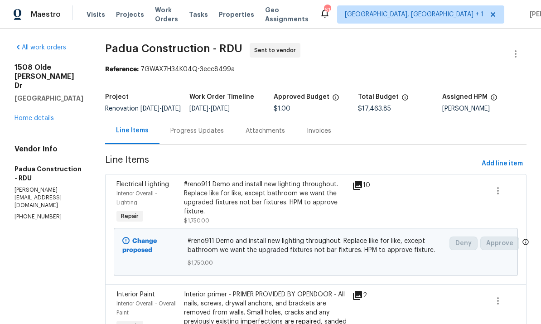
click at [30, 121] on link "Home details" at bounding box center [33, 118] width 39 height 6
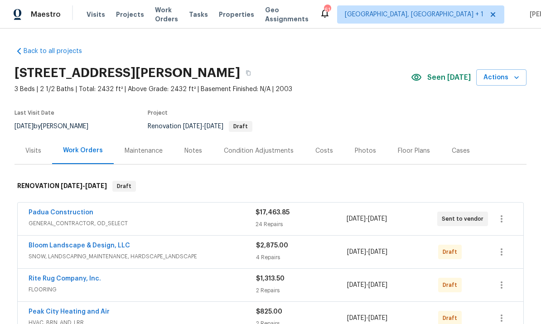
click at [92, 247] on link "Bloom Landscape & Design, LLC" at bounding box center [79, 245] width 101 height 6
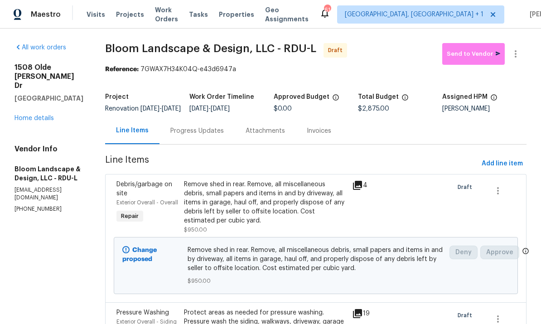
click at [207, 135] on div "Progress Updates" at bounding box center [196, 130] width 53 height 9
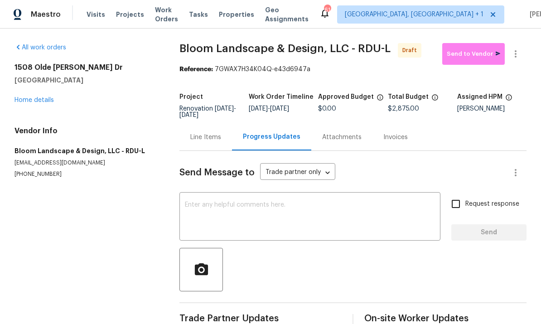
click at [236, 210] on textarea at bounding box center [310, 218] width 250 height 32
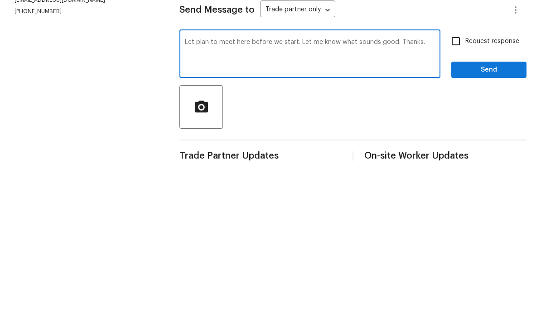
type textarea "Let plan to meet here before we start. Let me know what sounds good. Thanks."
click at [459, 194] on input "Request response" at bounding box center [455, 203] width 19 height 19
checkbox input "true"
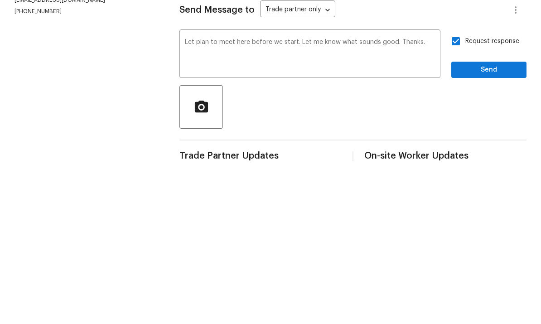
scroll to position [19, 0]
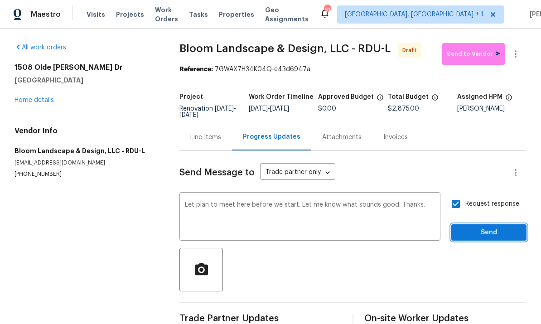
click at [491, 227] on span "Send" at bounding box center [488, 232] width 61 height 11
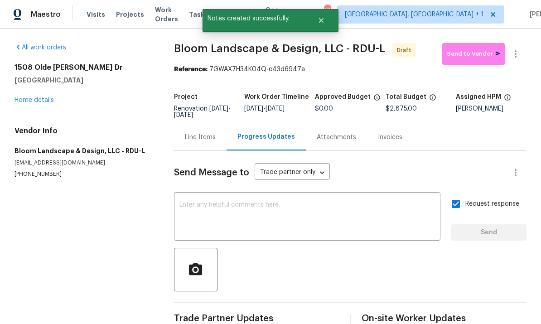
click at [36, 91] on div "All work orders 1508 Olde McKenzie Dr Holly Springs, NC 27540 Home details Vend…" at bounding box center [83, 110] width 138 height 135
click at [49, 97] on link "Home details" at bounding box center [33, 100] width 39 height 6
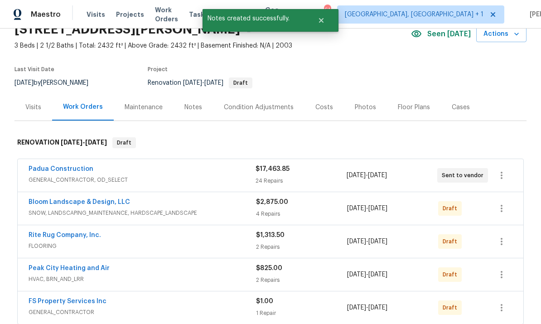
scroll to position [47, 0]
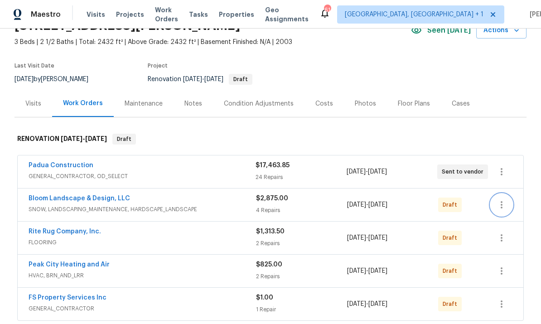
click at [504, 204] on icon "button" at bounding box center [501, 204] width 11 height 11
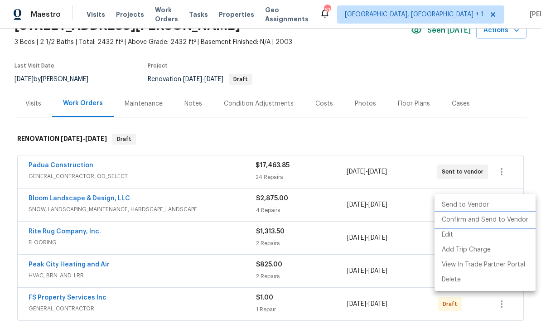
click at [481, 217] on li "Confirm and Send to Vendor" at bounding box center [484, 219] width 101 height 15
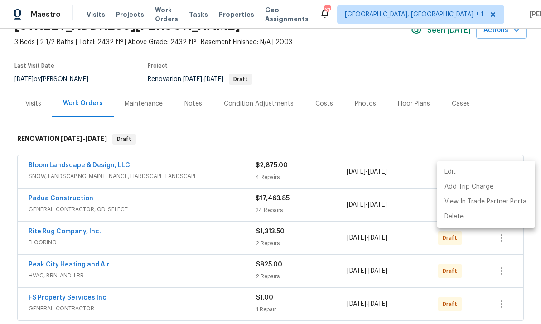
click at [237, 260] on div at bounding box center [270, 162] width 541 height 324
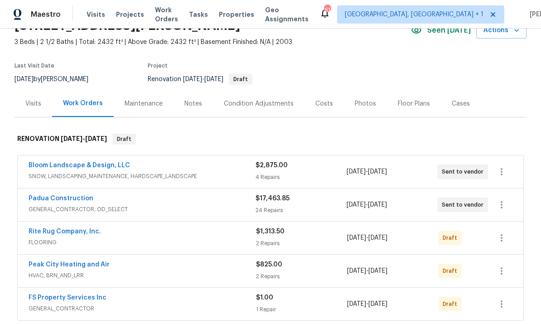
click at [82, 299] on link "FS Property Services Inc" at bounding box center [68, 297] width 78 height 6
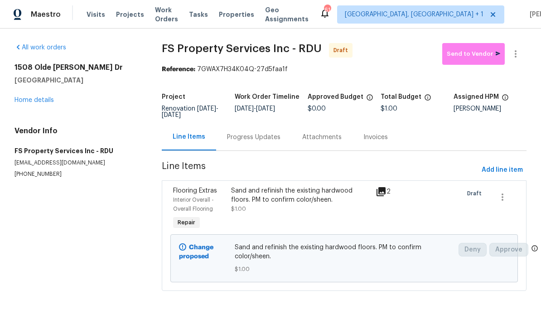
click at [247, 140] on div "Progress Updates" at bounding box center [253, 137] width 53 height 9
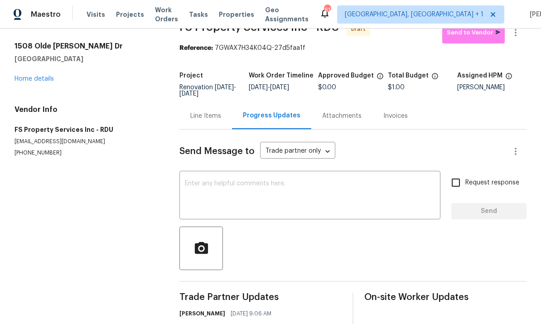
scroll to position [21, 0]
click at [37, 78] on link "Home details" at bounding box center [33, 79] width 39 height 6
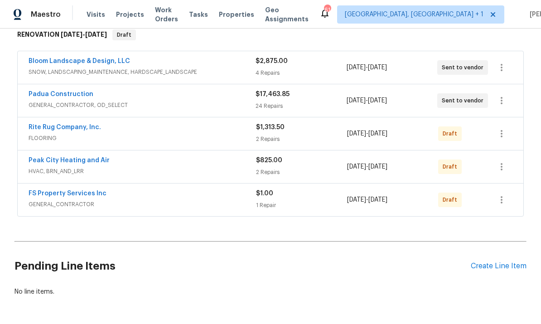
scroll to position [151, 0]
click at [500, 199] on icon "button" at bounding box center [501, 200] width 11 height 11
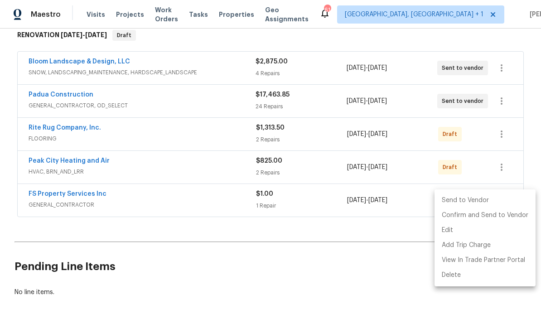
click at [500, 199] on li "Send to Vendor" at bounding box center [484, 200] width 101 height 15
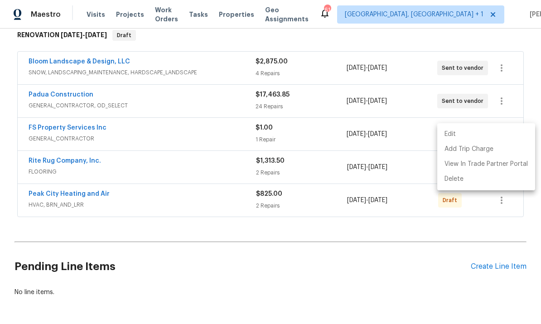
click at [415, 149] on div at bounding box center [270, 162] width 541 height 324
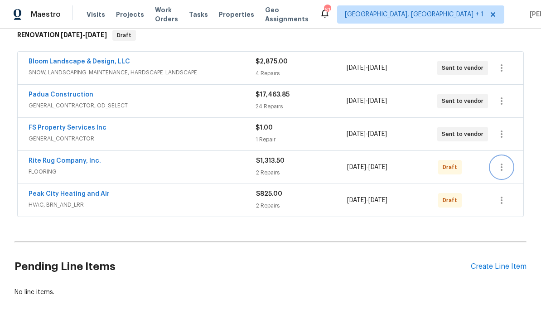
click at [504, 167] on icon "button" at bounding box center [501, 167] width 11 height 11
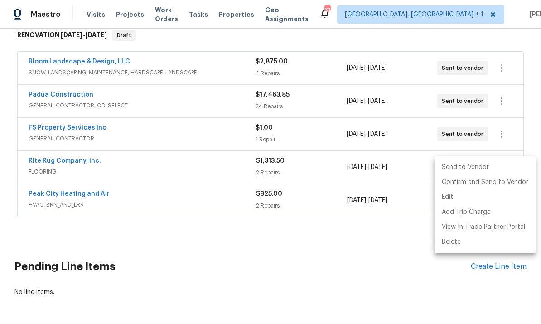
click at [470, 168] on li "Send to Vendor" at bounding box center [484, 167] width 101 height 15
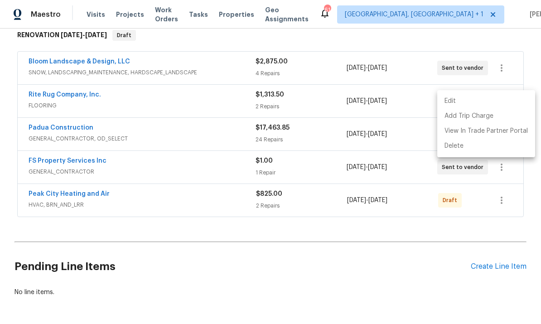
click at [376, 271] on div at bounding box center [270, 162] width 541 height 324
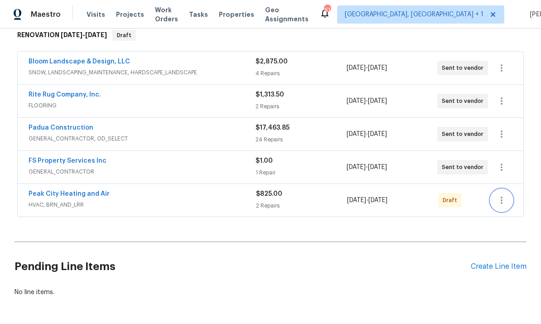
click at [501, 201] on icon "button" at bounding box center [501, 200] width 11 height 11
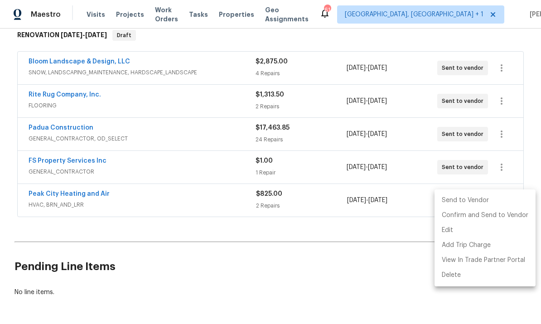
click at [273, 238] on div at bounding box center [270, 162] width 541 height 324
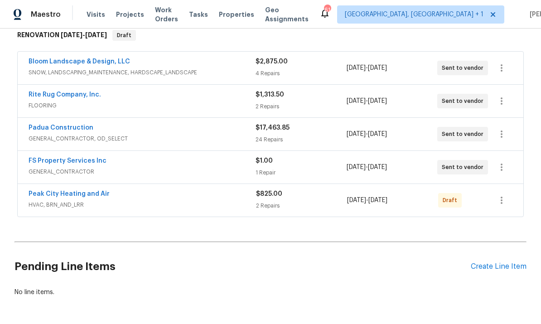
click at [87, 192] on link "Peak City Heating and Air" at bounding box center [69, 194] width 81 height 6
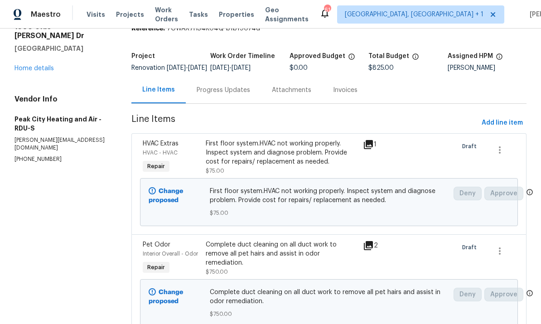
scroll to position [40, 0]
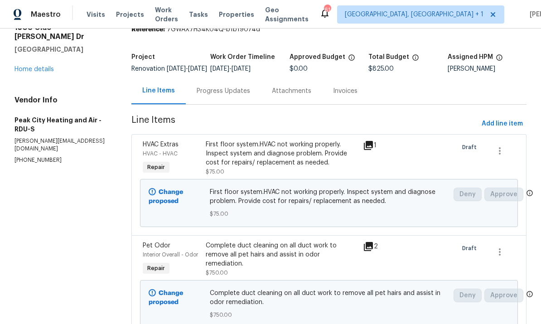
click at [217, 96] on div "Progress Updates" at bounding box center [223, 91] width 53 height 9
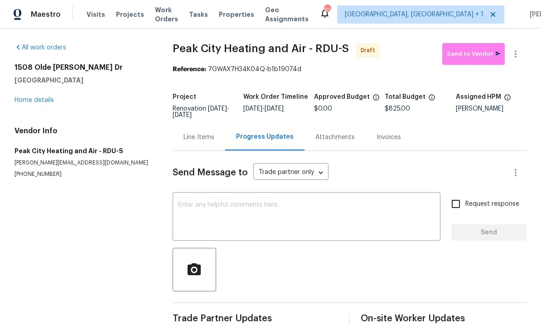
click at [37, 101] on link "Home details" at bounding box center [33, 100] width 39 height 6
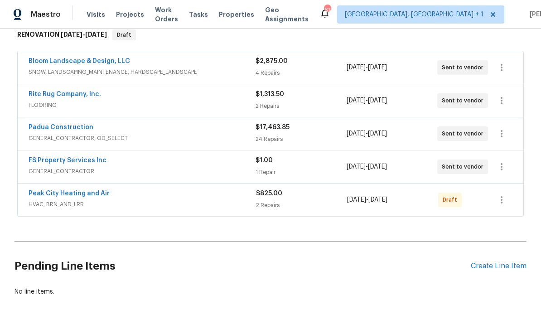
scroll to position [151, 0]
click at [504, 201] on icon "button" at bounding box center [501, 200] width 11 height 11
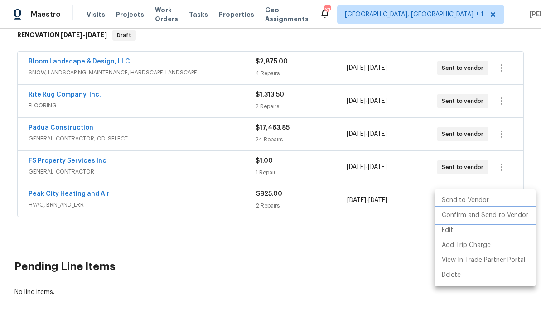
click at [505, 214] on li "Confirm and Send to Vendor" at bounding box center [484, 215] width 101 height 15
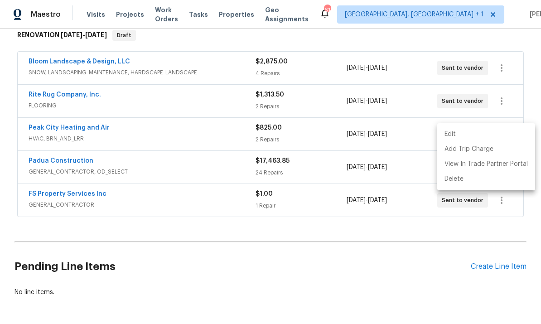
click at [396, 279] on div at bounding box center [270, 162] width 541 height 324
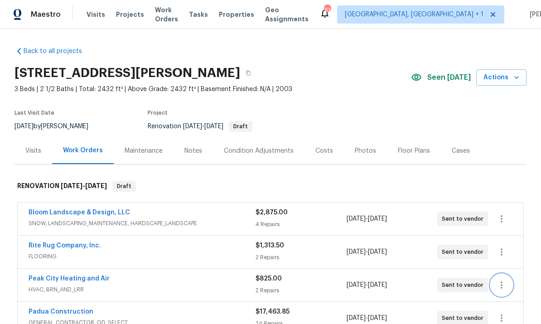
scroll to position [0, 0]
click at [318, 153] on div "Costs" at bounding box center [324, 150] width 18 height 9
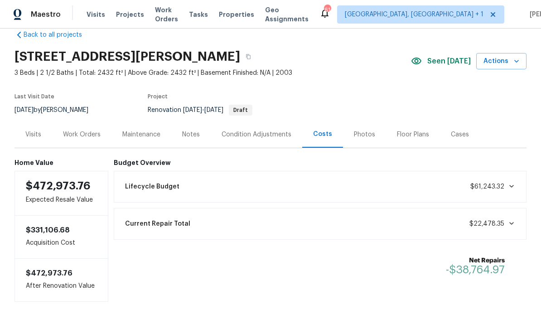
scroll to position [15, 0]
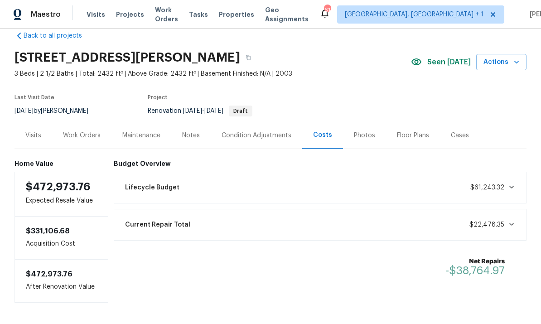
click at [83, 137] on div "Work Orders" at bounding box center [82, 135] width 38 height 9
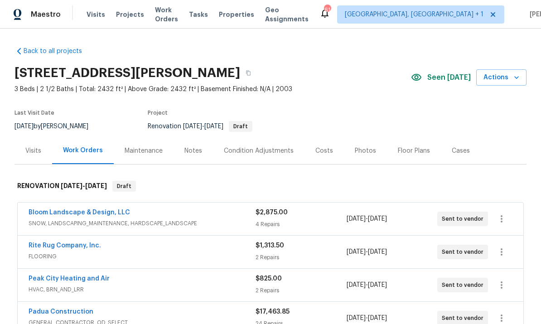
click at [276, 144] on div "Condition Adjustments" at bounding box center [258, 150] width 91 height 27
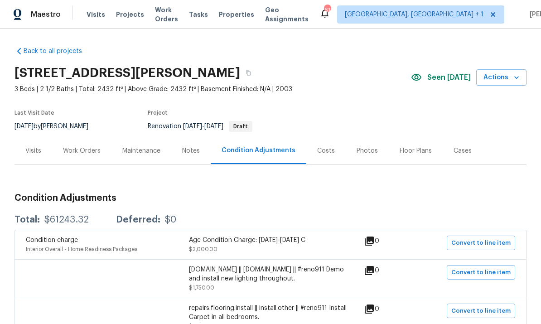
click at [90, 154] on div "Work Orders" at bounding box center [82, 150] width 38 height 9
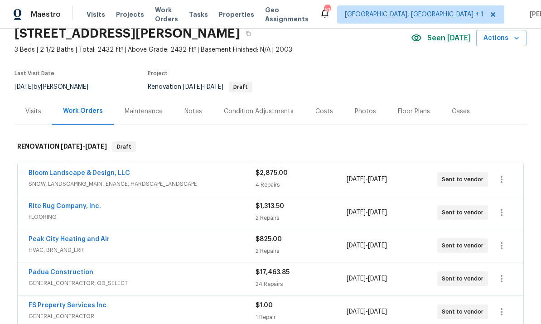
scroll to position [40, 0]
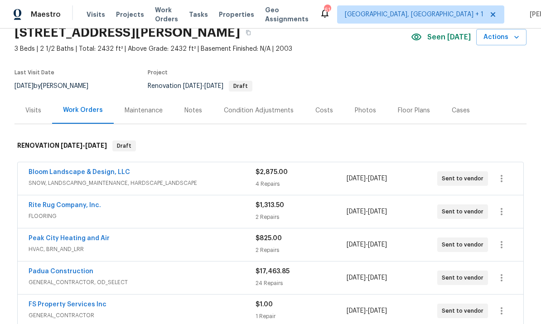
click at [84, 274] on link "Padua Construction" at bounding box center [61, 271] width 65 height 6
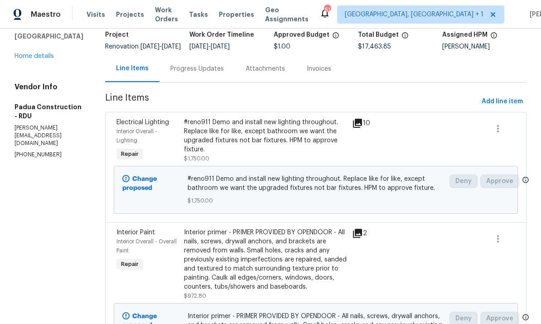
scroll to position [63, 0]
click at [506, 107] on span "Add line item" at bounding box center [501, 101] width 41 height 11
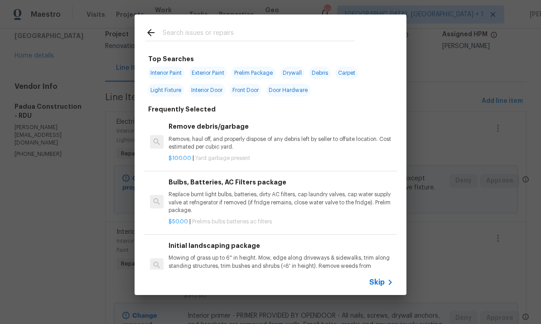
click at [192, 38] on input "text" at bounding box center [259, 34] width 192 height 14
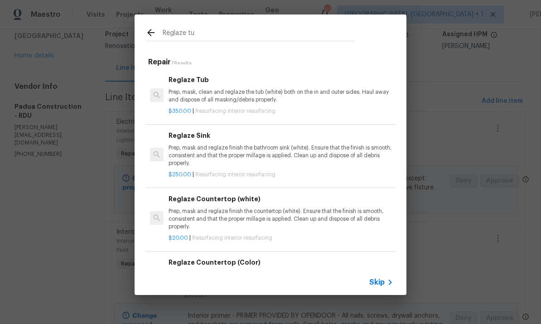
type input "Reglaze t"
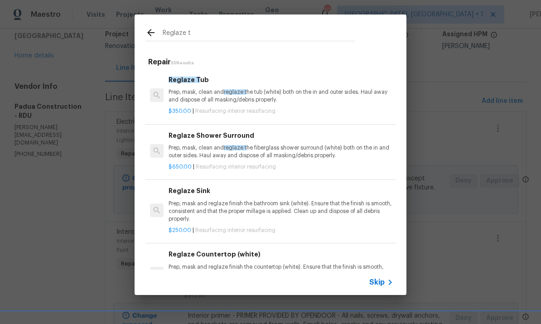
click at [198, 87] on div "Reglaze T ub Prep, mask, clean and reglaze t he tub (white) both on the in and …" at bounding box center [280, 89] width 225 height 29
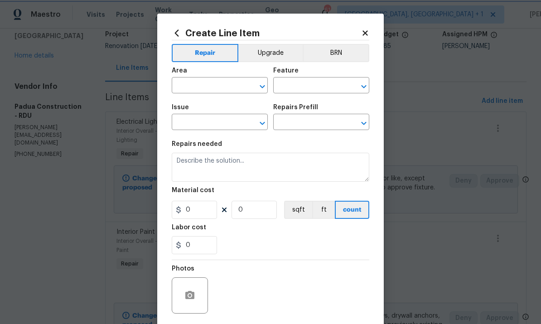
type input "Interior Resurfacing"
type input "Reglaze Tub $350.00"
type textarea "Prep, mask, clean and reglaze the tub (white) both on the in and outer sides. H…"
type input "350"
type input "1"
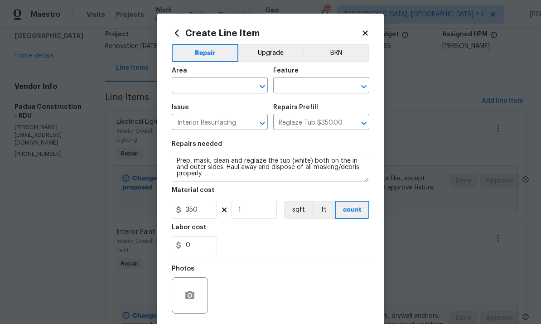
click at [199, 84] on input "text" at bounding box center [207, 86] width 71 height 14
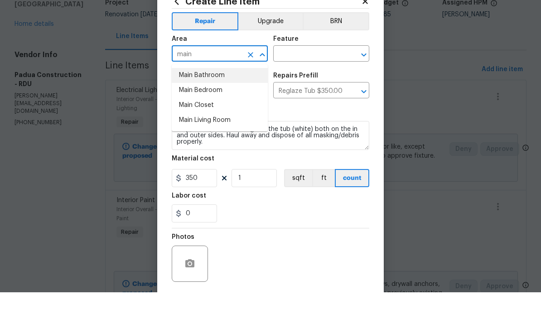
click at [218, 100] on li "Main Bathroom" at bounding box center [220, 107] width 96 height 15
type input "Main Bathroom"
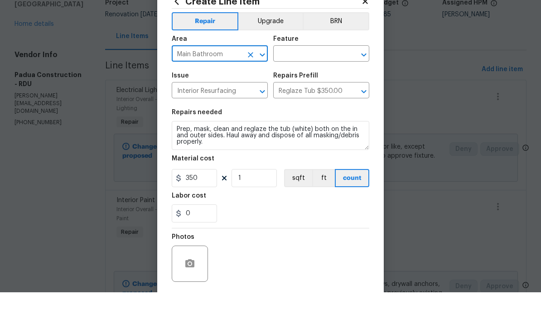
click at [306, 79] on input "text" at bounding box center [308, 86] width 71 height 14
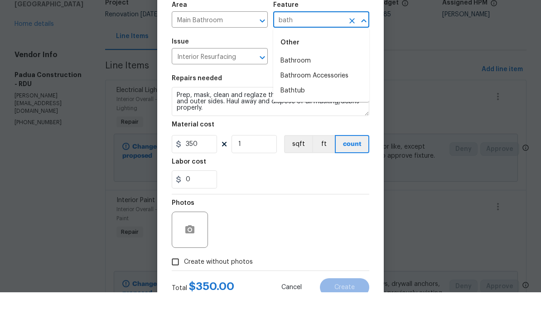
scroll to position [36, 0]
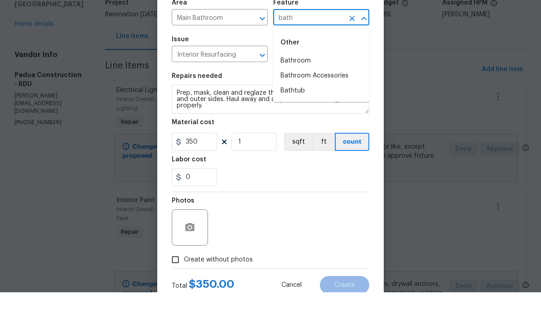
click at [303, 115] on li "Bathtub" at bounding box center [321, 122] width 96 height 15
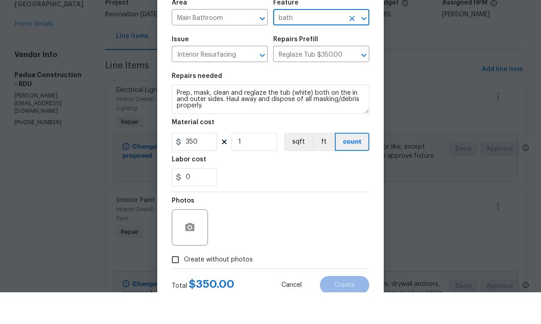
type input "Bathtub"
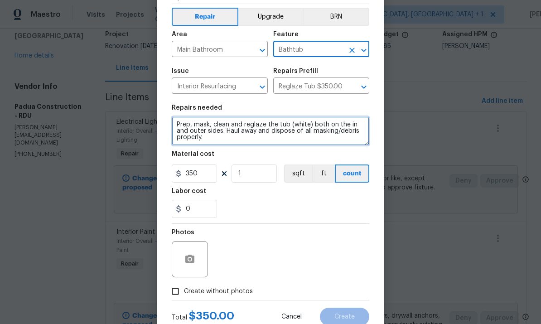
click at [177, 120] on textarea "Prep, mask, clean and reglaze the tub (white) both on the in and outer sides. H…" at bounding box center [270, 130] width 197 height 29
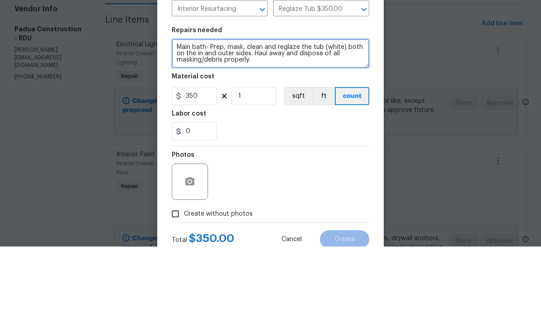
click at [344, 116] on textarea "Main bath- Prep, mask, clean and reglaze the tub (white) both on the in and out…" at bounding box center [270, 130] width 197 height 29
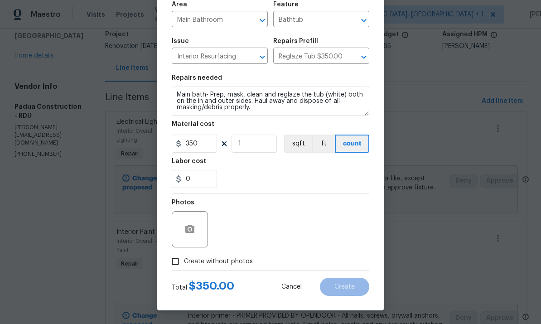
scroll to position [68, 0]
type textarea "Main bath- Prep, mask, clean and reglaze the tub (white) both on the in and out…"
click at [190, 228] on circle "button" at bounding box center [189, 229] width 3 height 3
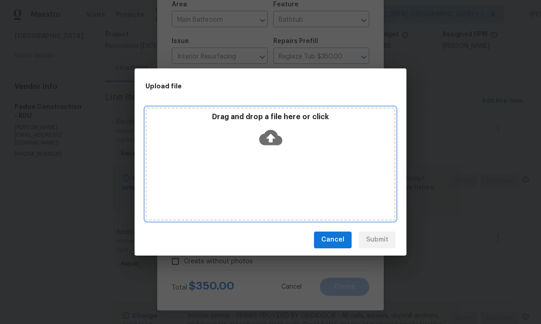
click at [272, 137] on icon at bounding box center [270, 137] width 23 height 23
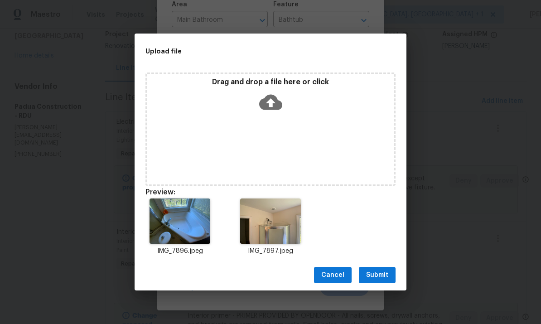
click at [345, 202] on div "IMG_7896.jpeg IMG_7897.jpeg" at bounding box center [271, 227] width 272 height 79
click at [385, 272] on span "Submit" at bounding box center [377, 274] width 22 height 11
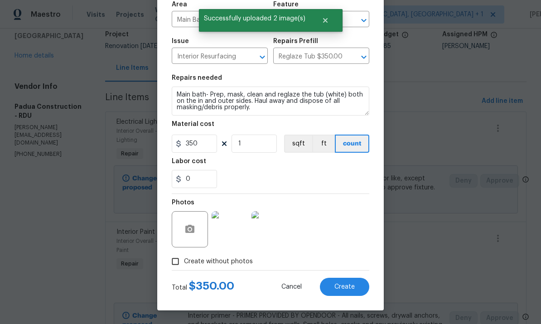
click at [237, 234] on img at bounding box center [230, 229] width 36 height 36
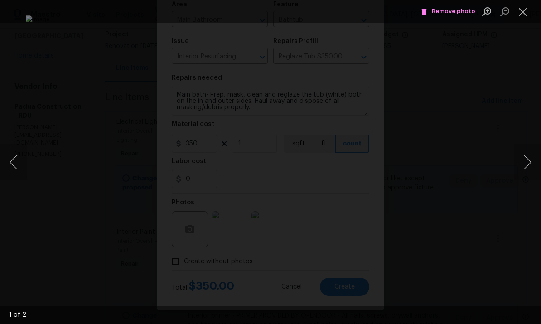
click at [529, 159] on button "Next image" at bounding box center [527, 162] width 27 height 36
click at [539, 161] on button "Next image" at bounding box center [527, 162] width 27 height 36
click at [539, 185] on div "Lightbox" at bounding box center [270, 162] width 541 height 324
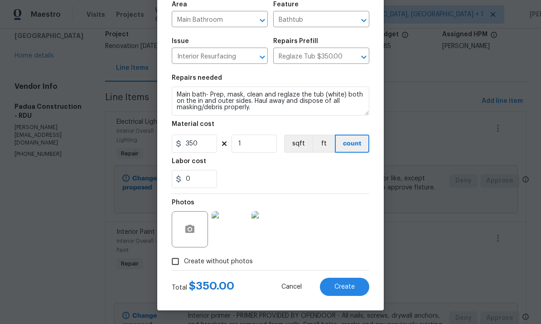
scroll to position [63, 0]
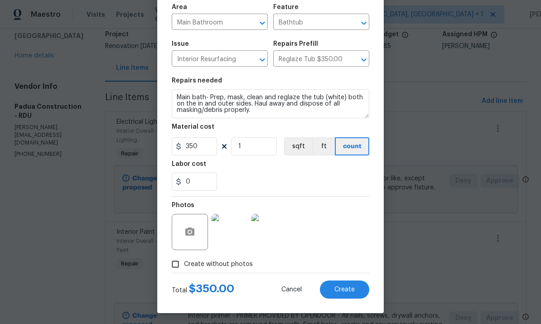
click at [243, 230] on img at bounding box center [230, 232] width 36 height 36
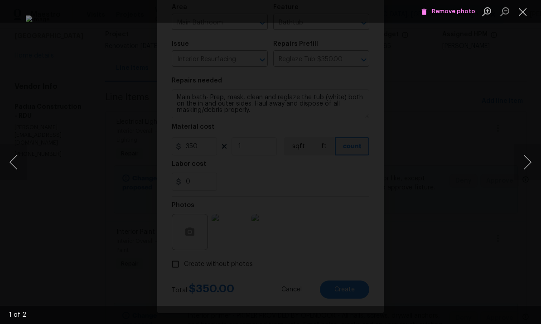
click at [497, 97] on div "Lightbox" at bounding box center [270, 162] width 541 height 324
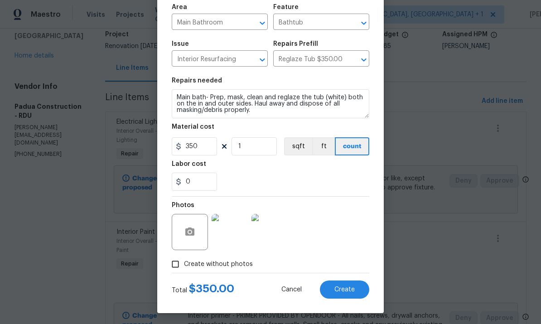
click at [246, 237] on img at bounding box center [230, 232] width 36 height 36
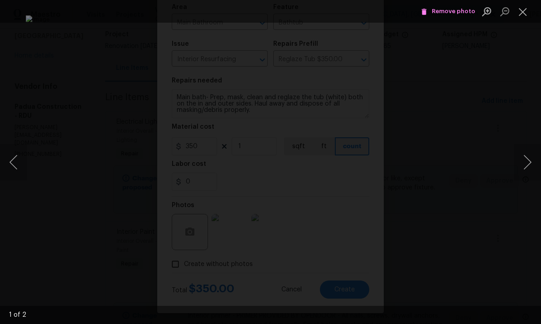
click at [533, 128] on div "Lightbox" at bounding box center [270, 162] width 541 height 324
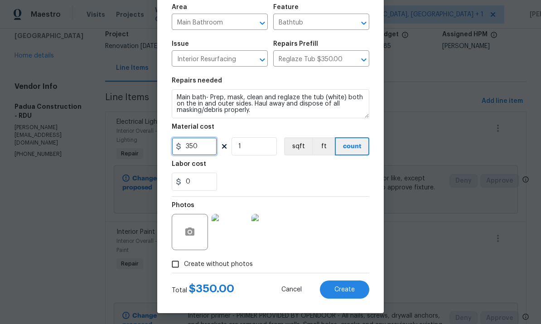
click at [205, 150] on input "350" at bounding box center [194, 146] width 45 height 18
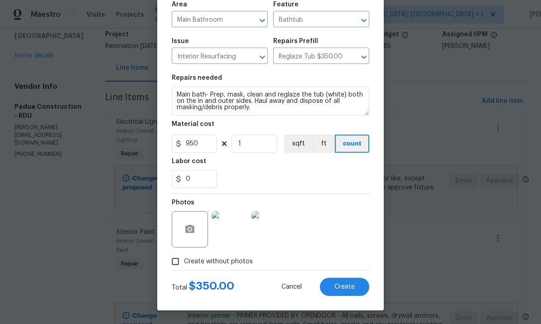
scroll to position [68, 0]
type input "950"
click at [180, 93] on textarea "Main bath- Prep, mask, clean and reglaze the tub (white) both on the in and out…" at bounding box center [270, 101] width 197 height 29
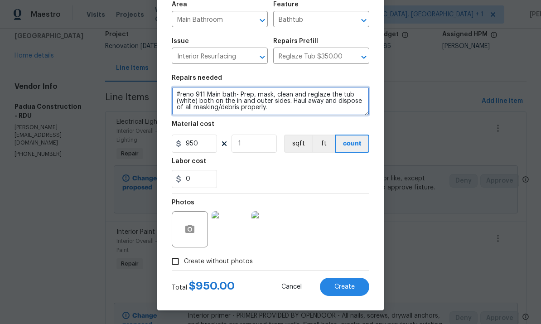
type textarea "#reno 911 Main bath- Prep, mask, clean and reglaze the tub (white) both on the …"
click at [346, 285] on span "Create" at bounding box center [344, 287] width 20 height 7
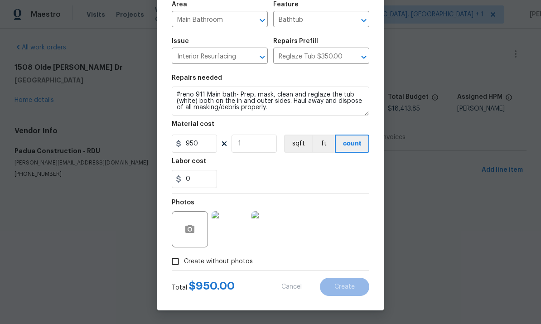
scroll to position [0, 0]
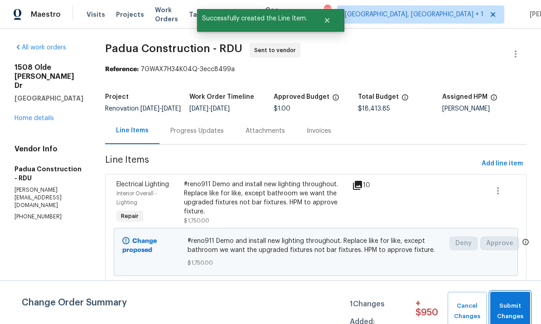
click at [509, 316] on span "Submit Changes" at bounding box center [510, 311] width 31 height 21
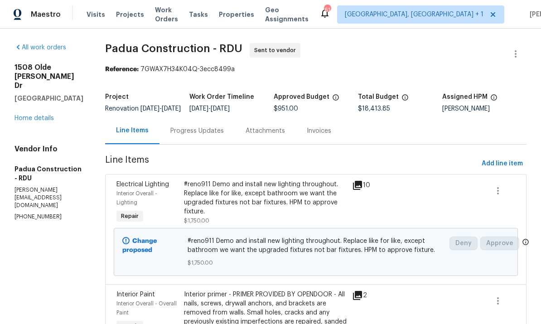
click at [38, 121] on link "Home details" at bounding box center [33, 118] width 39 height 6
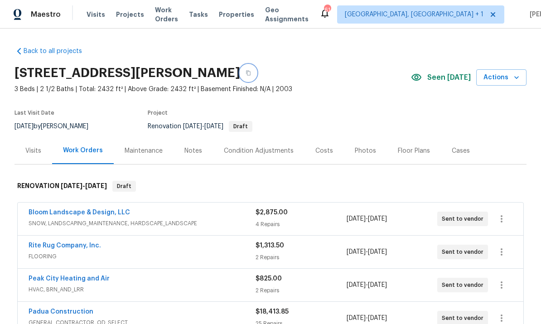
click at [251, 74] on icon "button" at bounding box center [247, 72] width 5 height 5
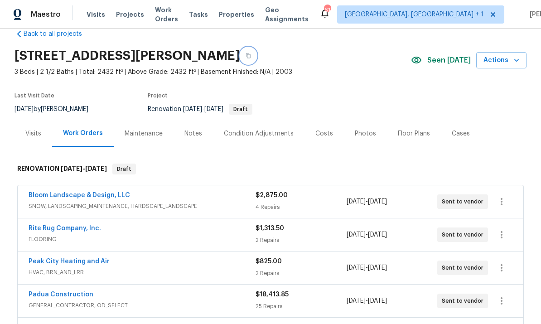
scroll to position [19, 0]
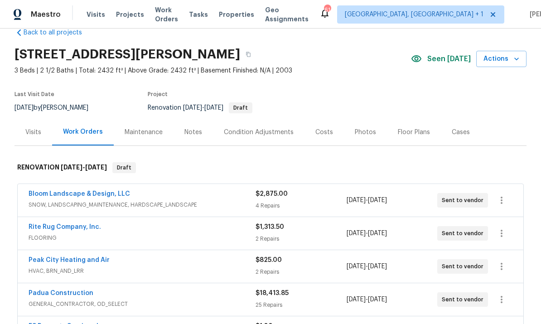
click at [80, 226] on link "Rite Rug Company, Inc." at bounding box center [65, 227] width 72 height 6
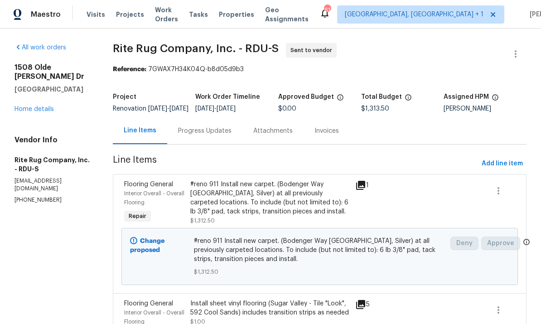
click at [212, 135] on div "Progress Updates" at bounding box center [204, 130] width 53 height 9
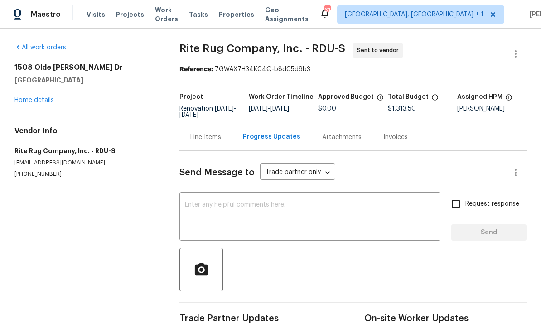
scroll to position [19, 0]
click at [230, 202] on textarea at bounding box center [310, 218] width 250 height 32
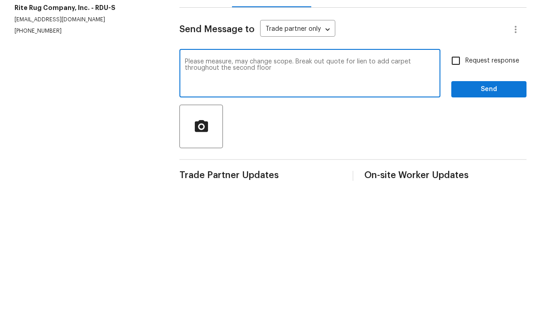
click at [362, 202] on textarea "Please measure, may change scope. Break out quote for lien to add carpet throug…" at bounding box center [310, 218] width 250 height 32
click at [367, 202] on textarea "Please measure, may change scope. Break out quote for lien to add carpet throug…" at bounding box center [310, 218] width 250 height 32
click at [284, 202] on textarea "Please measure, may change scope. Break out quote for line to add carpet throug…" at bounding box center [310, 218] width 250 height 32
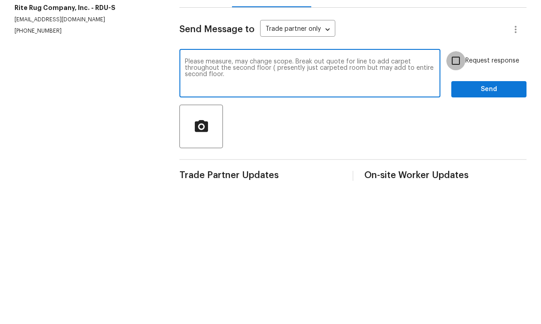
type textarea "Please measure, may change scope. Break out quote for line to add carpet throug…"
click at [460, 194] on input "Request response" at bounding box center [455, 203] width 19 height 19
checkbox input "true"
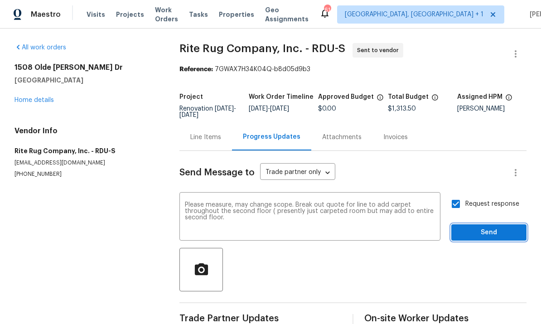
click at [492, 227] on span "Send" at bounding box center [488, 232] width 61 height 11
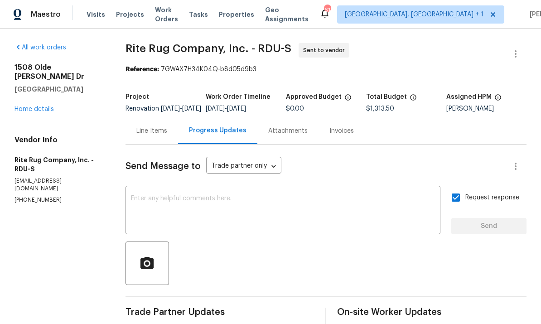
click at [49, 106] on link "Home details" at bounding box center [33, 109] width 39 height 6
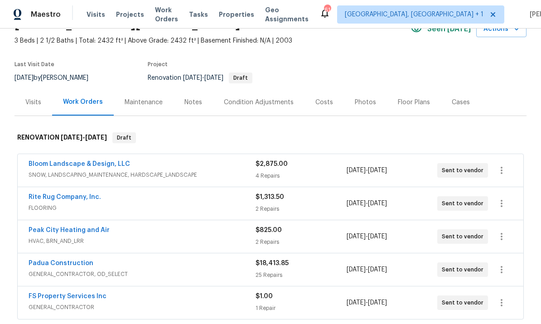
scroll to position [66, 0]
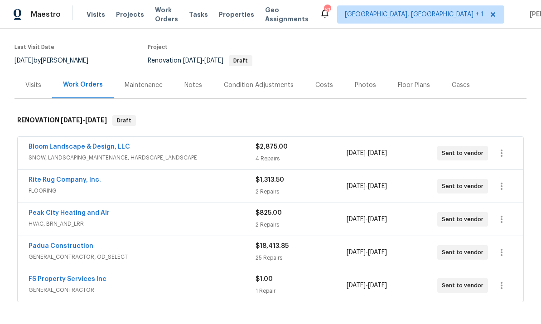
click at [78, 243] on link "Padua Construction" at bounding box center [61, 246] width 65 height 6
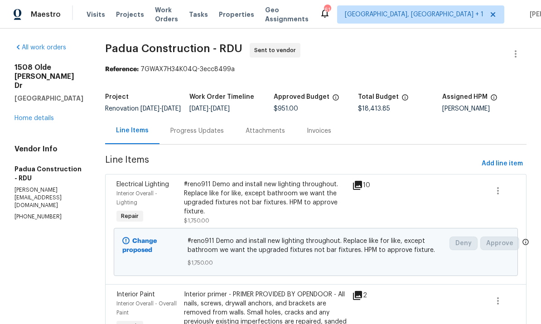
click at [181, 135] on div "Progress Updates" at bounding box center [196, 130] width 53 height 9
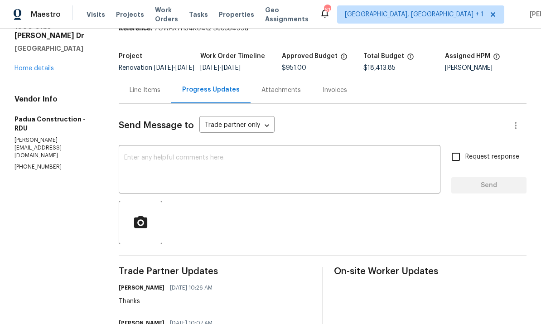
scroll to position [38, 0]
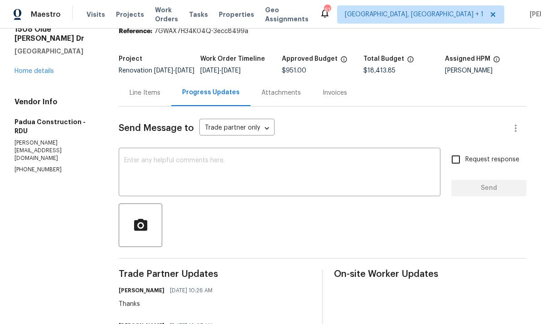
click at [158, 169] on textarea at bounding box center [279, 173] width 311 height 32
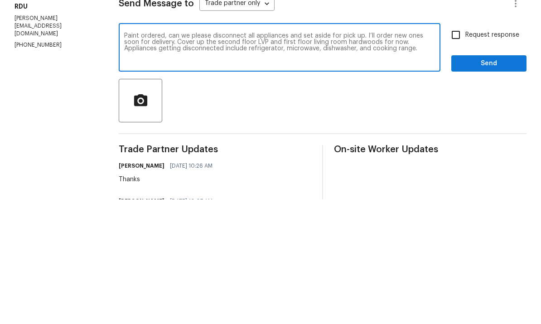
type textarea "Paint ordered, can we please disconnect all appliances and set aside for pick u…"
click at [457, 150] on input "Request response" at bounding box center [455, 159] width 19 height 19
checkbox input "true"
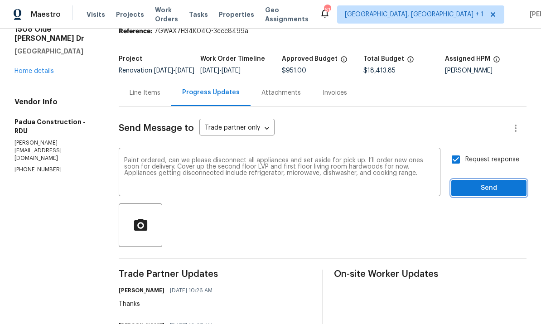
click at [501, 180] on button "Send" at bounding box center [488, 188] width 75 height 17
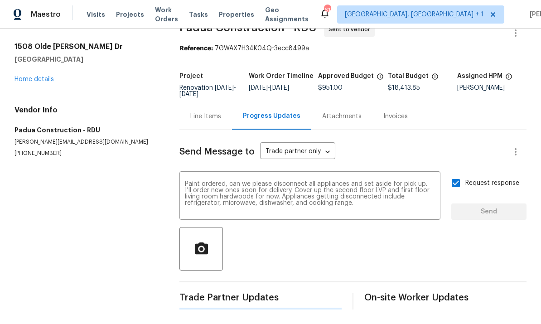
scroll to position [0, 0]
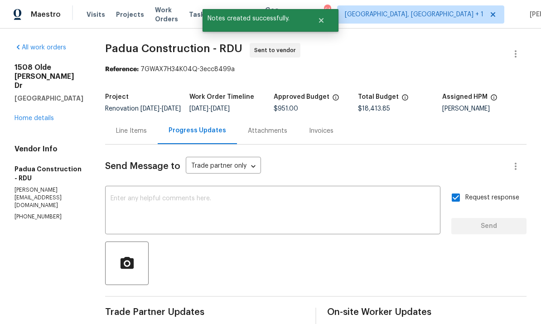
click at [52, 115] on link "Home details" at bounding box center [33, 118] width 39 height 6
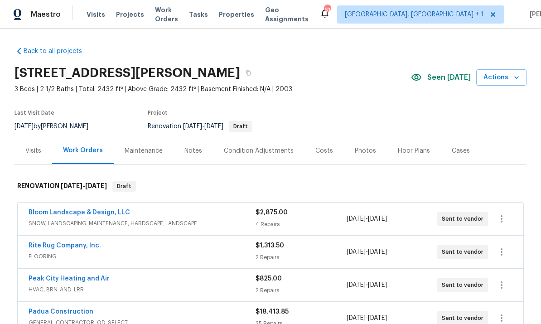
click at [195, 147] on div "Notes" at bounding box center [193, 150] width 18 height 9
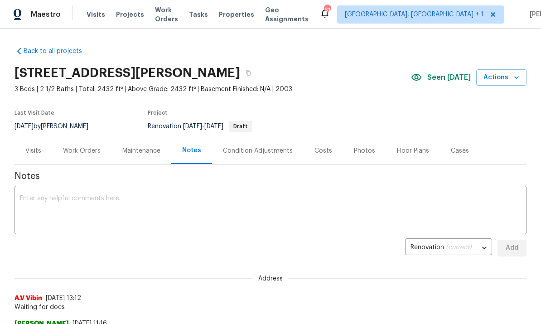
click at [79, 157] on div "Work Orders" at bounding box center [81, 150] width 59 height 27
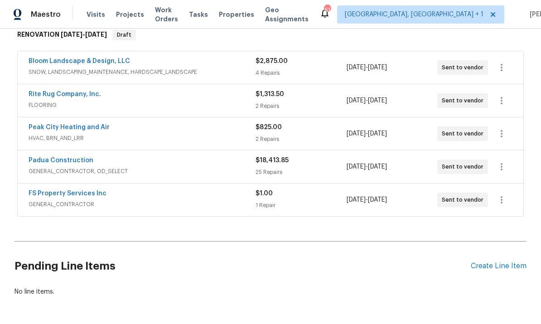
scroll to position [151, 0]
click at [504, 265] on div "Create Line Item" at bounding box center [499, 266] width 56 height 9
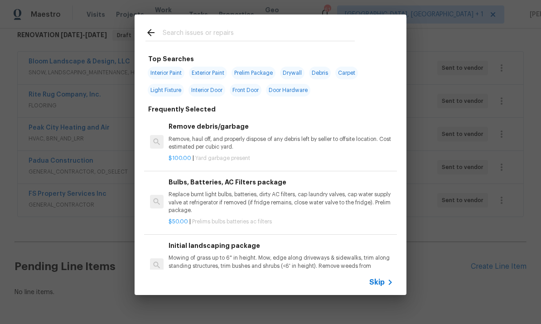
click at [196, 34] on input "text" at bounding box center [259, 34] width 192 height 14
type input "Roof"
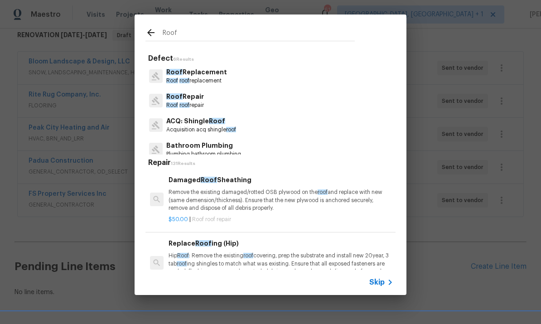
click at [202, 73] on p "Roof Replacement" at bounding box center [196, 72] width 61 height 10
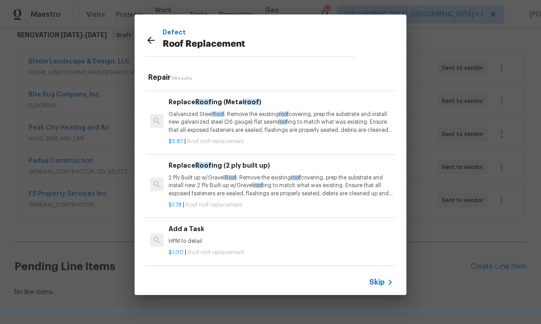
scroll to position [437, 0]
click at [195, 228] on h6 "Add a Task" at bounding box center [280, 229] width 225 height 10
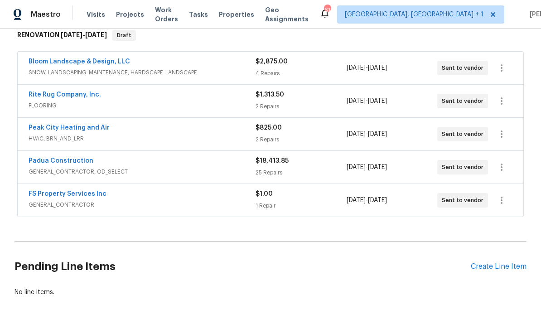
click at [491, 270] on div "Create Line Item" at bounding box center [499, 266] width 56 height 9
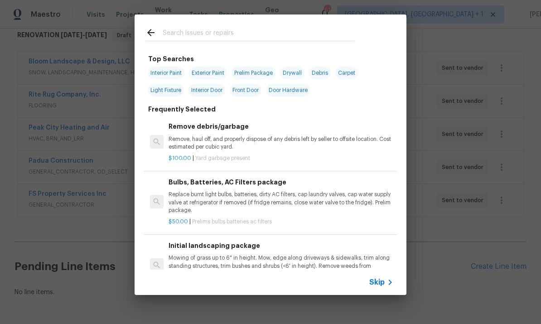
click at [208, 31] on input "text" at bounding box center [259, 34] width 192 height 14
type input "Roof"
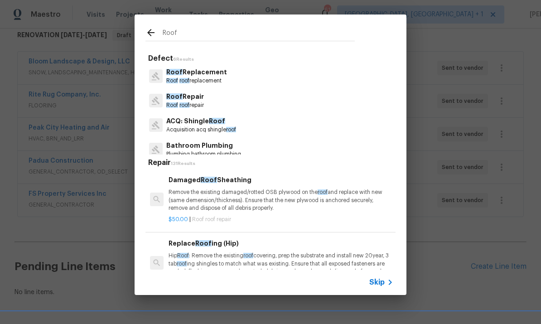
click at [199, 76] on p "Roof Replacement" at bounding box center [196, 72] width 61 height 10
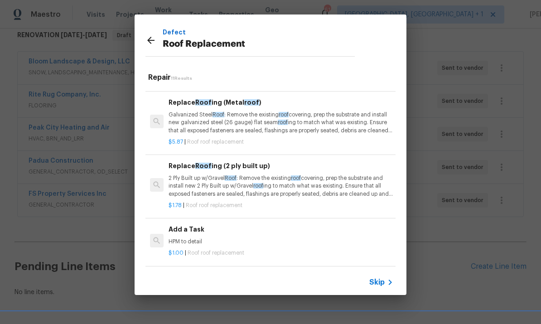
click at [195, 226] on h6 "Add a Task" at bounding box center [280, 229] width 225 height 10
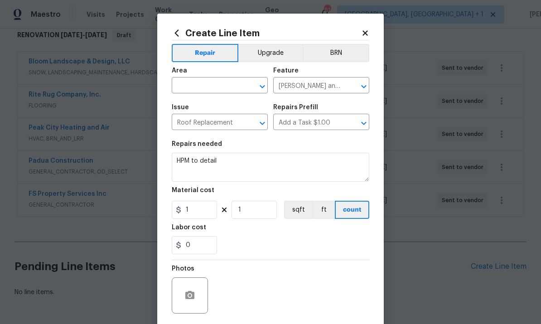
click at [198, 86] on input "text" at bounding box center [207, 86] width 71 height 14
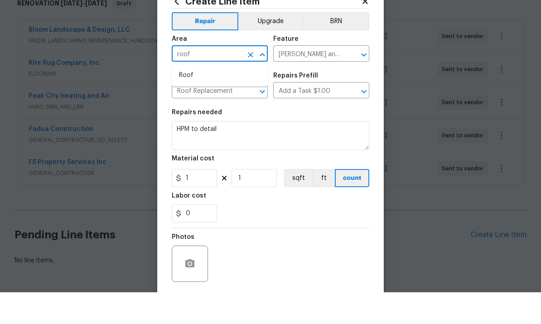
click at [192, 100] on li "Roof" at bounding box center [220, 107] width 96 height 15
type input "Roof"
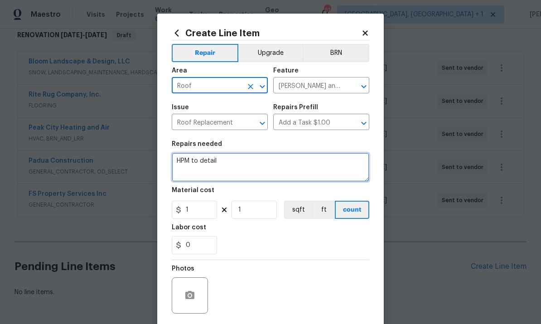
click at [223, 165] on textarea "HPM to detail" at bounding box center [270, 167] width 197 height 29
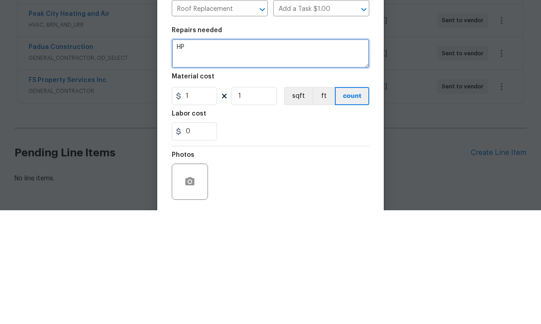
type textarea "H"
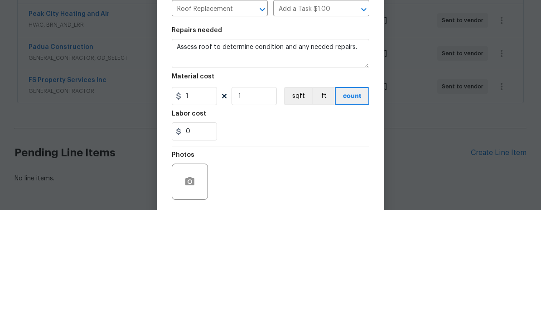
scroll to position [34, 0]
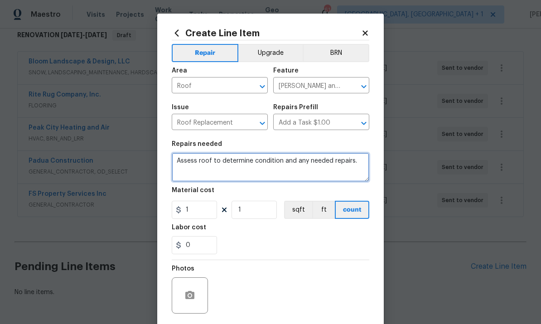
type textarea "Assess roof to determine condition and any needed repairs."
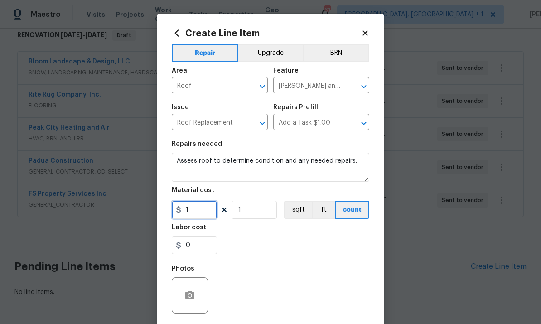
click at [203, 211] on input "1" at bounding box center [194, 210] width 45 height 18
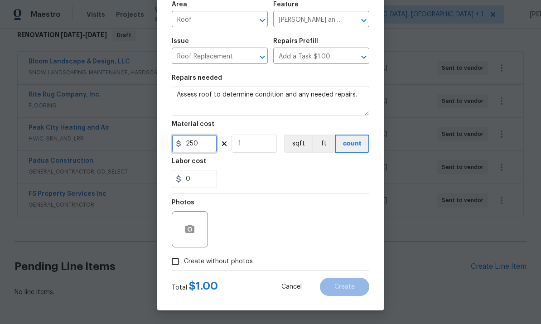
scroll to position [68, 0]
type input "250"
click at [202, 222] on div "Repair Upgrade BRN Area Roof ​ Feature Eaves and Trim ​ Issue Roof Replacement …" at bounding box center [270, 122] width 197 height 296
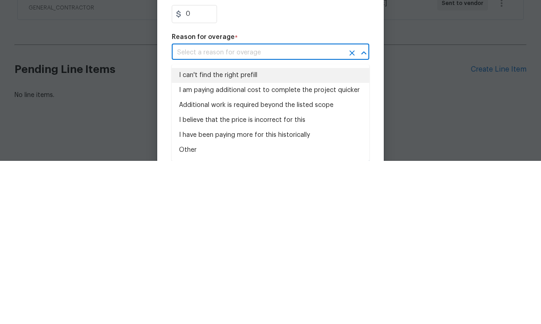
click at [251, 231] on li "I can't find the right prefill" at bounding box center [270, 238] width 197 height 15
type input "I can't find the right prefill"
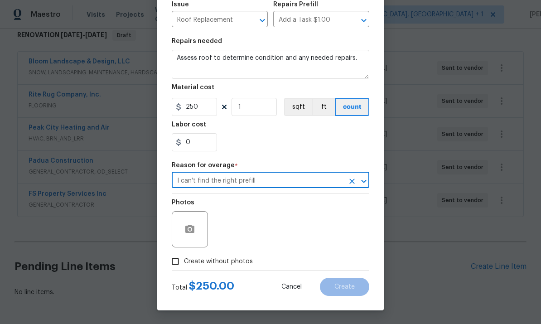
scroll to position [106, 0]
click at [200, 230] on button "button" at bounding box center [190, 229] width 22 height 22
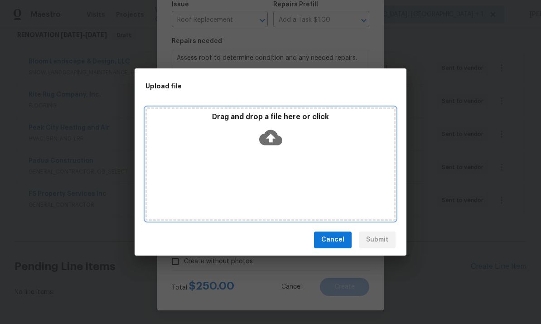
click at [278, 136] on icon at bounding box center [270, 137] width 23 height 15
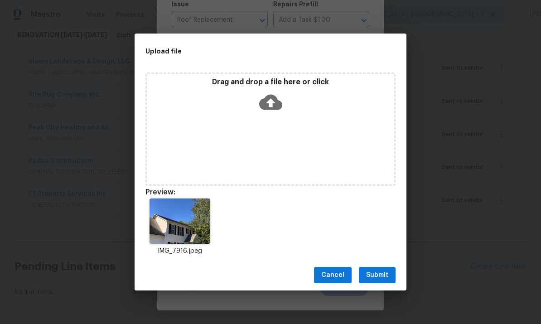
click at [382, 272] on span "Submit" at bounding box center [377, 274] width 22 height 11
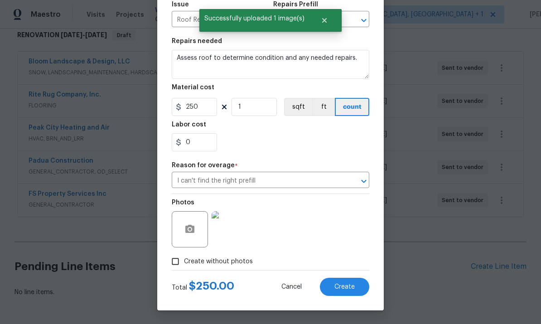
click at [239, 240] on img at bounding box center [230, 229] width 36 height 36
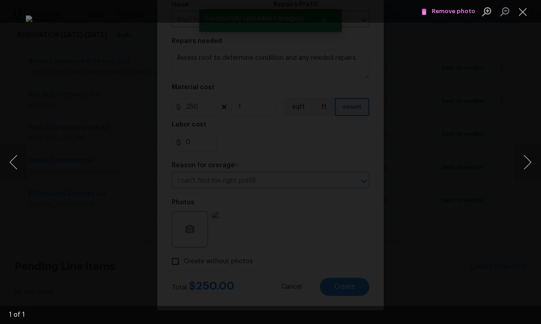
click at [534, 93] on div "Lightbox" at bounding box center [270, 162] width 541 height 324
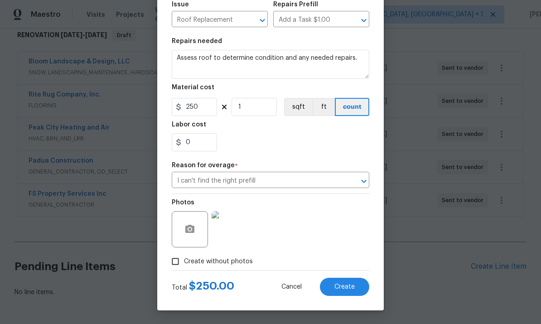
click at [356, 289] on button "Create" at bounding box center [344, 287] width 49 height 18
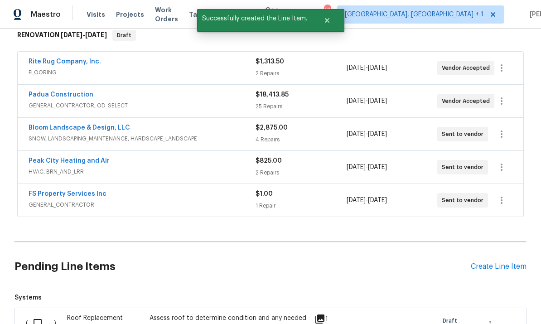
click at [43, 313] on input "checkbox" at bounding box center [41, 322] width 26 height 19
checkbox input "true"
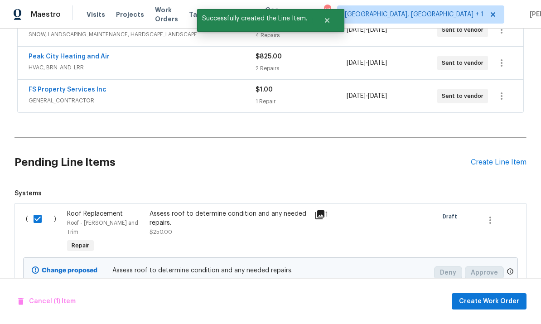
scroll to position [255, 0]
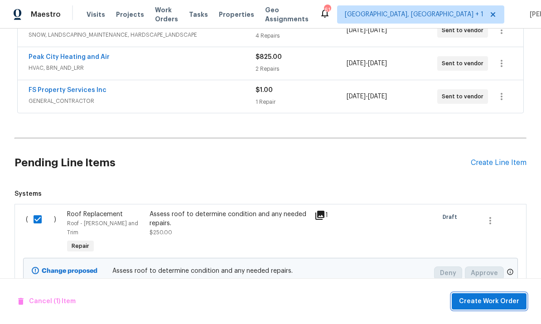
click at [491, 306] on span "Create Work Order" at bounding box center [489, 301] width 60 height 11
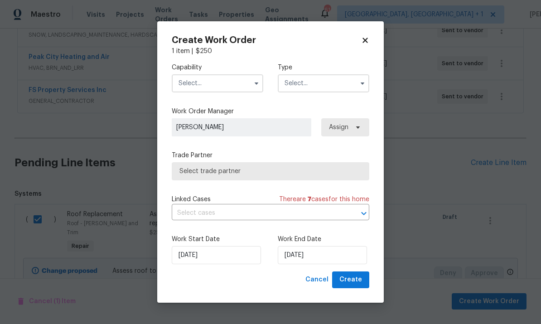
click at [244, 89] on input "text" at bounding box center [217, 83] width 91 height 18
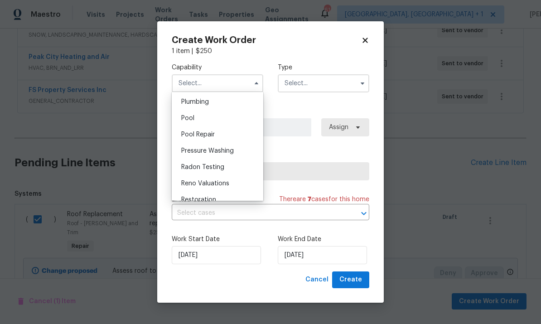
scroll to position [811, 0]
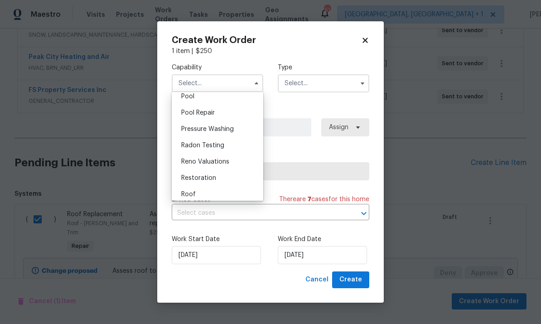
click at [204, 195] on div "Roof" at bounding box center [217, 194] width 87 height 16
type input "Roof"
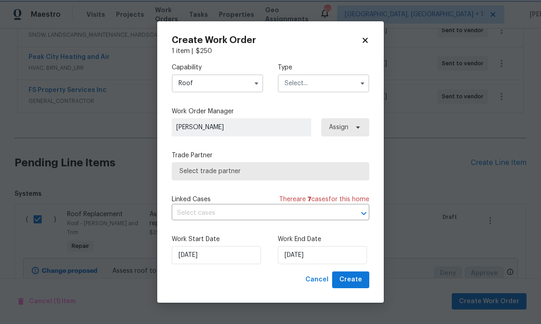
scroll to position [852, 0]
click at [348, 83] on input "text" at bounding box center [323, 83] width 91 height 18
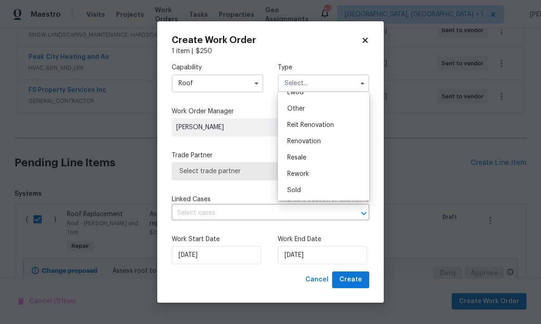
scroll to position [108, 0]
click at [324, 143] on div "Renovation" at bounding box center [323, 141] width 87 height 16
type input "Renovation"
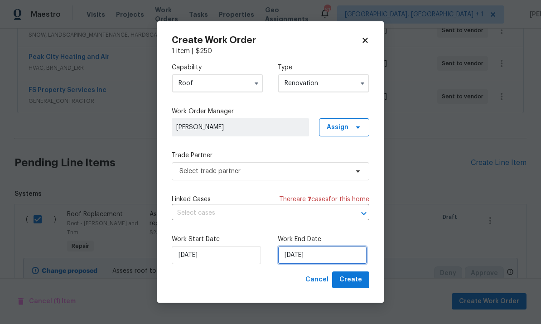
click at [345, 254] on input "10/6/2025" at bounding box center [322, 255] width 89 height 18
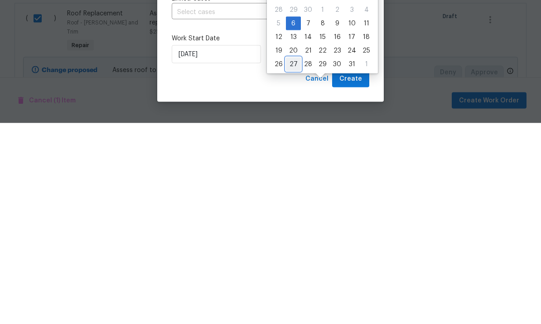
click at [296, 259] on div "27" at bounding box center [293, 265] width 15 height 13
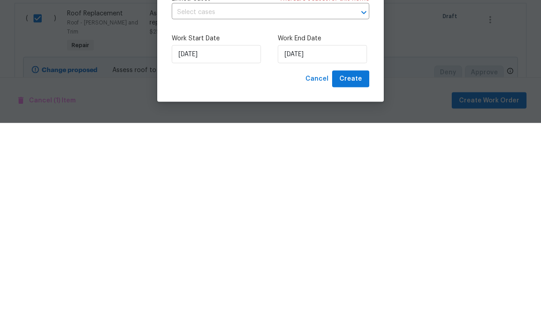
type input "10/27/2025"
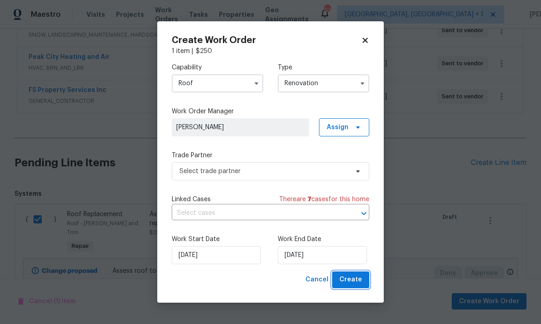
click at [361, 277] on span "Create" at bounding box center [350, 279] width 23 height 11
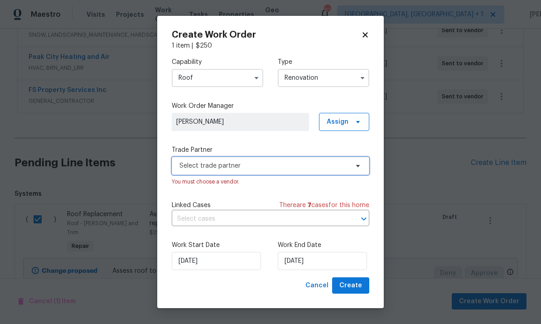
click at [352, 167] on span at bounding box center [356, 165] width 10 height 7
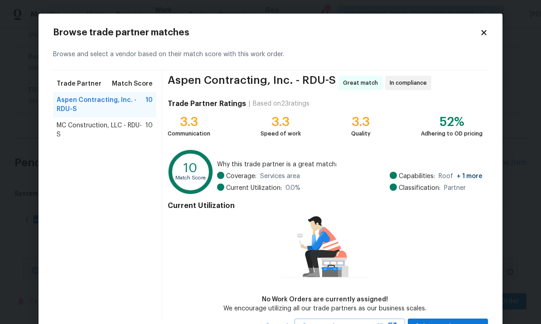
click at [127, 124] on span "MC Construction, LLC - RDU-S" at bounding box center [101, 130] width 89 height 18
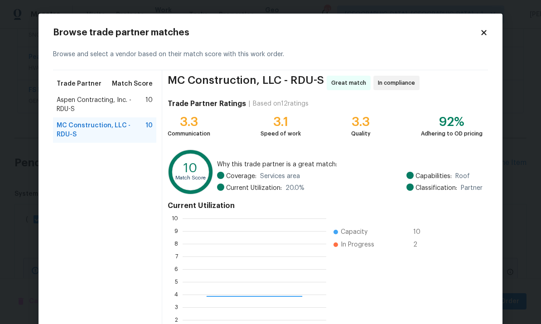
scroll to position [127, 144]
click at [103, 103] on span "Aspen Contracting, Inc. - RDU-S" at bounding box center [101, 105] width 89 height 18
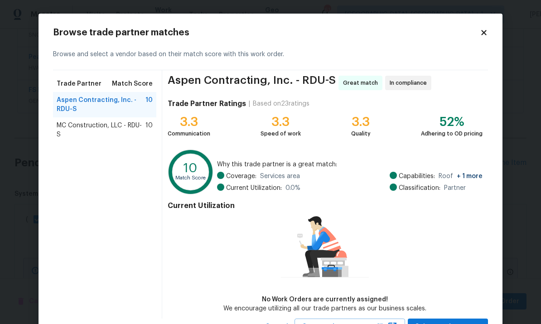
click at [111, 131] on span "MC Construction, LLC - RDU-S" at bounding box center [101, 130] width 89 height 18
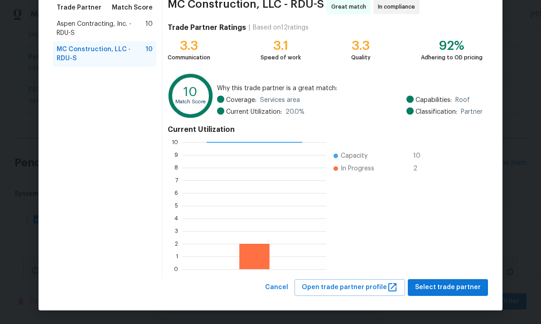
scroll to position [76, 0]
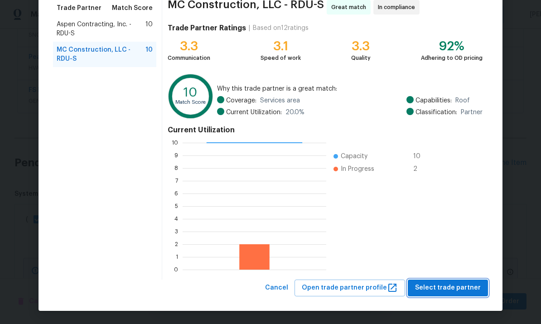
click at [459, 285] on span "Select trade partner" at bounding box center [448, 287] width 66 height 11
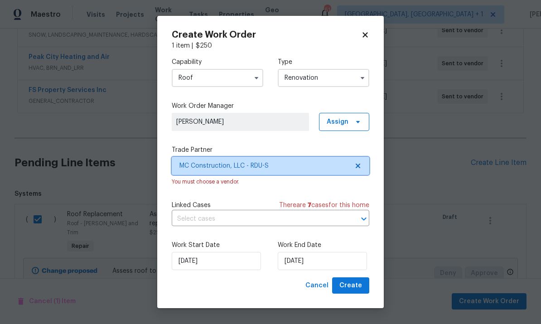
scroll to position [0, 0]
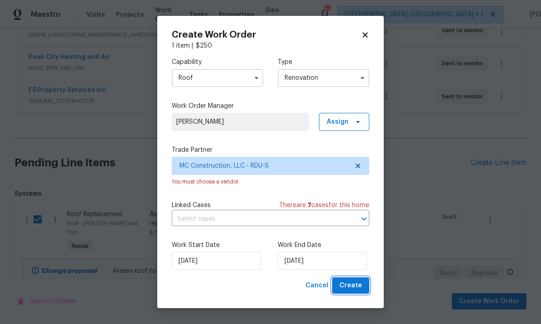
click at [357, 278] on button "Create" at bounding box center [350, 285] width 37 height 17
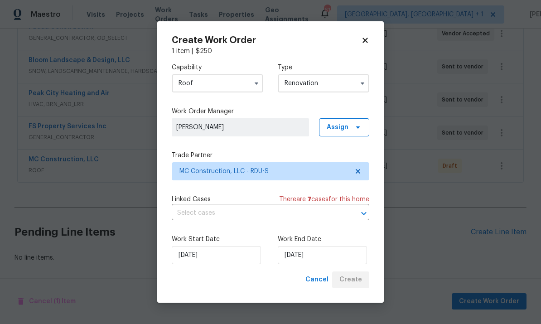
scroll to position [184, 0]
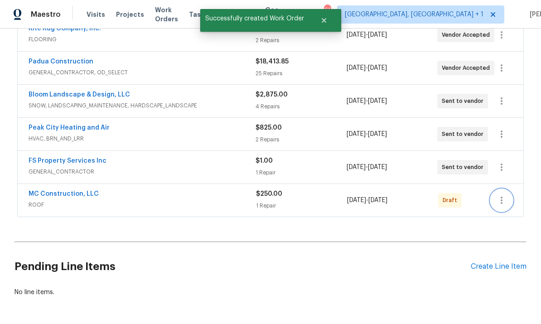
click at [499, 195] on icon "button" at bounding box center [501, 200] width 11 height 11
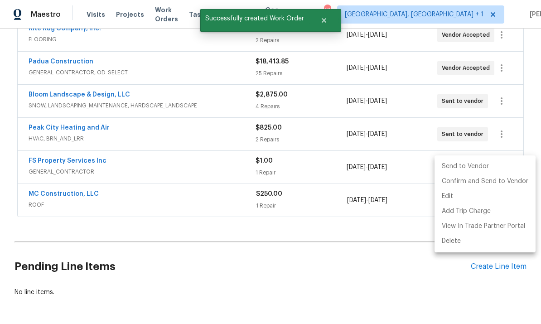
click at [469, 165] on li "Send to Vendor" at bounding box center [484, 166] width 101 height 15
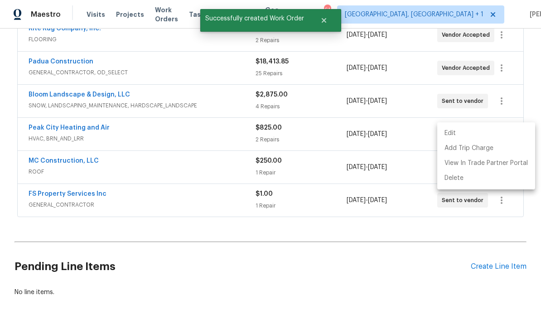
click at [278, 251] on div at bounding box center [270, 162] width 541 height 324
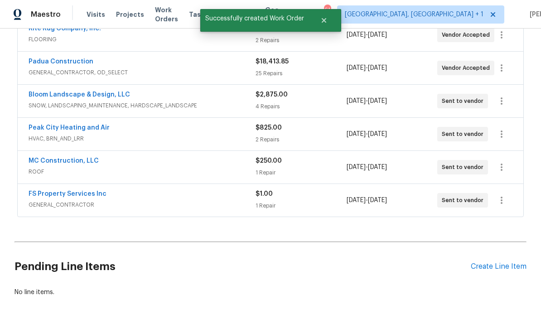
click at [67, 191] on link "FS Property Services Inc" at bounding box center [68, 194] width 78 height 6
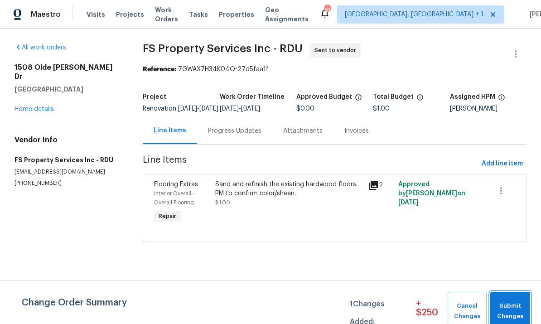
click at [517, 310] on span "Submit Changes" at bounding box center [510, 311] width 31 height 21
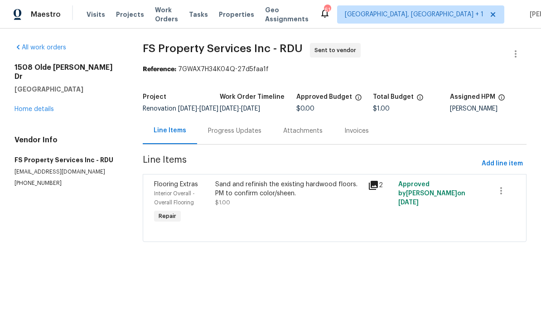
click at [53, 106] on link "Home details" at bounding box center [33, 109] width 39 height 6
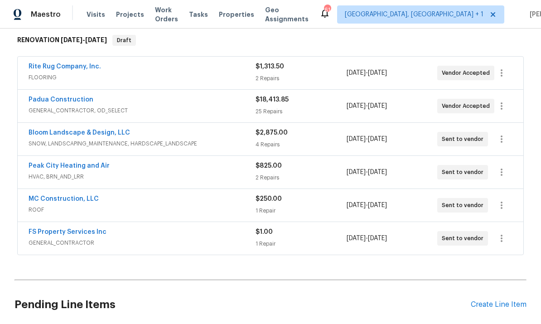
scroll to position [151, 0]
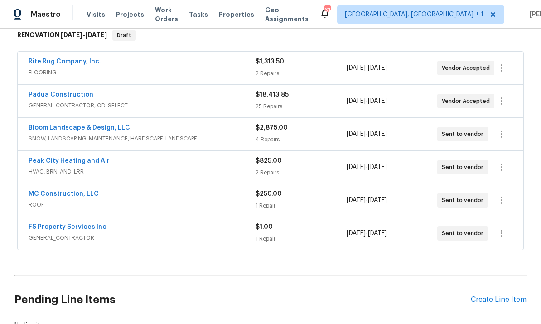
click at [75, 197] on link "MC Construction, LLC" at bounding box center [64, 194] width 70 height 6
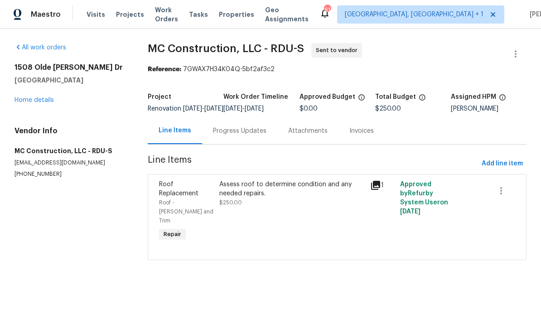
click at [237, 143] on div "Progress Updates" at bounding box center [239, 130] width 75 height 27
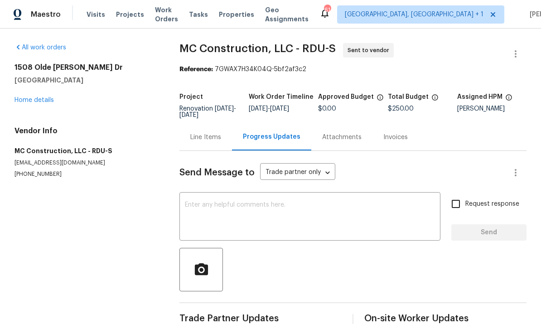
click at [247, 208] on textarea at bounding box center [310, 218] width 250 height 32
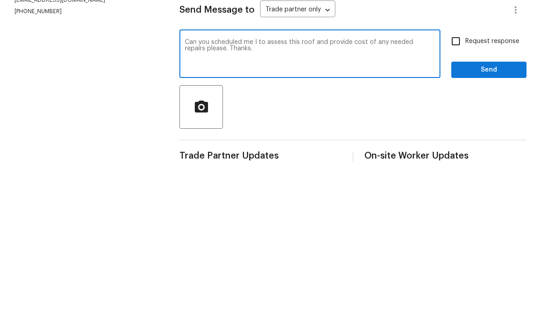
click at [265, 202] on textarea "Can you scheduled me I to assess this roof and provide cost of any needed repai…" at bounding box center [310, 218] width 250 height 32
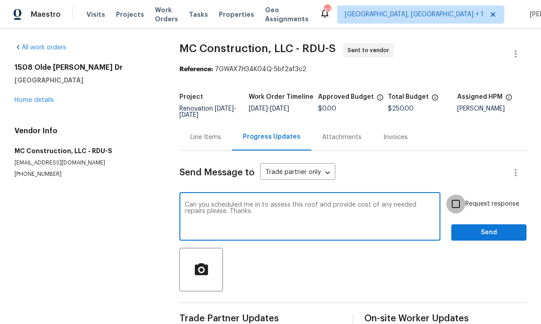
type textarea "Can you scheduled me in to assess this roof and provide cost of any needed repa…"
click at [461, 194] on input "Request response" at bounding box center [455, 203] width 19 height 19
checkbox input "true"
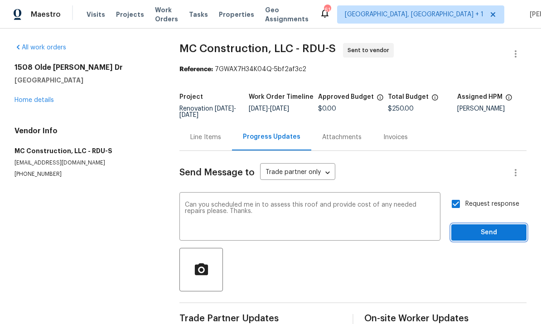
click at [496, 227] on span "Send" at bounding box center [488, 232] width 61 height 11
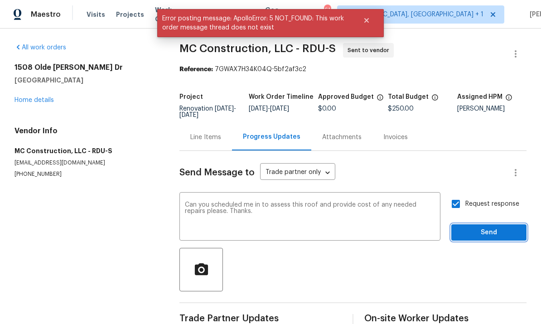
click at [487, 227] on span "Send" at bounding box center [488, 232] width 61 height 11
click at [53, 97] on link "Home details" at bounding box center [33, 100] width 39 height 6
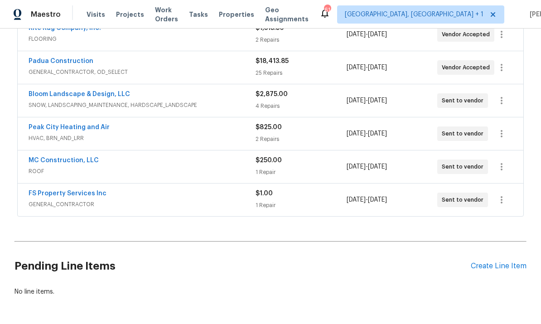
scroll to position [184, 0]
click at [69, 162] on link "MC Construction, LLC" at bounding box center [64, 161] width 70 height 6
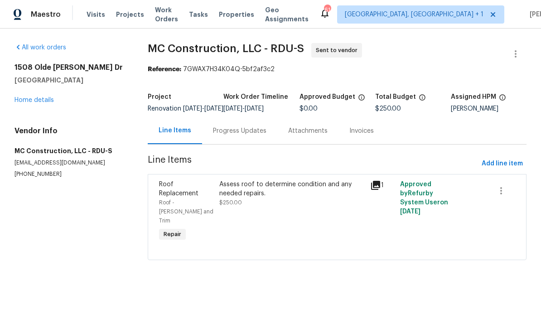
click at [250, 135] on div "Progress Updates" at bounding box center [239, 130] width 53 height 9
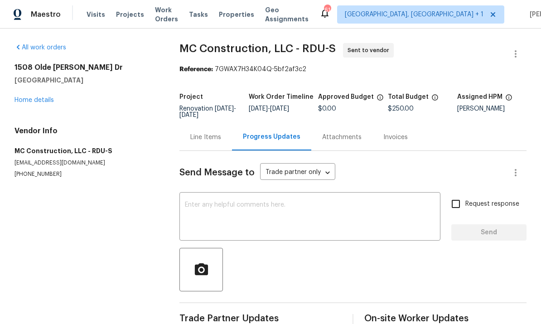
scroll to position [19, 0]
click at [236, 202] on textarea at bounding box center [310, 218] width 250 height 32
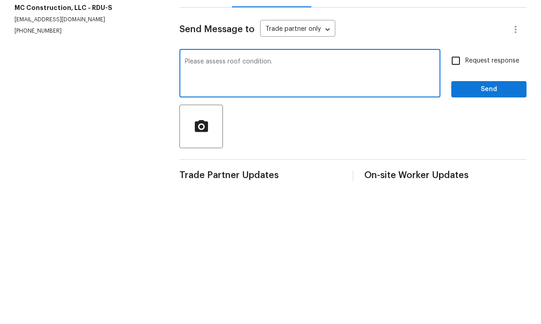
type textarea "Please assess roof condition."
click at [457, 194] on input "Request response" at bounding box center [455, 203] width 19 height 19
checkbox input "true"
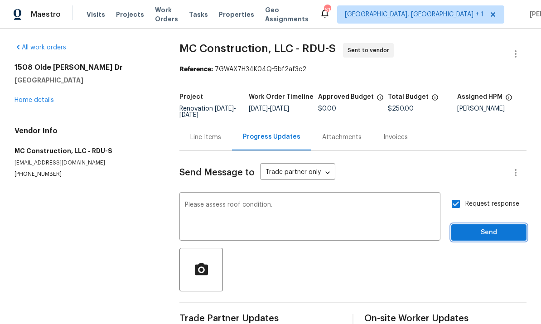
click at [497, 224] on button "Send" at bounding box center [488, 232] width 75 height 17
click at [43, 97] on link "Home details" at bounding box center [33, 100] width 39 height 6
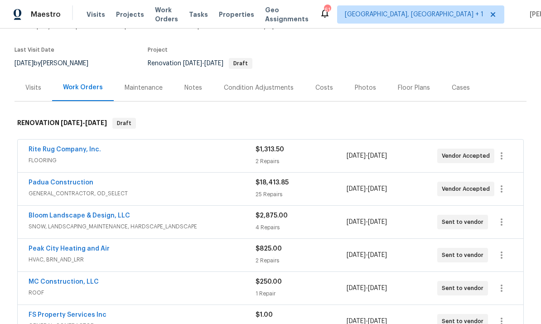
scroll to position [68, 0]
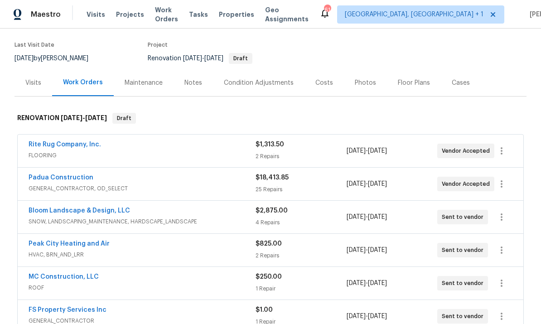
click at [317, 84] on div "Costs" at bounding box center [324, 82] width 18 height 9
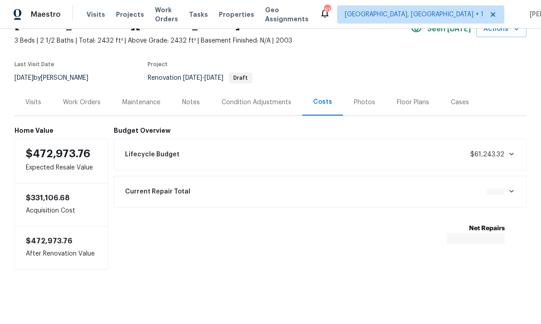
scroll to position [15, 0]
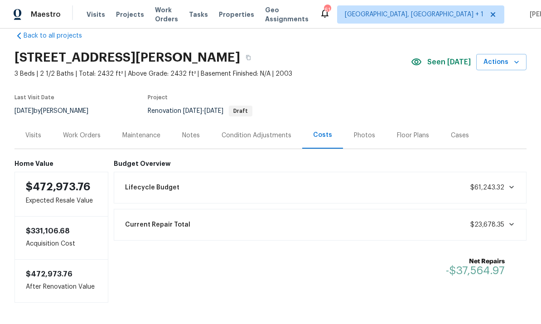
click at [79, 139] on div "Work Orders" at bounding box center [82, 135] width 38 height 9
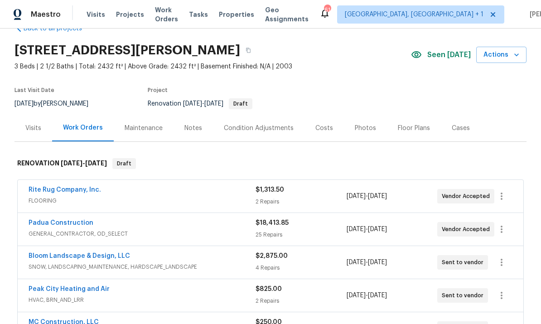
scroll to position [24, 0]
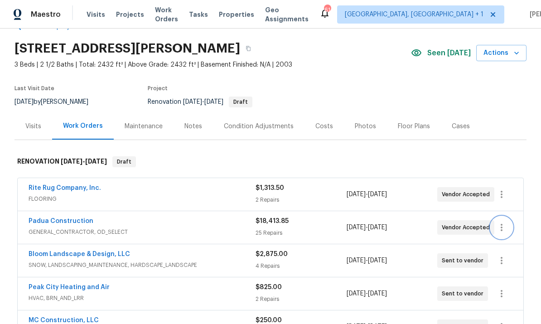
click at [504, 228] on icon "button" at bounding box center [501, 227] width 11 height 11
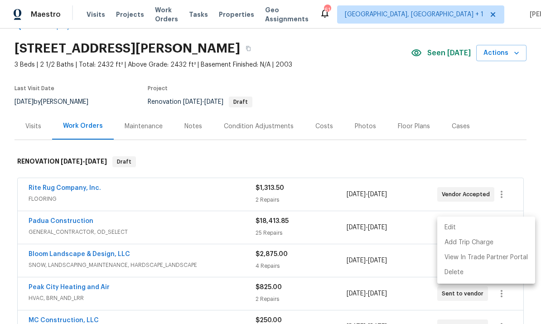
click at [452, 227] on li "Edit" at bounding box center [486, 227] width 98 height 15
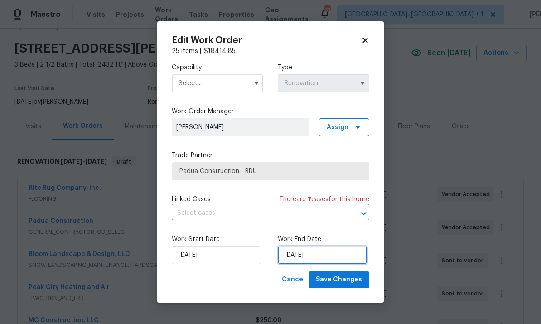
click at [339, 247] on input "12/15/2025" at bounding box center [322, 255] width 89 height 18
select select "11"
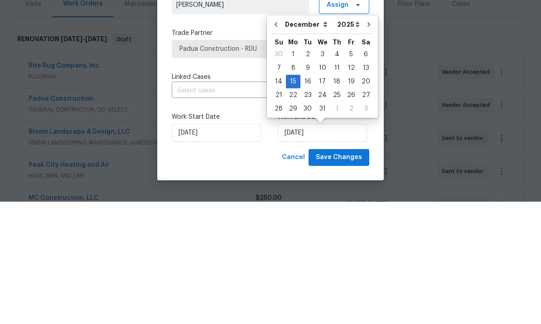
click at [273, 138] on button "Go to previous month" at bounding box center [276, 147] width 14 height 18
type input "11/15/2025"
select select "10"
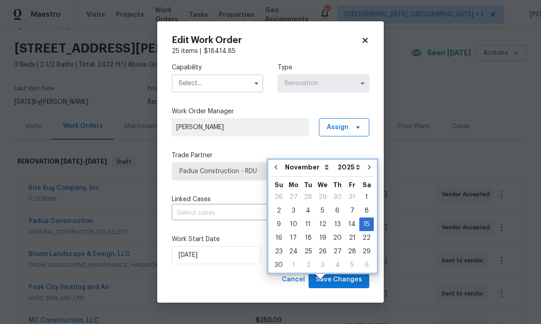
click at [277, 165] on icon "Go to previous month" at bounding box center [275, 167] width 3 height 5
type input "10/15/2025"
select select "9"
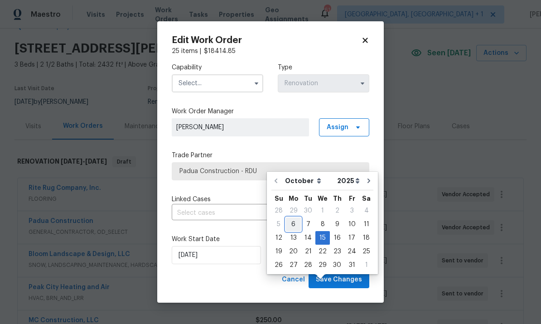
click at [296, 218] on div "6" at bounding box center [293, 224] width 15 height 13
type input "10/6/2025"
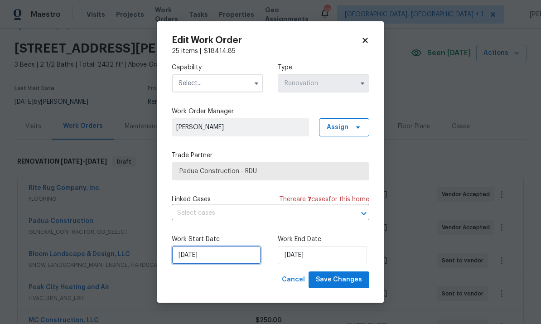
click at [226, 254] on input "10/6/2025" at bounding box center [216, 255] width 89 height 18
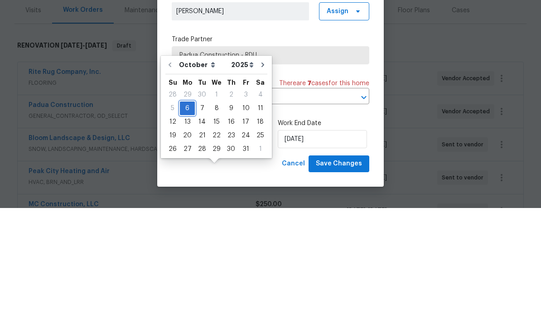
click at [190, 218] on div "6" at bounding box center [187, 224] width 15 height 13
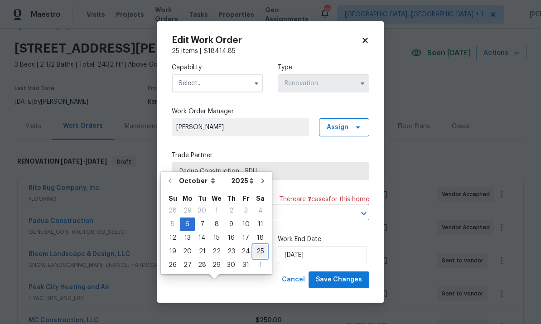
click at [260, 245] on div "25" at bounding box center [260, 251] width 14 height 13
type input "10/25/2025"
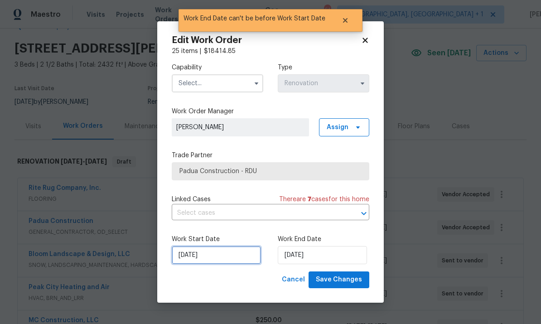
click at [218, 263] on input "10/25/2025" at bounding box center [216, 255] width 89 height 18
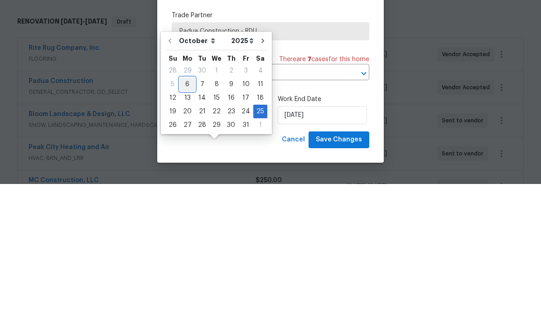
click at [192, 218] on div "6" at bounding box center [187, 224] width 15 height 13
type input "10/6/2025"
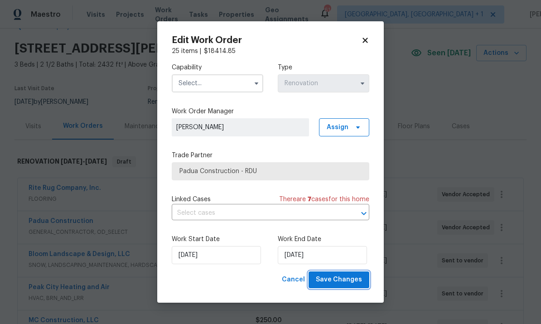
click at [341, 285] on span "Save Changes" at bounding box center [339, 279] width 46 height 11
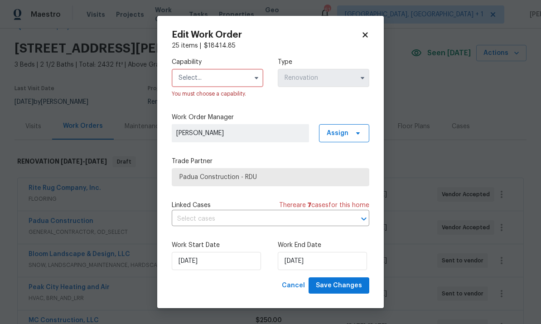
click at [256, 82] on button "button" at bounding box center [256, 77] width 11 height 11
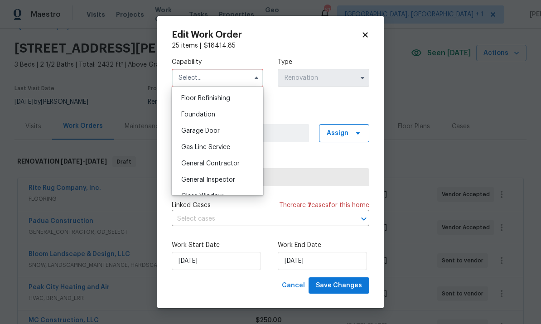
scroll to position [370, 0]
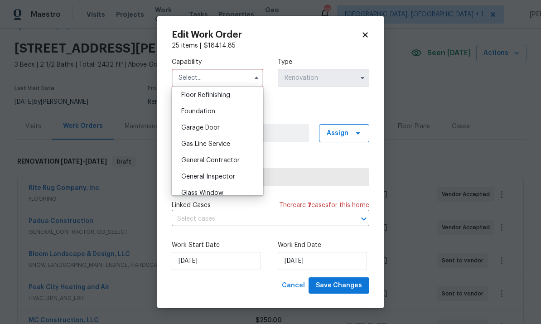
click at [243, 159] on div "General Contractor" at bounding box center [217, 160] width 87 height 16
type input "General Contractor"
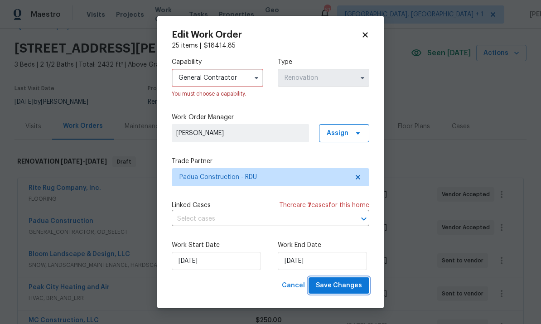
click at [352, 284] on span "Save Changes" at bounding box center [339, 285] width 46 height 11
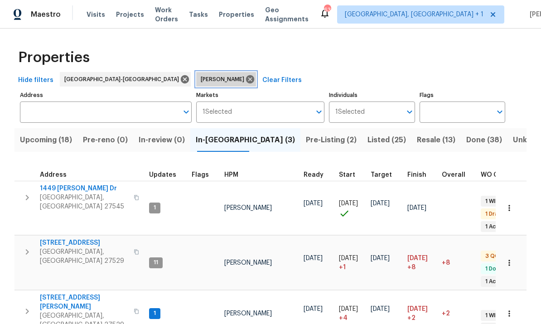
click at [246, 79] on icon at bounding box center [250, 79] width 8 height 8
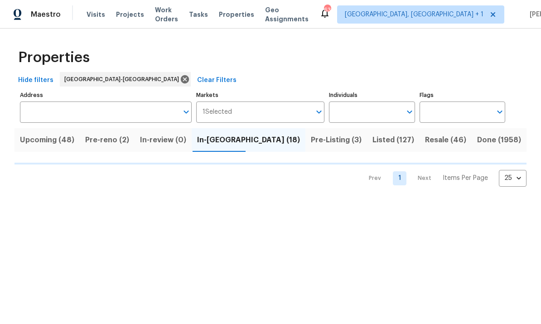
click at [391, 114] on input "Individuals" at bounding box center [365, 111] width 72 height 21
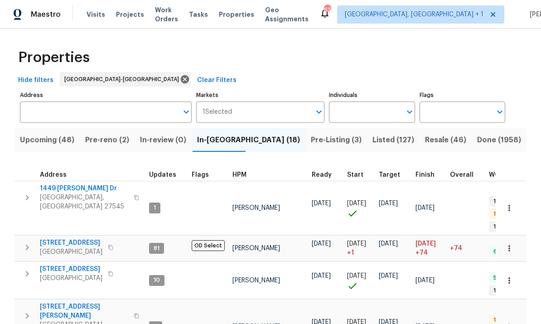
click at [365, 116] on input "Individuals" at bounding box center [365, 111] width 72 height 21
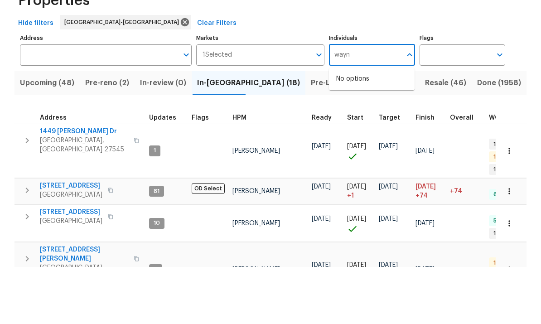
type input "wayne"
click at [353, 156] on input "checkbox" at bounding box center [345, 165] width 19 height 19
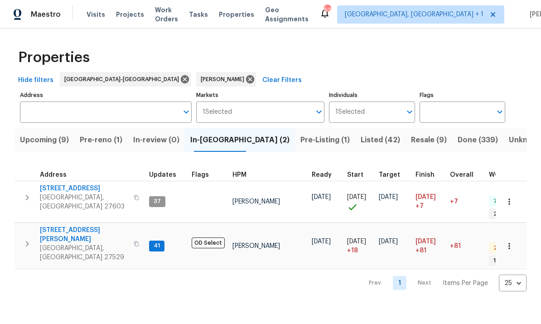
click at [48, 144] on span "Upcoming (9)" at bounding box center [44, 140] width 49 height 13
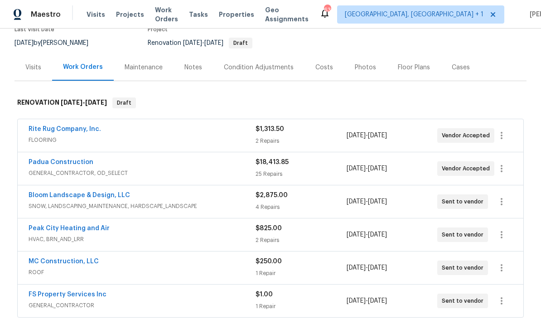
scroll to position [84, 0]
click at [502, 133] on icon "button" at bounding box center [501, 135] width 11 height 11
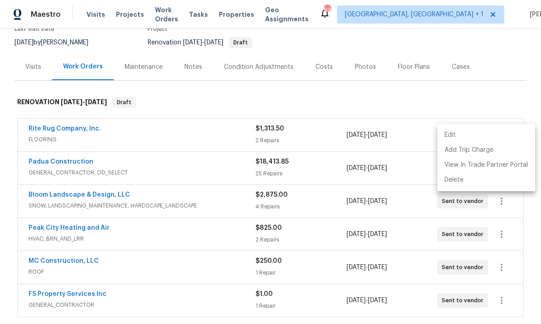
click at [455, 130] on li "Edit" at bounding box center [486, 135] width 98 height 15
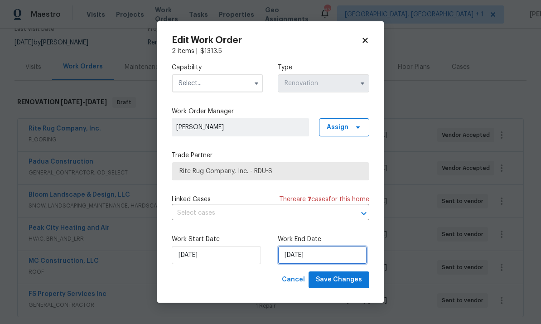
click at [332, 255] on input "[DATE]" at bounding box center [322, 255] width 89 height 18
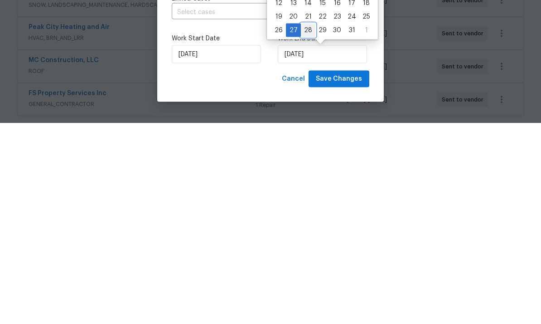
click at [307, 225] on div "28" at bounding box center [308, 231] width 14 height 13
type input "[DATE]"
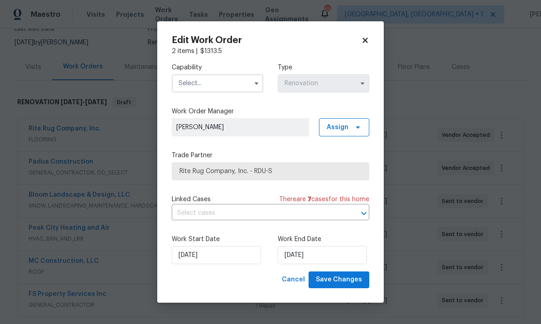
click at [252, 85] on button "button" at bounding box center [256, 83] width 11 height 11
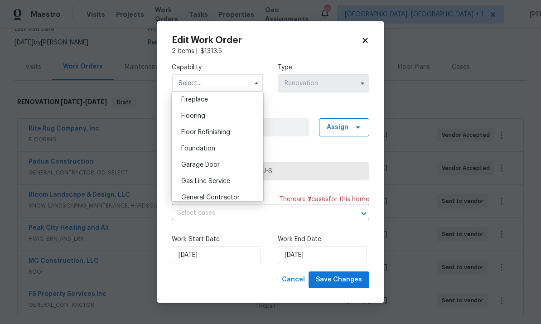
scroll to position [341, 0]
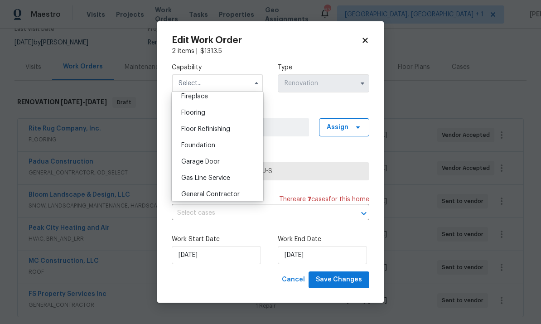
click at [211, 109] on div "Flooring" at bounding box center [217, 113] width 87 height 16
type input "Flooring"
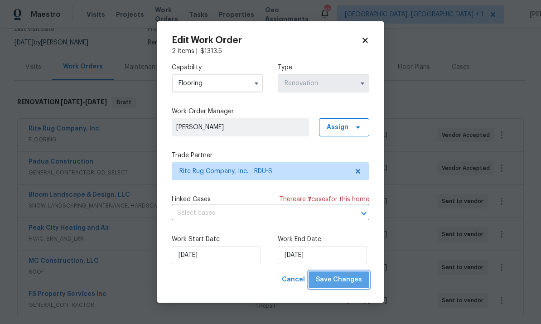
click at [354, 287] on button "Save Changes" at bounding box center [338, 279] width 61 height 17
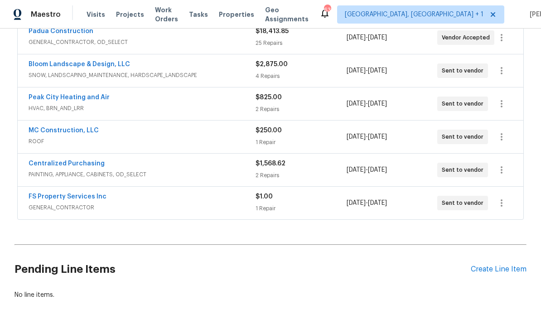
scroll to position [214, 0]
click at [489, 271] on div "Create Line Item" at bounding box center [499, 269] width 56 height 9
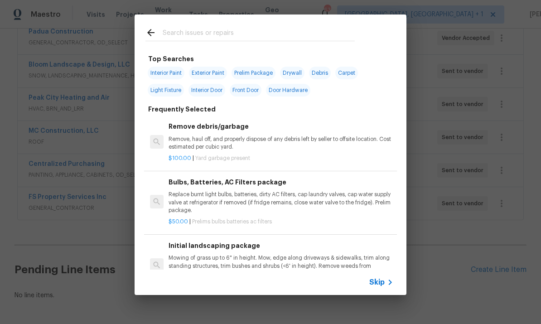
click at [211, 37] on input "text" at bounding box center [259, 34] width 192 height 14
type input "Clean"
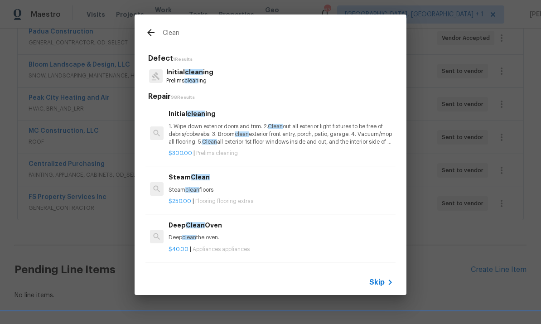
click at [192, 71] on span "clean" at bounding box center [194, 72] width 18 height 6
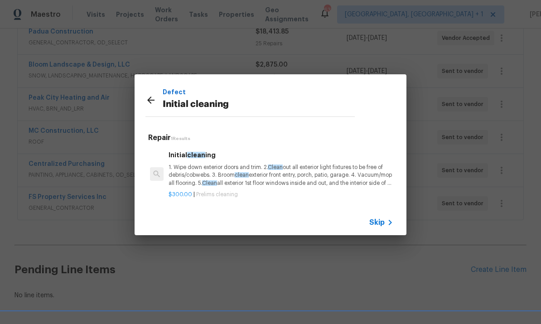
click at [224, 174] on p "1. Wipe down exterior doors and trim. 2. Clean out all exterior light fixtures …" at bounding box center [280, 174] width 225 height 23
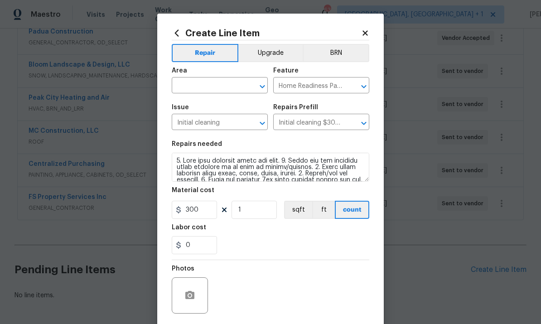
click at [211, 87] on input "text" at bounding box center [207, 86] width 71 height 14
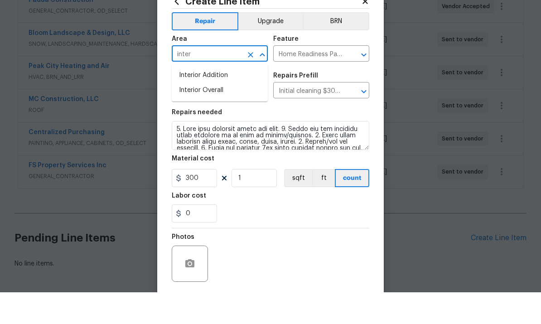
click at [214, 115] on li "Interior Overall" at bounding box center [220, 122] width 96 height 15
type input "Interior Overall"
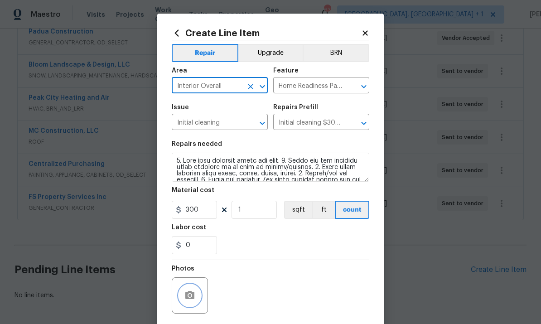
click at [197, 296] on button "button" at bounding box center [190, 295] width 22 height 22
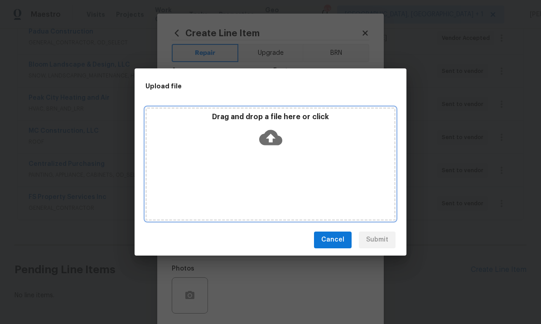
click at [275, 137] on icon at bounding box center [270, 137] width 23 height 15
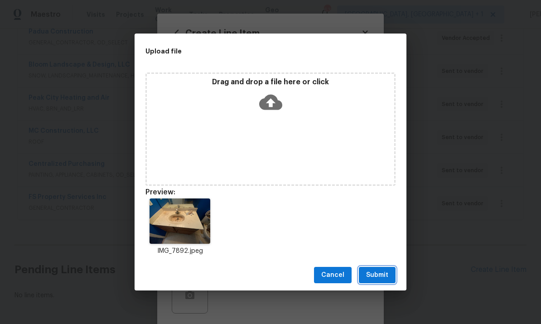
click at [383, 277] on span "Submit" at bounding box center [377, 274] width 22 height 11
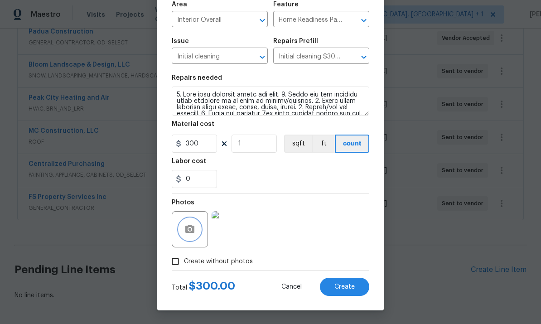
scroll to position [68, 0]
click at [349, 293] on button "Create" at bounding box center [344, 287] width 49 height 18
type input "0"
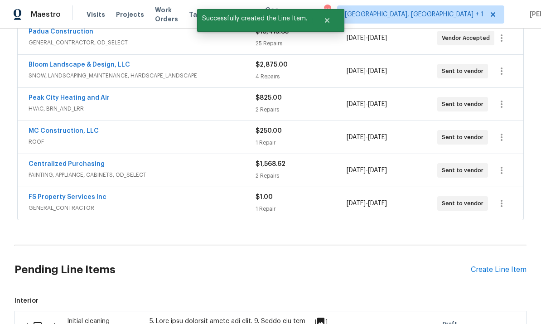
click at [39, 317] on input "checkbox" at bounding box center [41, 326] width 26 height 19
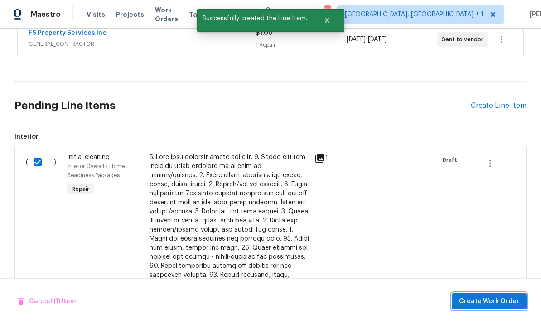
click at [492, 304] on span "Create Work Order" at bounding box center [489, 301] width 60 height 11
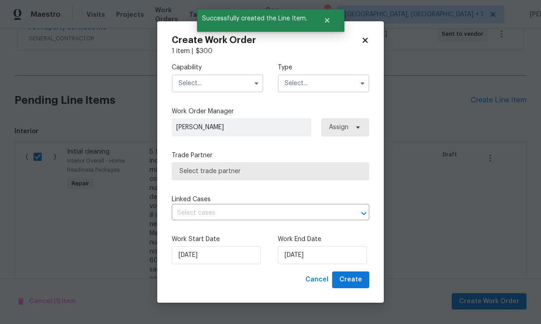
checkbox input "false"
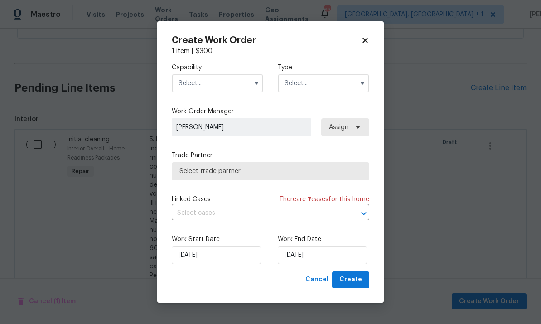
scroll to position [396, 0]
click at [245, 88] on input "text" at bounding box center [217, 83] width 91 height 18
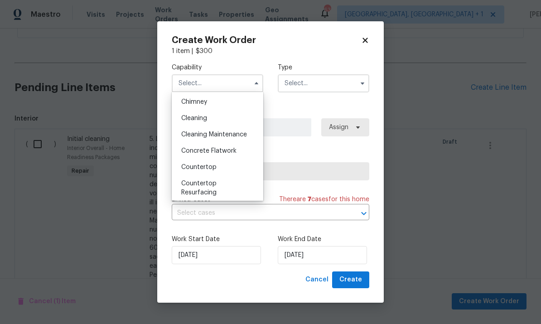
scroll to position [109, 0]
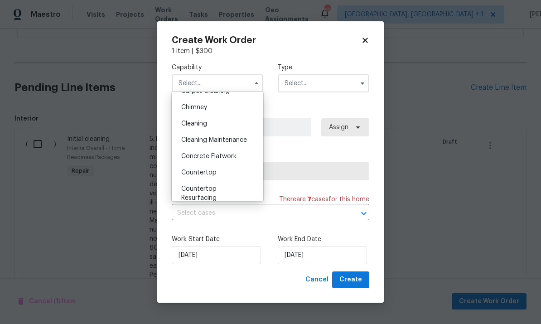
click at [211, 125] on div "Cleaning" at bounding box center [217, 123] width 87 height 16
type input "Cleaning"
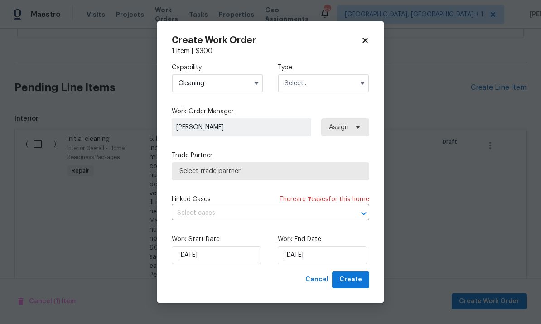
click at [350, 83] on input "text" at bounding box center [323, 83] width 91 height 18
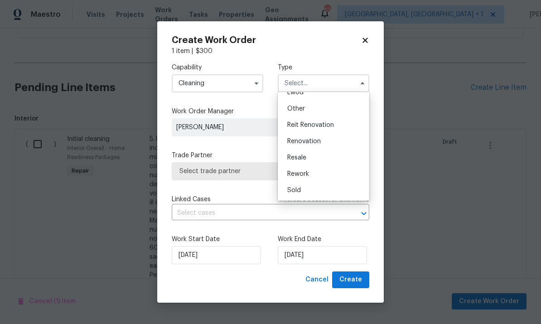
scroll to position [108, 0]
click at [316, 141] on span "Renovation" at bounding box center [304, 141] width 34 height 6
type input "Renovation"
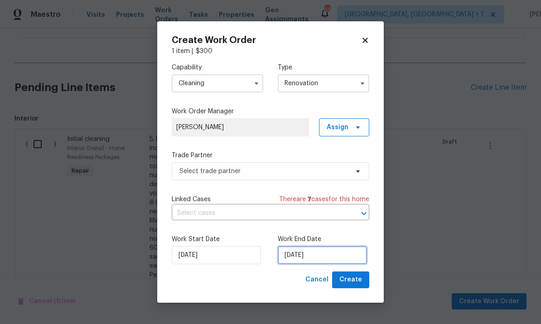
click at [338, 259] on input "10/6/2025" at bounding box center [322, 255] width 89 height 18
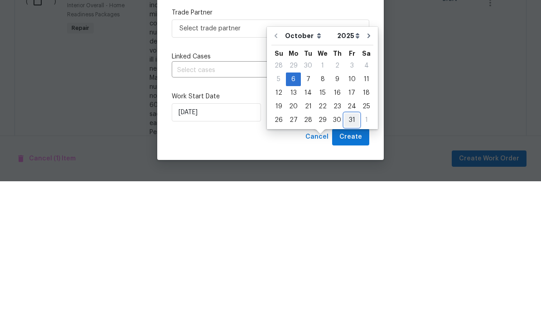
click at [349, 256] on div "31" at bounding box center [351, 262] width 15 height 13
type input "10/31/2025"
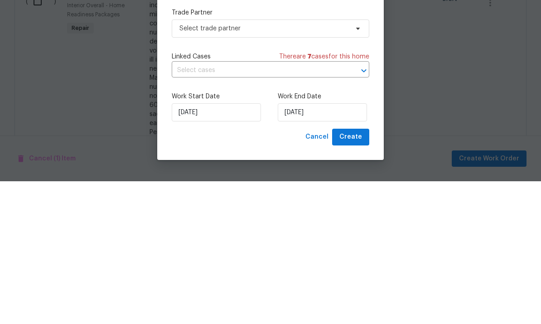
scroll to position [34, 0]
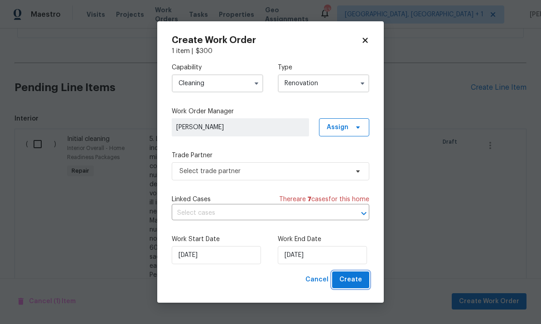
click at [356, 277] on span "Create" at bounding box center [350, 279] width 23 height 11
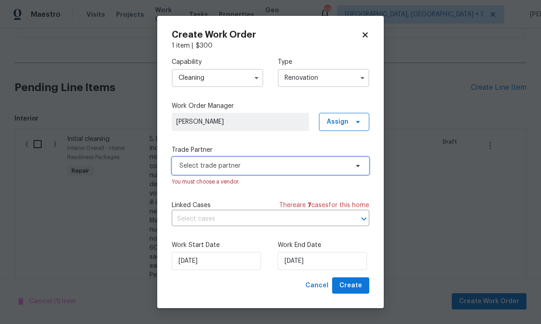
click at [352, 165] on span at bounding box center [356, 165] width 10 height 7
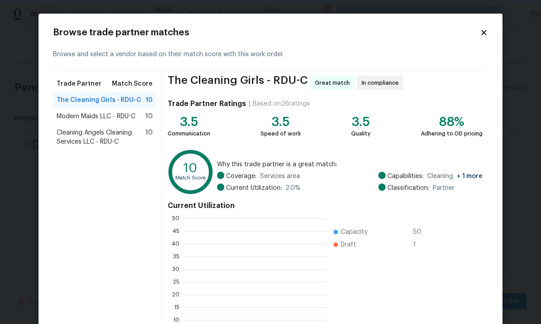
scroll to position [1, 1]
click at [116, 116] on span "Modern Maids LLC - RDU-C" at bounding box center [96, 116] width 79 height 9
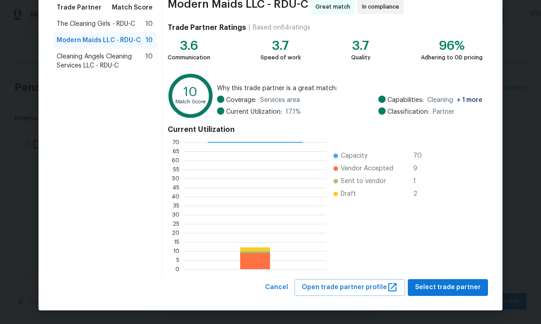
scroll to position [76, 0]
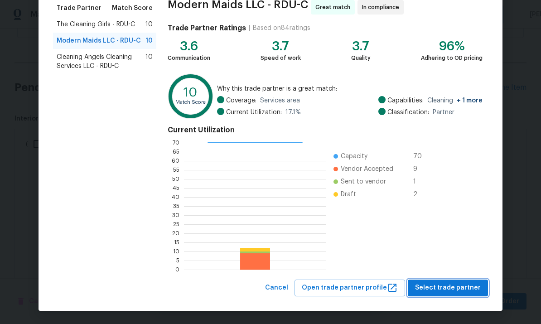
click at [459, 291] on span "Select trade partner" at bounding box center [448, 287] width 66 height 11
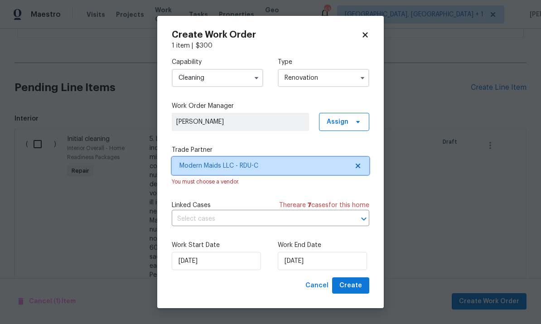
scroll to position [0, 0]
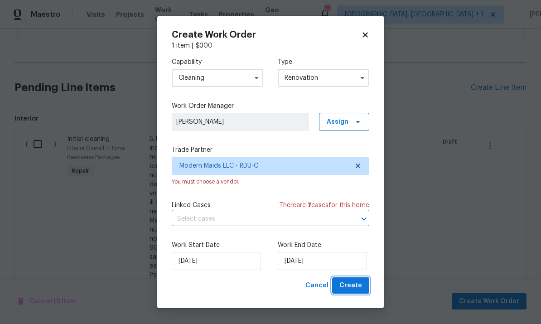
click at [355, 287] on span "Create" at bounding box center [350, 285] width 23 height 11
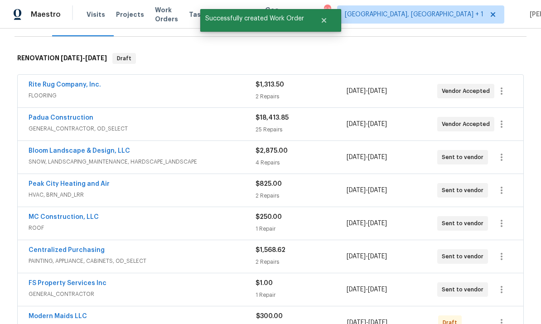
scroll to position [116, 0]
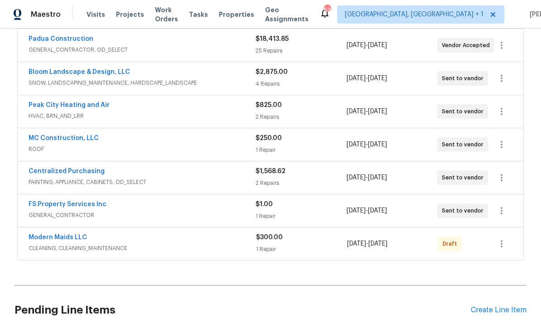
scroll to position [210, 0]
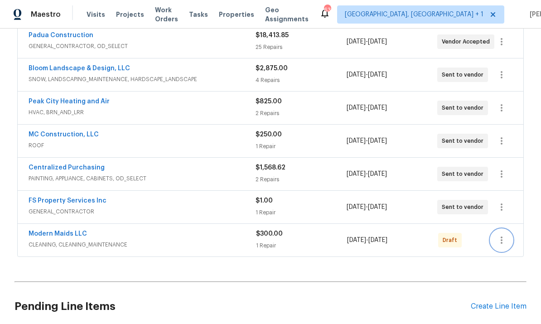
click at [500, 243] on icon "button" at bounding box center [501, 240] width 11 height 11
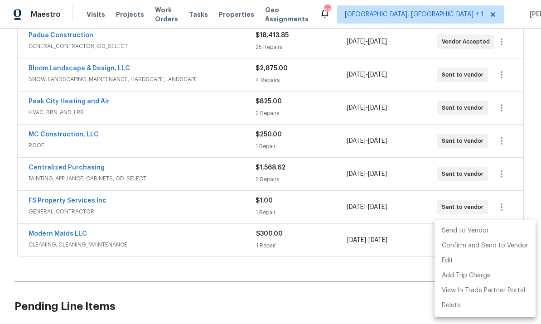
click at [465, 237] on li "Send to Vendor" at bounding box center [484, 230] width 101 height 15
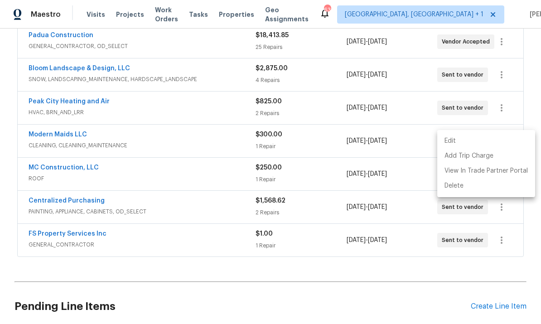
click at [76, 136] on div at bounding box center [270, 162] width 541 height 324
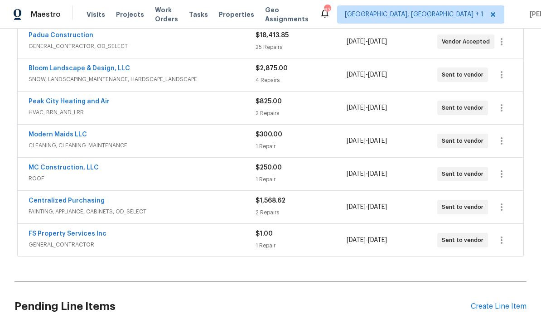
click at [61, 135] on link "Modern Maids LLC" at bounding box center [58, 134] width 58 height 6
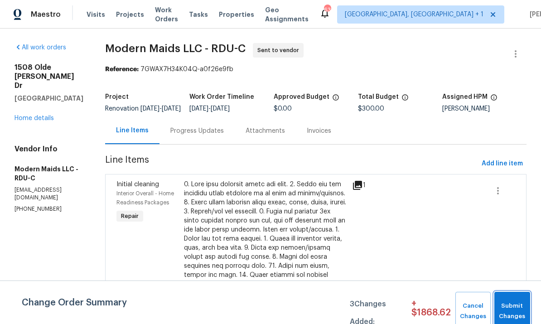
click at [525, 309] on span "Submit Changes" at bounding box center [512, 311] width 27 height 21
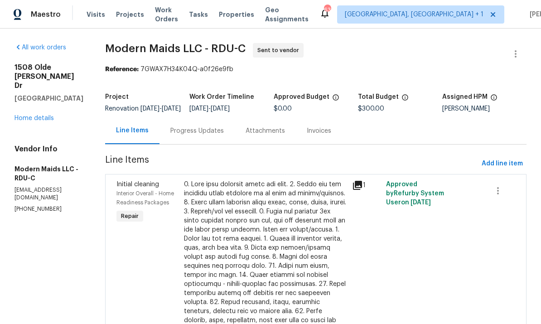
click at [214, 132] on div "Progress Updates" at bounding box center [196, 130] width 75 height 27
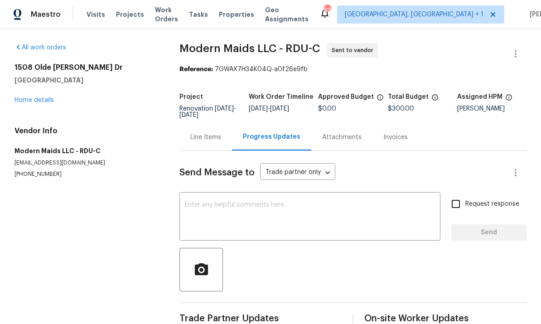
click at [206, 211] on textarea at bounding box center [310, 218] width 250 height 32
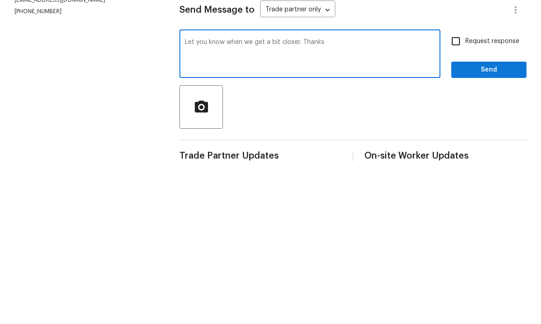
type textarea "Let you know when we get a bit closer. Thanks"
click at [457, 194] on input "Request response" at bounding box center [455, 203] width 19 height 19
checkbox input "true"
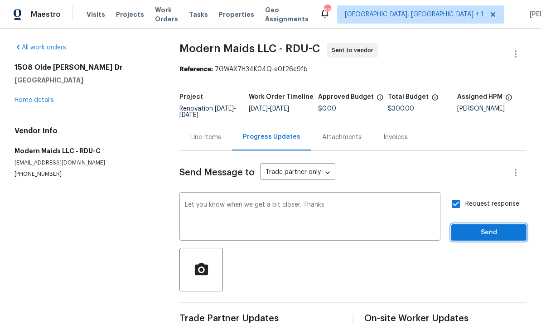
click at [488, 224] on button "Send" at bounding box center [488, 232] width 75 height 17
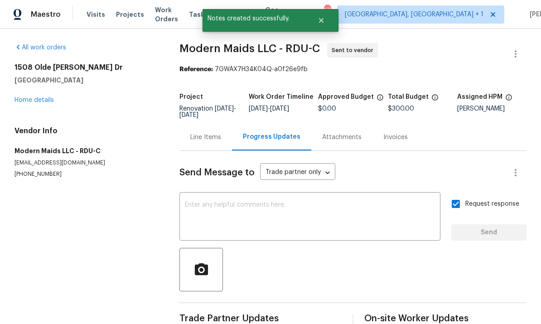
click at [42, 97] on link "Home details" at bounding box center [33, 100] width 39 height 6
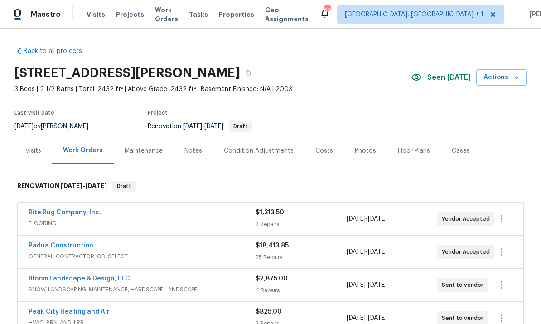
click at [322, 148] on div "Costs" at bounding box center [324, 150] width 18 height 9
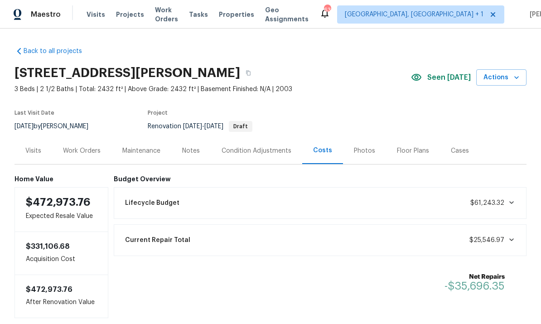
click at [80, 152] on div "Work Orders" at bounding box center [82, 150] width 38 height 9
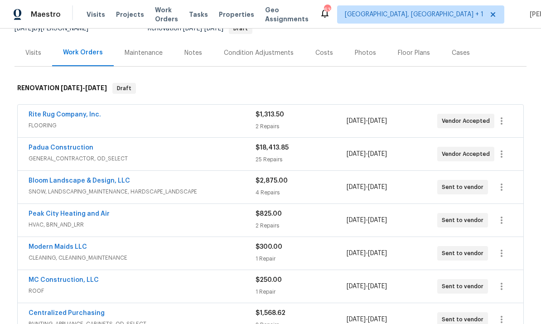
scroll to position [114, 0]
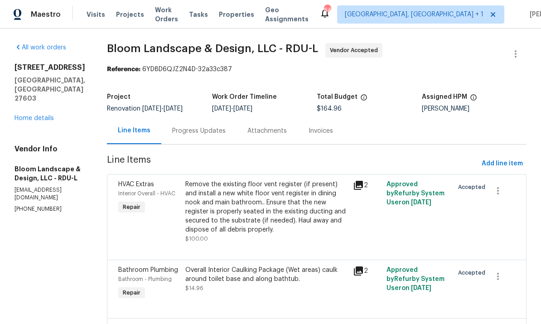
click at [47, 115] on link "Home details" at bounding box center [33, 118] width 39 height 6
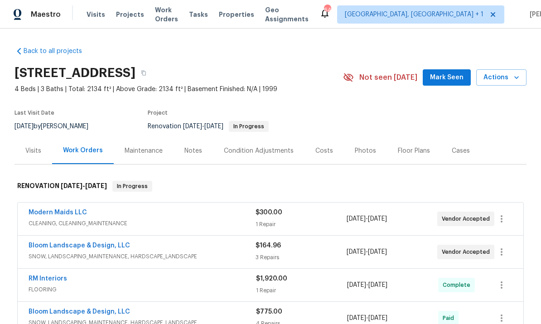
click at [349, 293] on div "[DATE] - [DATE]" at bounding box center [392, 285] width 91 height 22
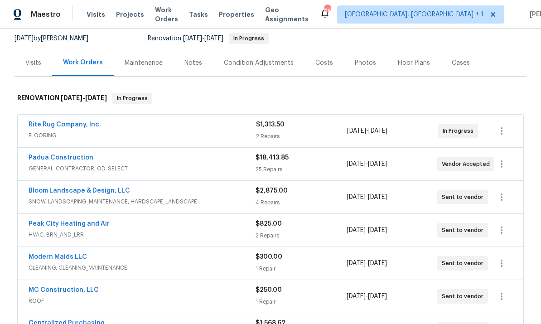
scroll to position [96, 0]
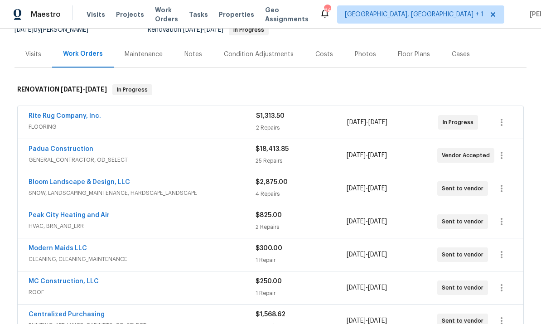
click at [75, 152] on link "Padua Construction" at bounding box center [61, 149] width 65 height 6
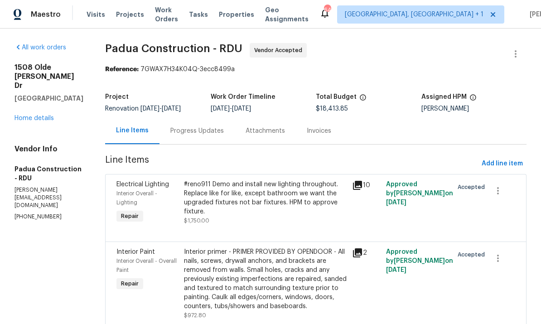
click at [321, 206] on div "#reno911 Demo and install new lighting throughout. Replace like for like, excep…" at bounding box center [265, 198] width 163 height 36
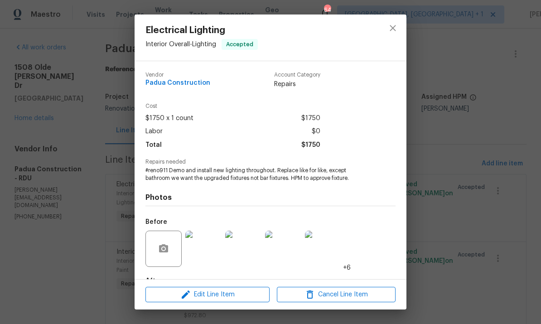
click at [449, 130] on div "Electrical Lighting Interior Overall - Lighting Accepted Vendor Padua Construct…" at bounding box center [270, 162] width 541 height 324
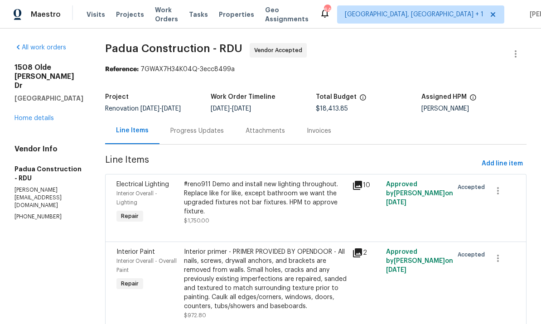
click at [185, 134] on div "Progress Updates" at bounding box center [196, 130] width 53 height 9
